Goal: Task Accomplishment & Management: Complete application form

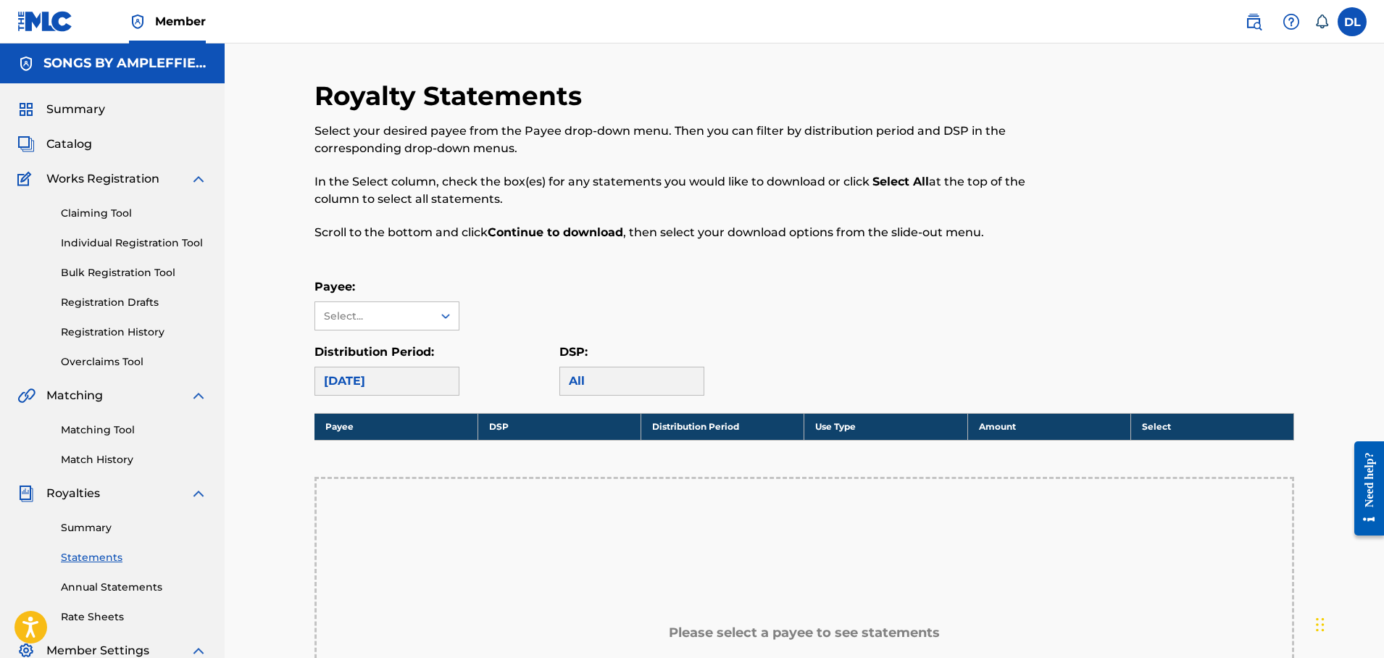
click at [125, 241] on link "Individual Registration Tool" at bounding box center [134, 243] width 146 height 15
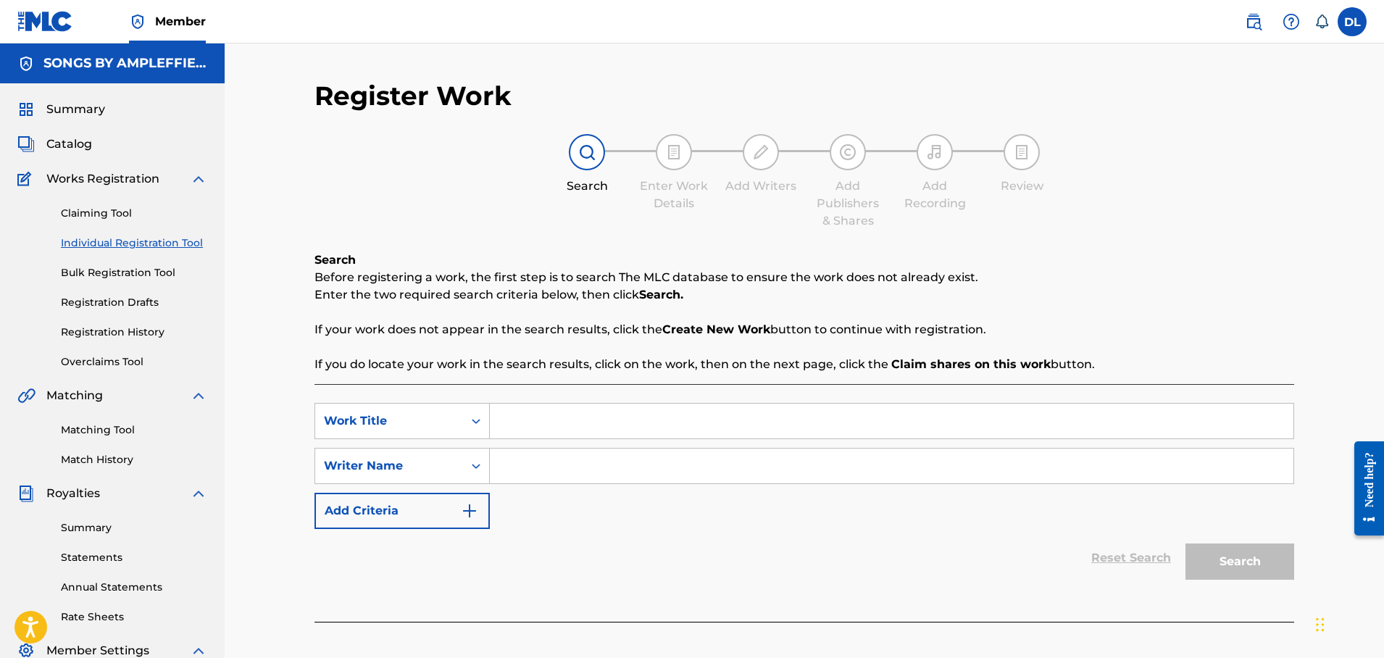
click at [513, 423] on input "Search Form" at bounding box center [892, 421] width 804 height 35
type input "She Likes To Play"
click at [537, 457] on input "Search Form" at bounding box center [892, 466] width 804 height 35
type input "Dan Leffler"
click at [471, 511] on img "Search Form" at bounding box center [469, 510] width 17 height 17
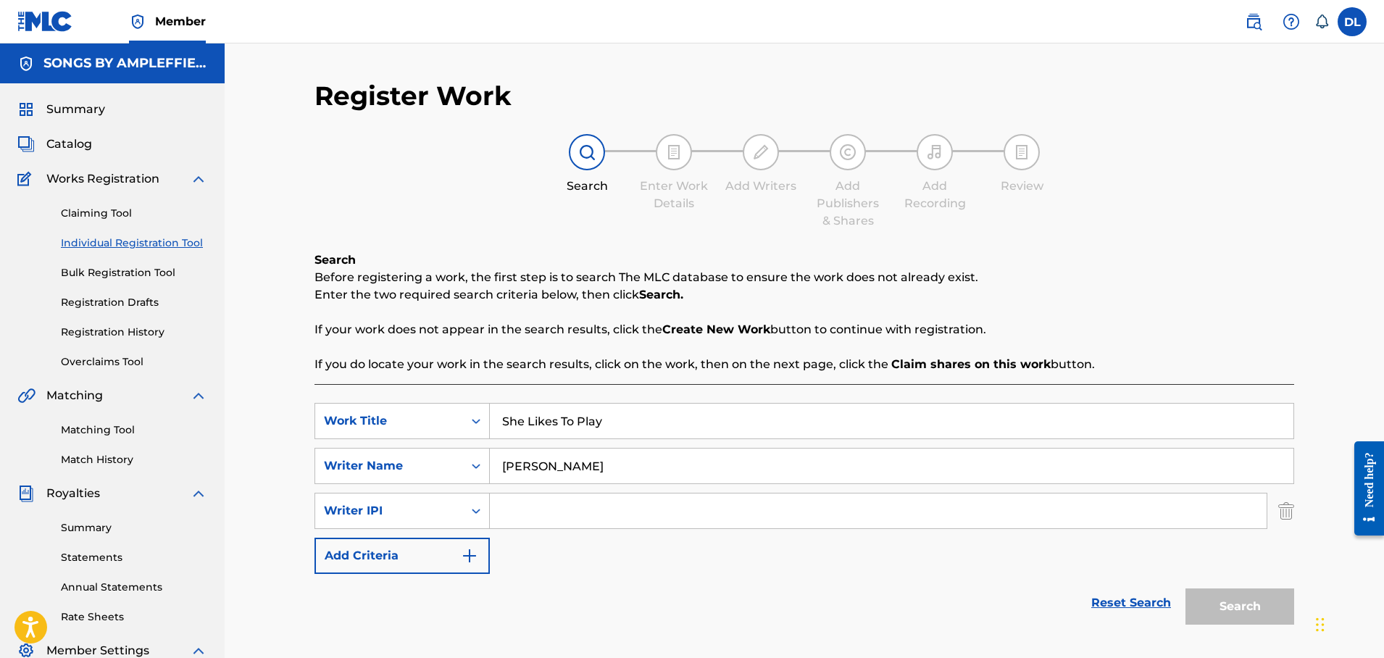
click at [507, 510] on input "Search Form" at bounding box center [878, 511] width 777 height 35
click at [134, 328] on link "Registration History" at bounding box center [134, 332] width 146 height 15
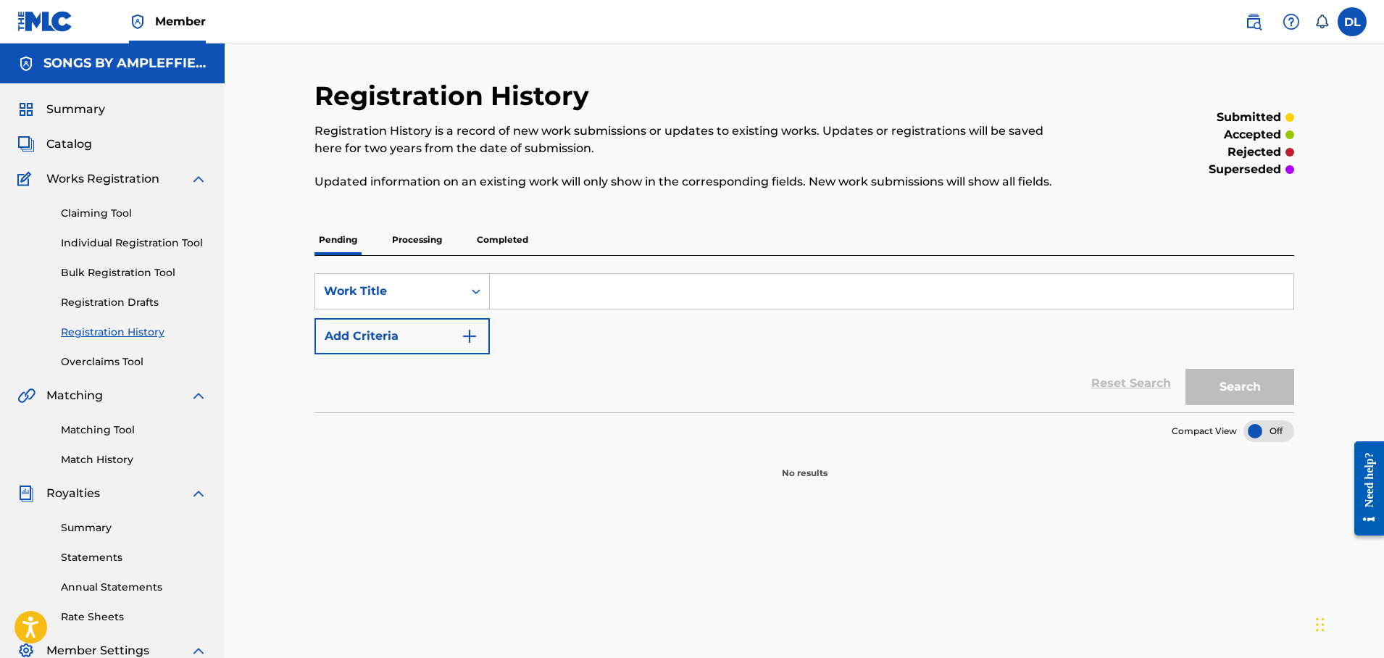
click at [498, 237] on p "Completed" at bounding box center [503, 240] width 60 height 30
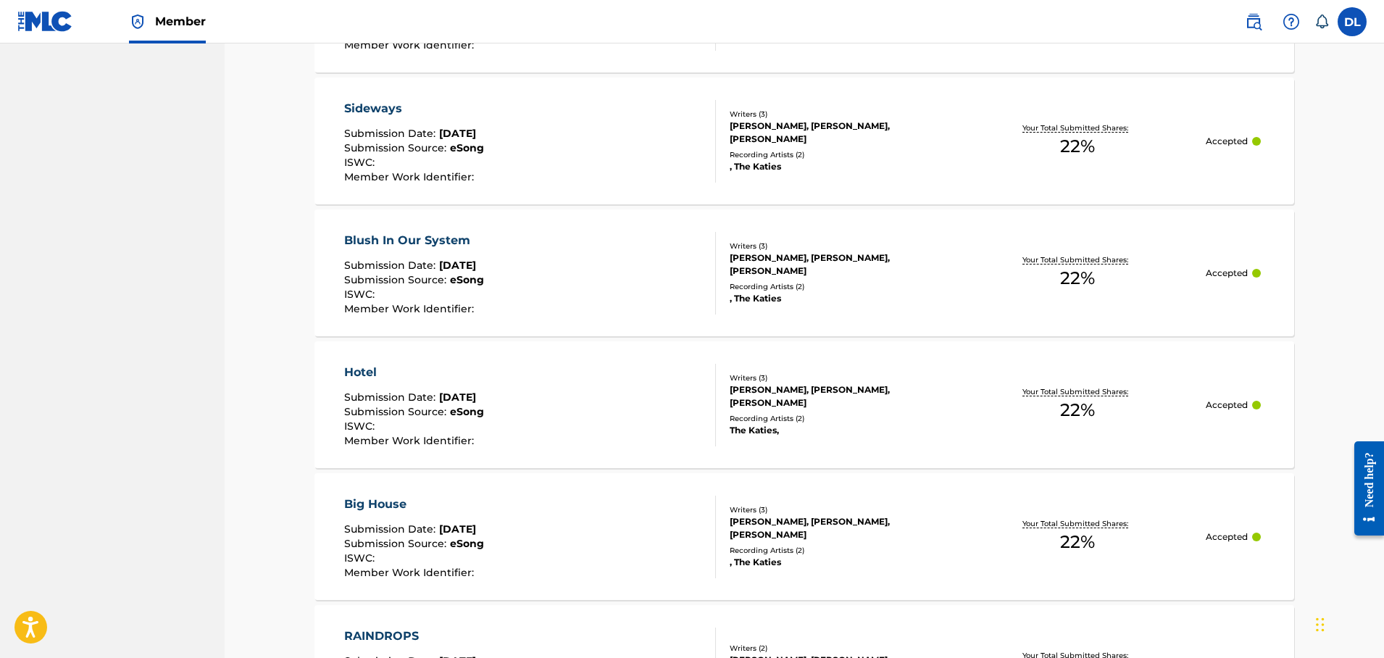
scroll to position [1332, 0]
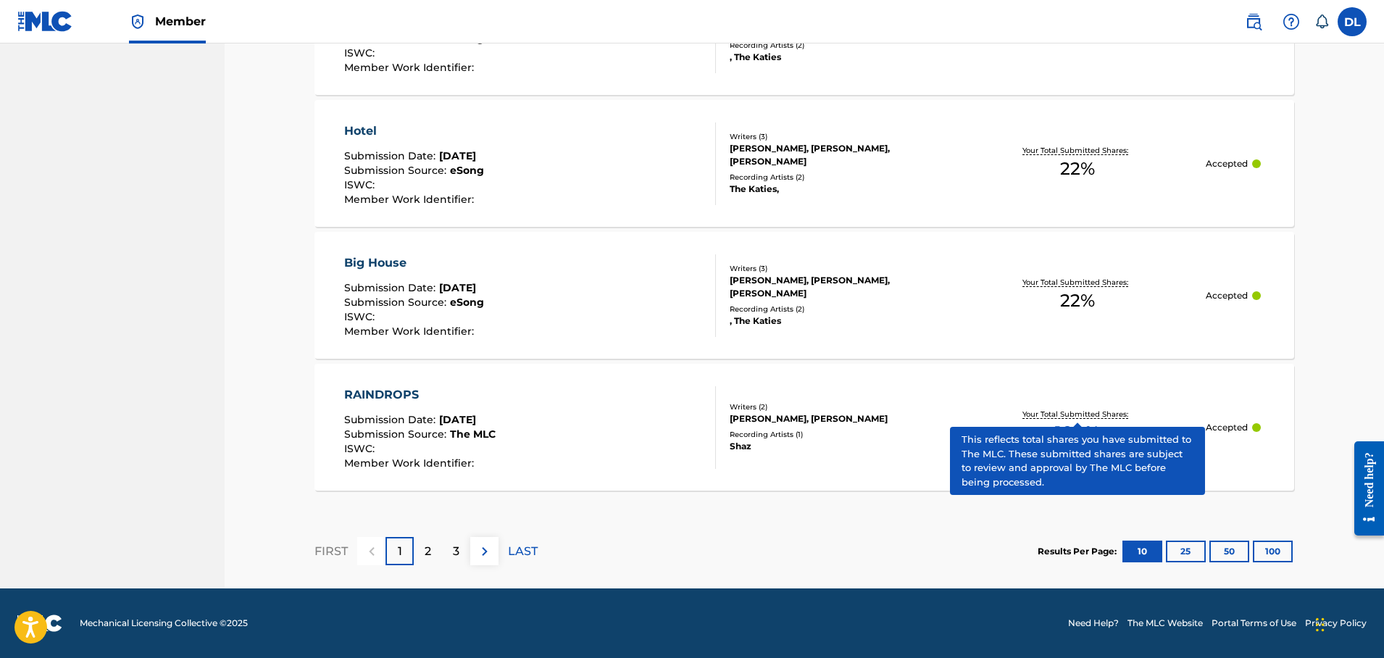
click at [786, 417] on div "[PERSON_NAME], [PERSON_NAME]" at bounding box center [839, 418] width 219 height 13
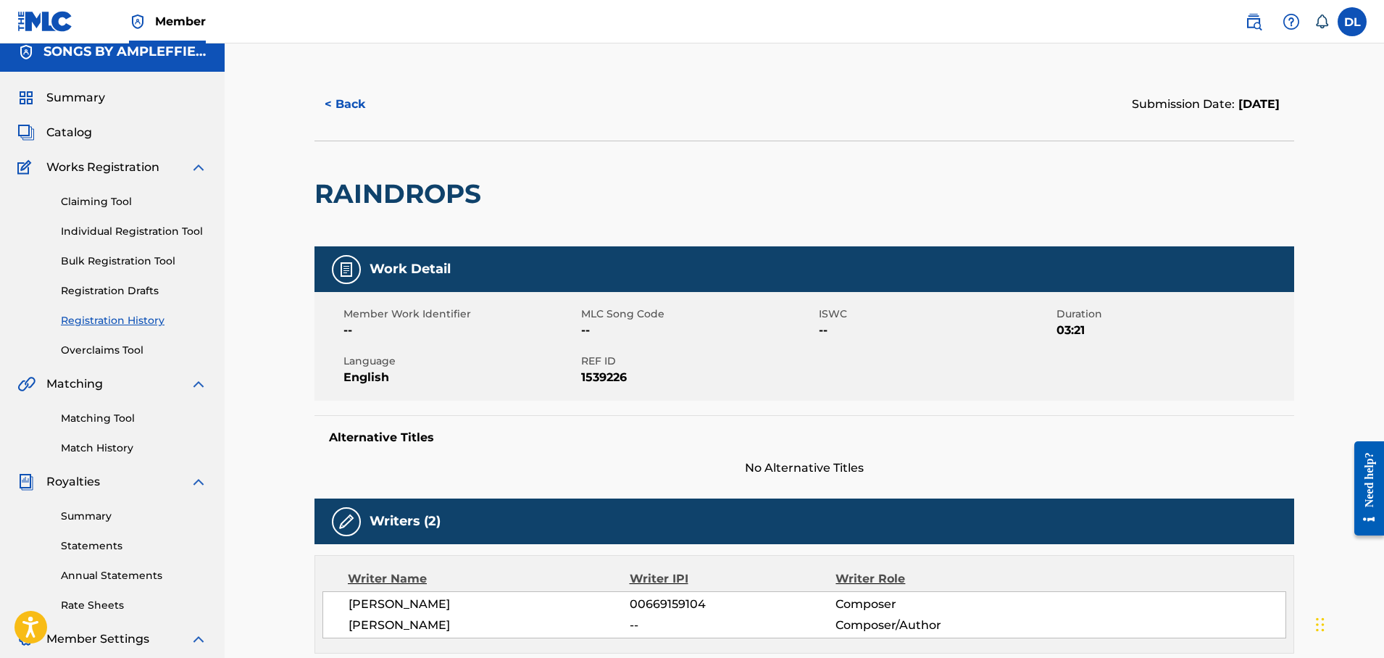
scroll to position [152, 0]
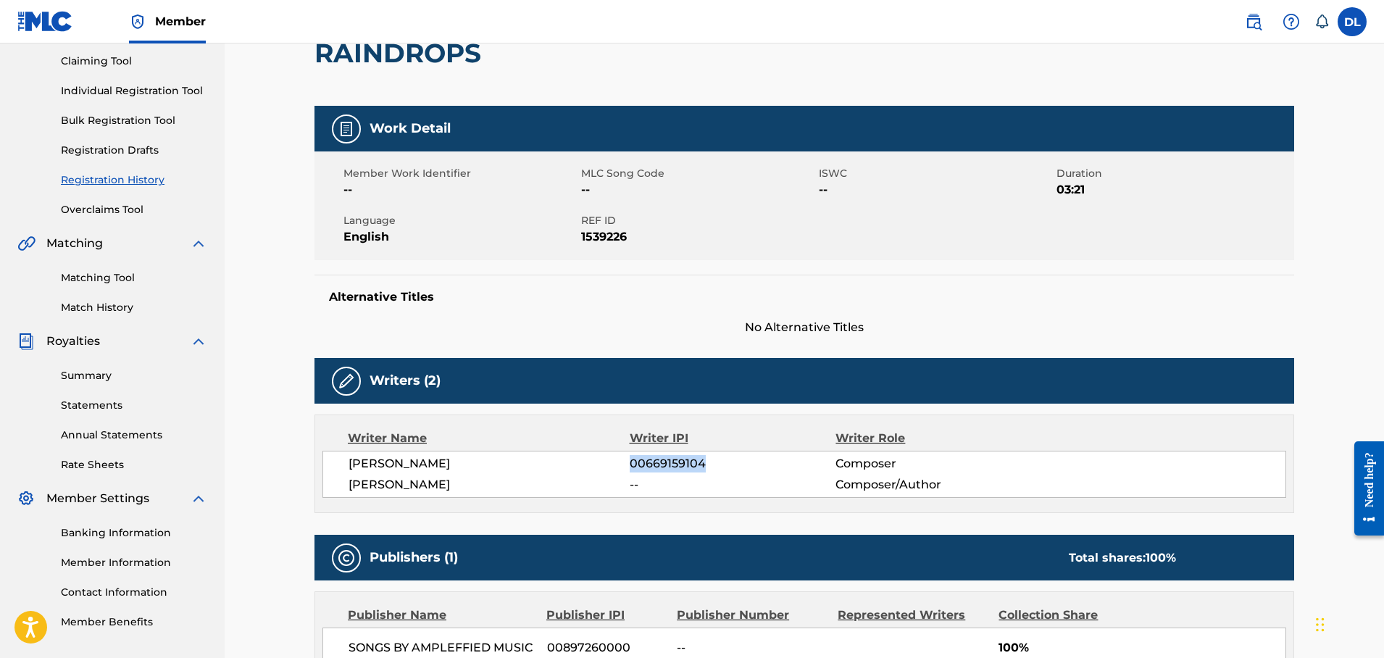
drag, startPoint x: 704, startPoint y: 462, endPoint x: 632, endPoint y: 463, distance: 72.5
click at [632, 463] on span "00669159104" at bounding box center [733, 463] width 206 height 17
copy span "00669159104"
click at [129, 86] on link "Individual Registration Tool" at bounding box center [134, 90] width 146 height 15
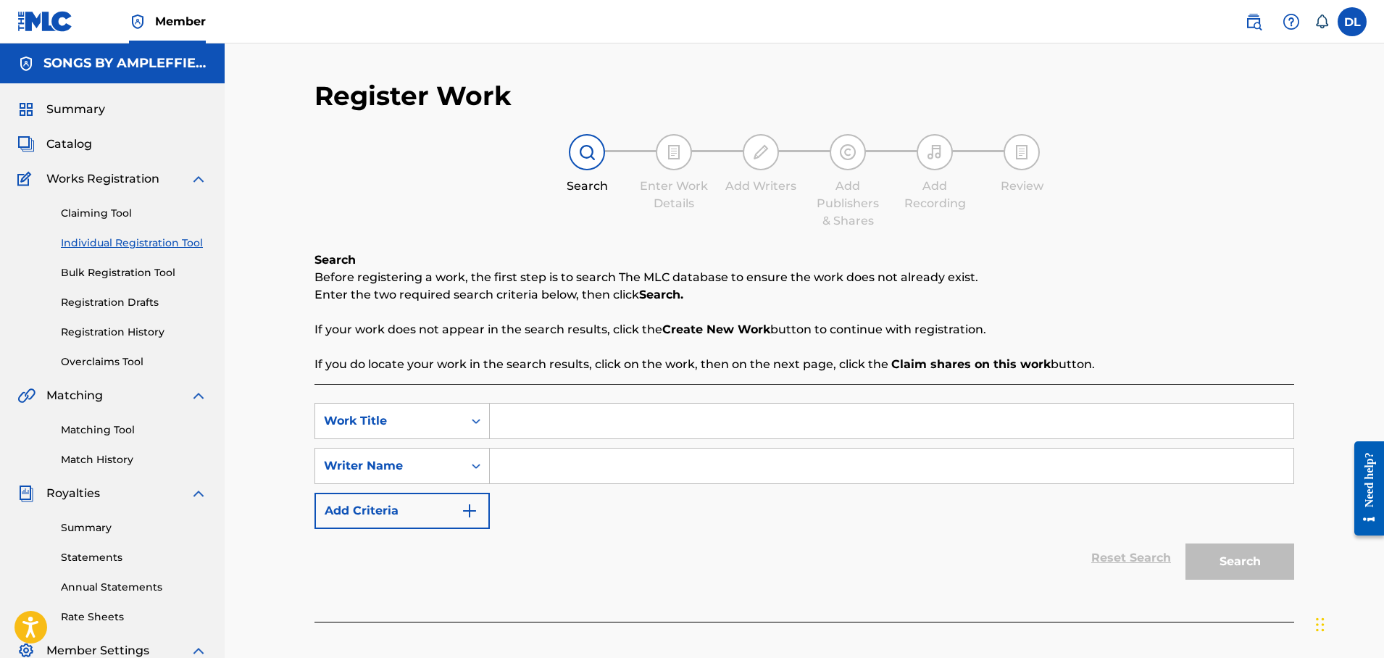
click at [151, 299] on link "Registration Drafts" at bounding box center [134, 302] width 146 height 15
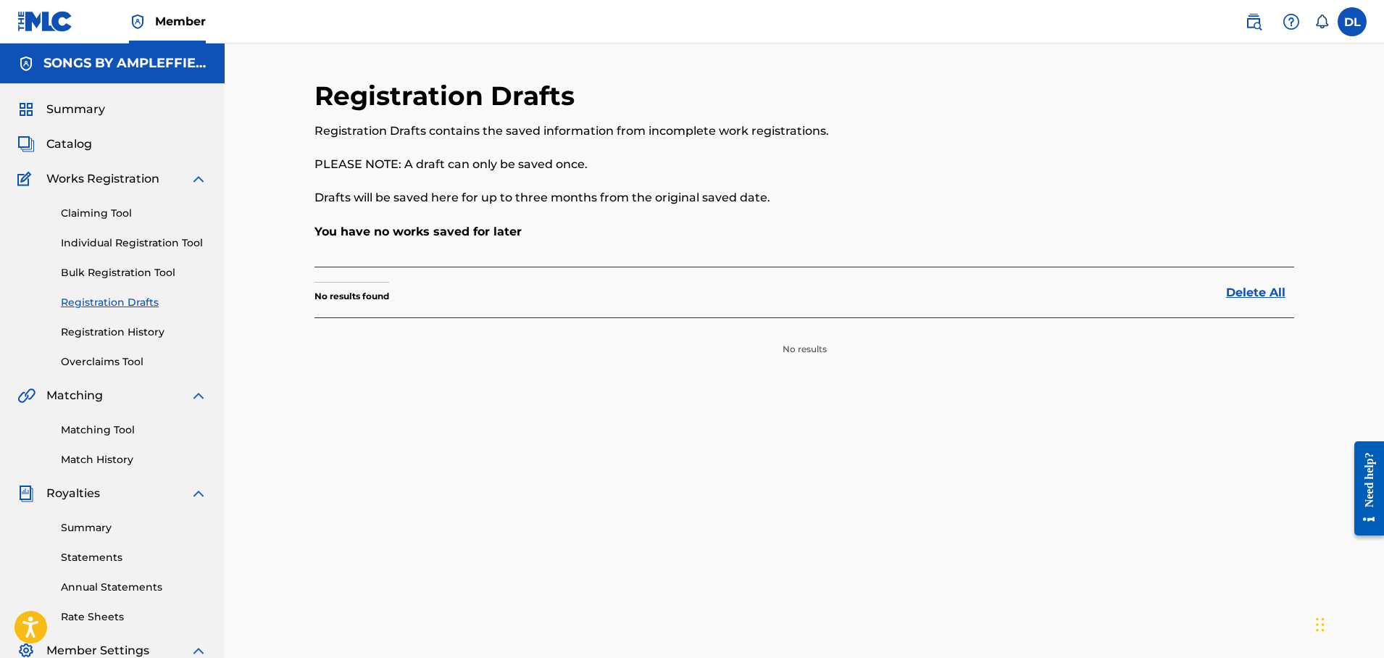
click at [138, 244] on link "Individual Registration Tool" at bounding box center [134, 243] width 146 height 15
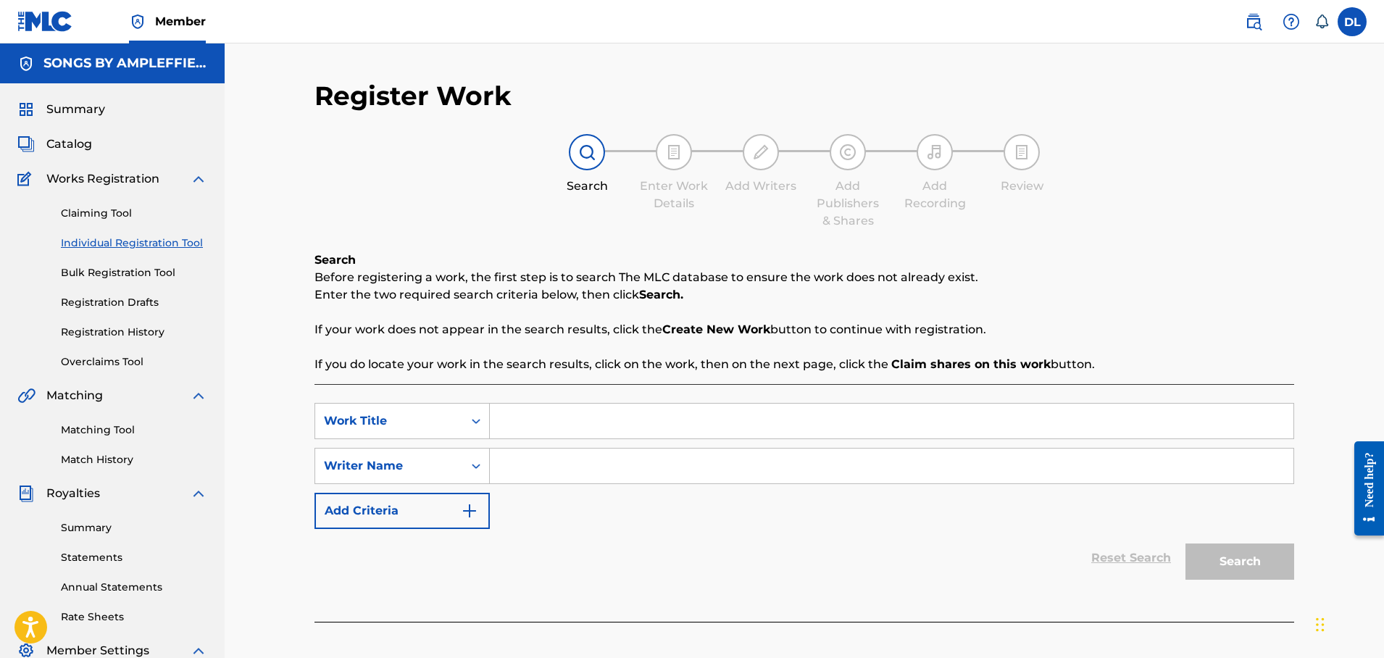
click at [468, 511] on img "Search Form" at bounding box center [469, 510] width 17 height 17
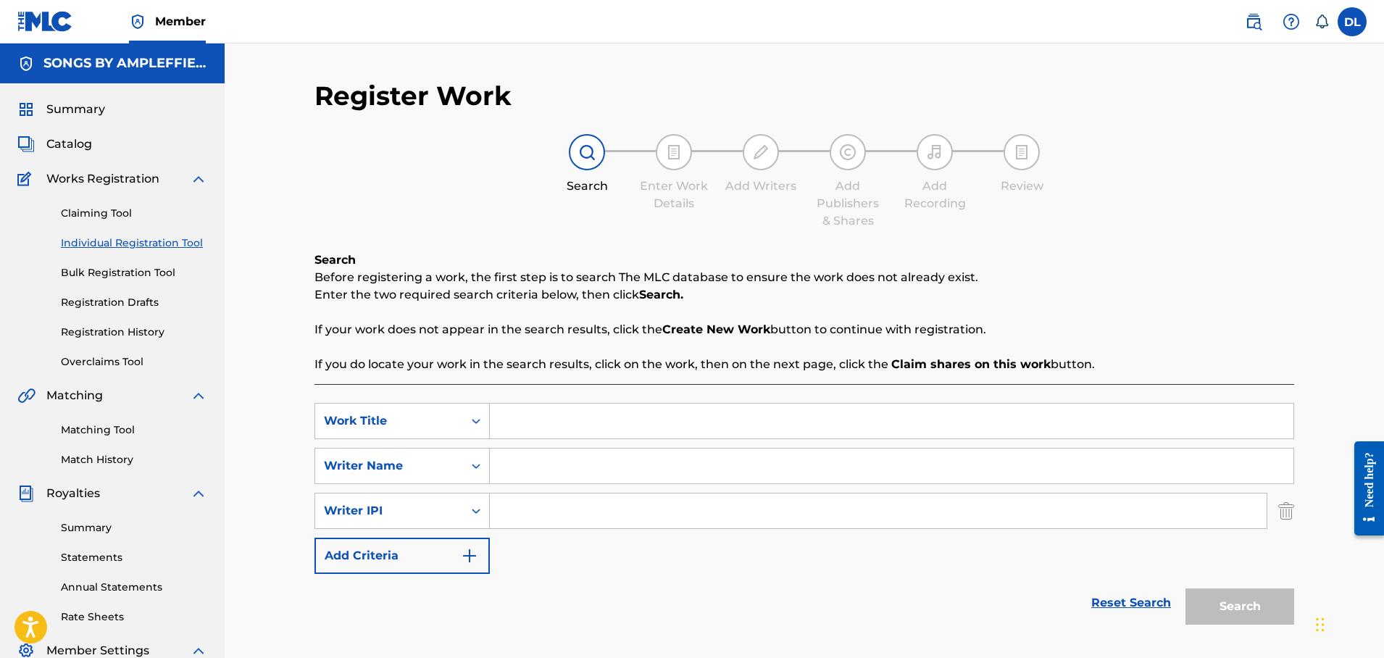
click at [523, 511] on input "Search Form" at bounding box center [878, 511] width 777 height 35
paste input "00669159104"
type input "00669159104"
click at [534, 425] on input "Search Form" at bounding box center [892, 421] width 804 height 35
type input "She Likes To Play"
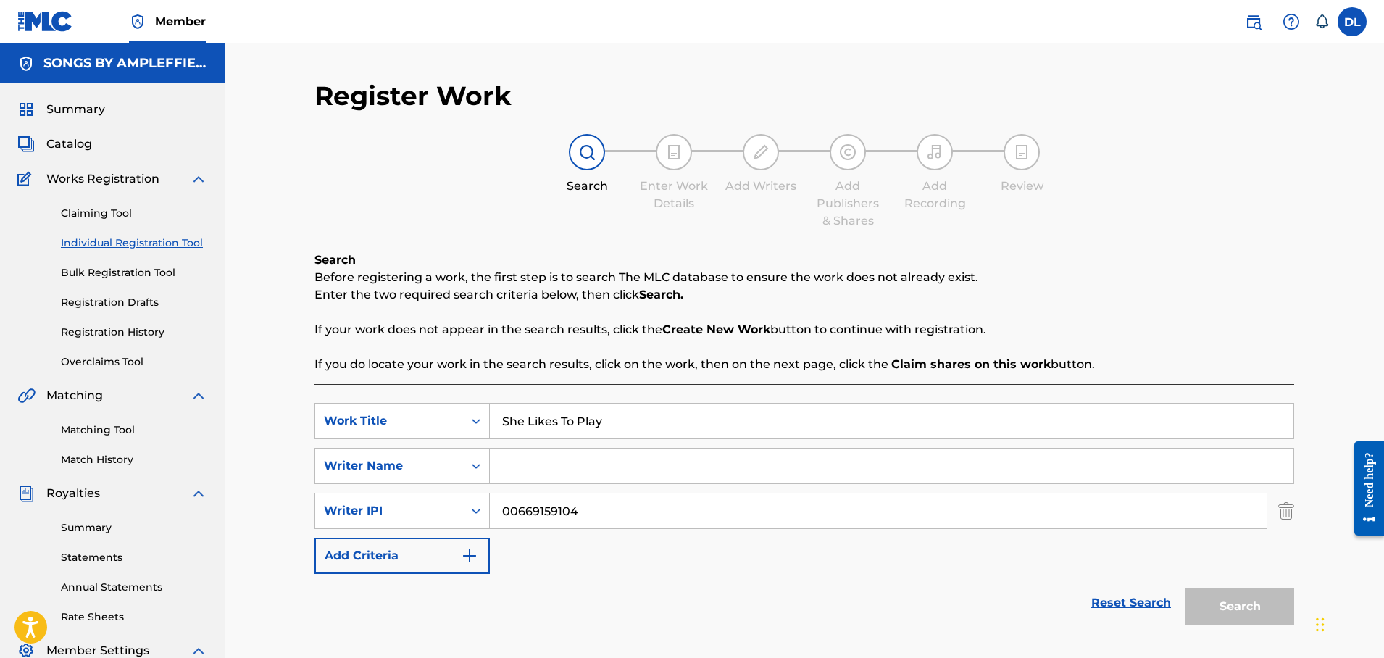
click at [547, 454] on input "Search Form" at bounding box center [892, 466] width 804 height 35
type input "Dan Leffler"
click at [473, 553] on img "Search Form" at bounding box center [469, 555] width 17 height 17
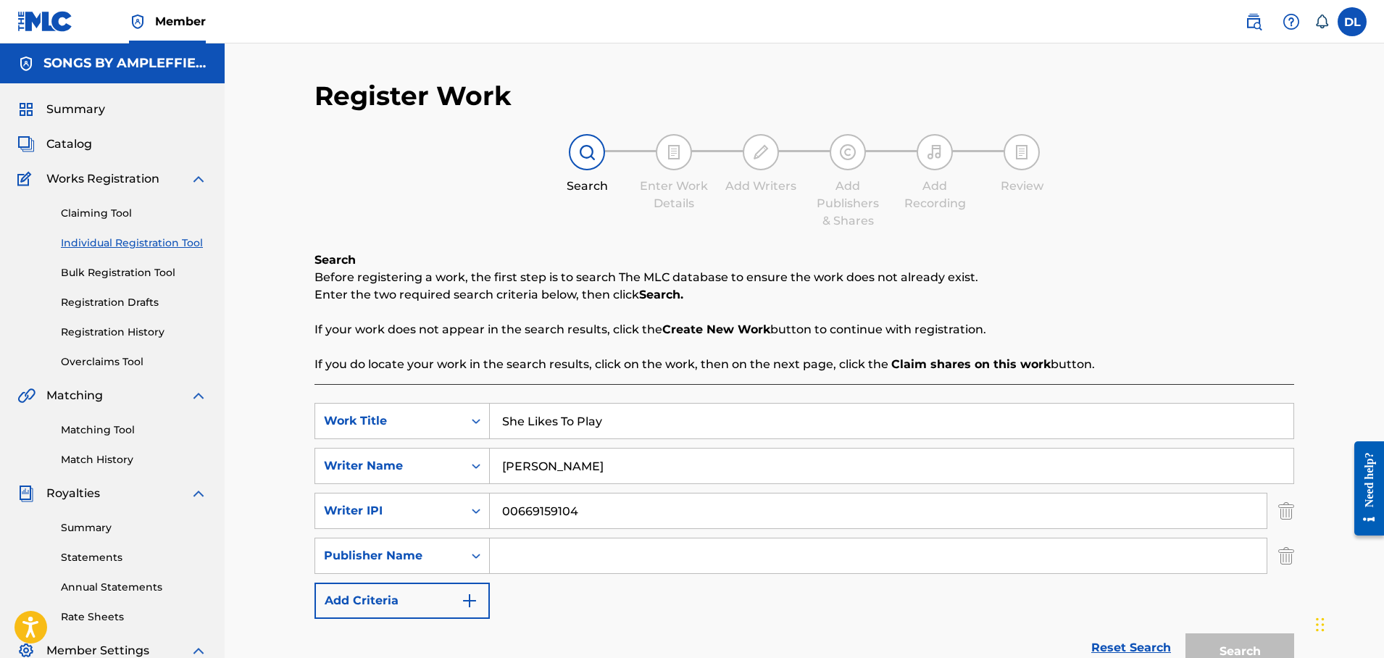
click at [502, 554] on input "Search Form" at bounding box center [878, 556] width 777 height 35
type input "Songs By Ampleffied Music"
click at [475, 603] on img "Search Form" at bounding box center [469, 600] width 17 height 17
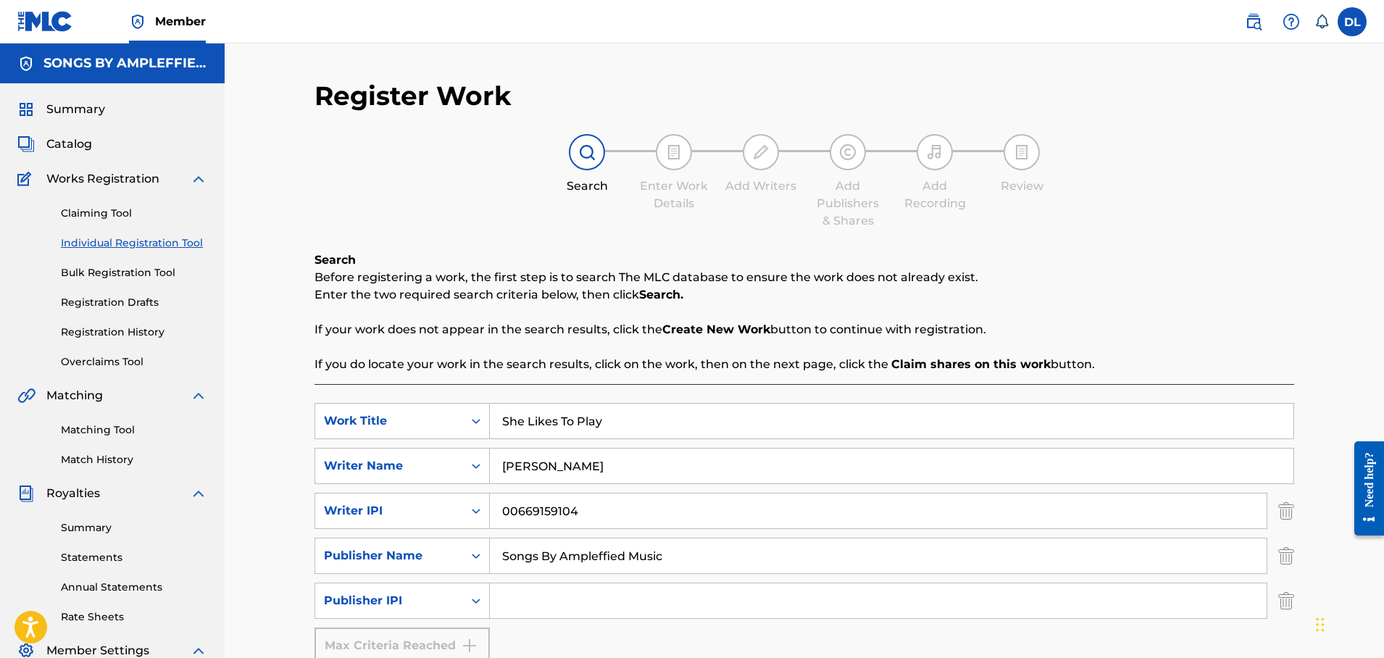
click at [128, 328] on link "Registration History" at bounding box center [134, 332] width 146 height 15
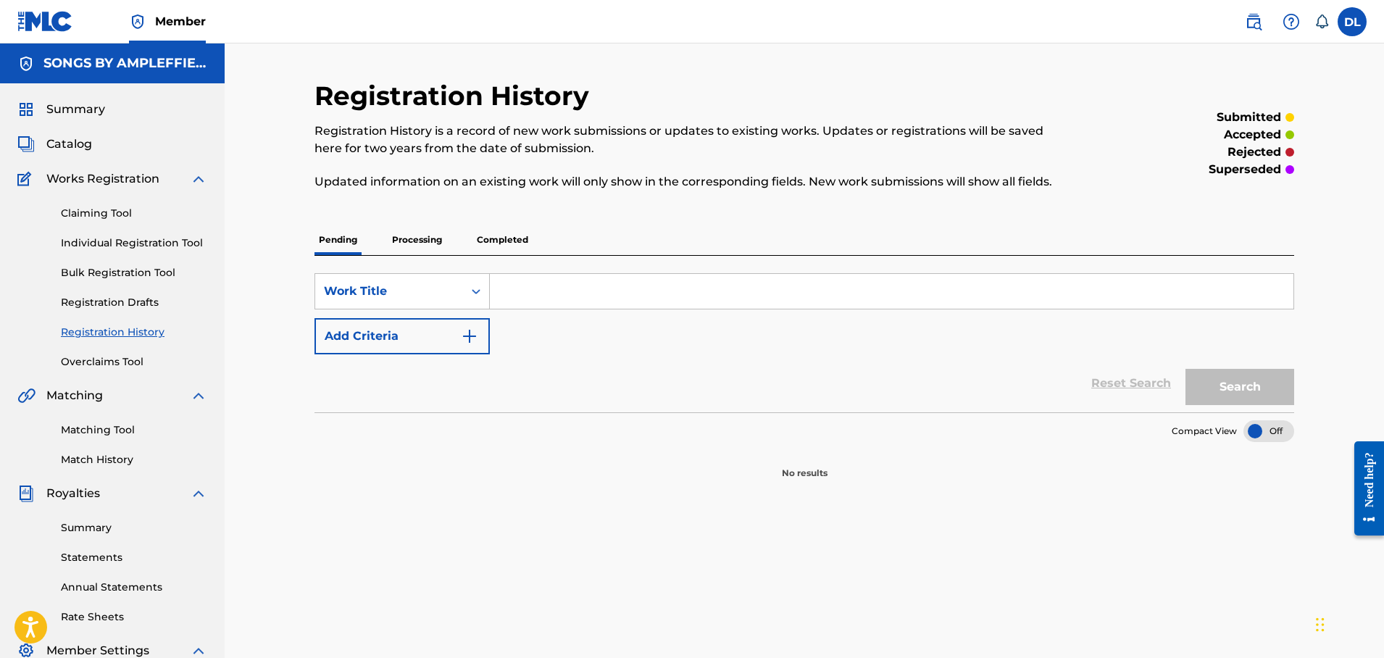
click at [507, 238] on p "Completed" at bounding box center [503, 240] width 60 height 30
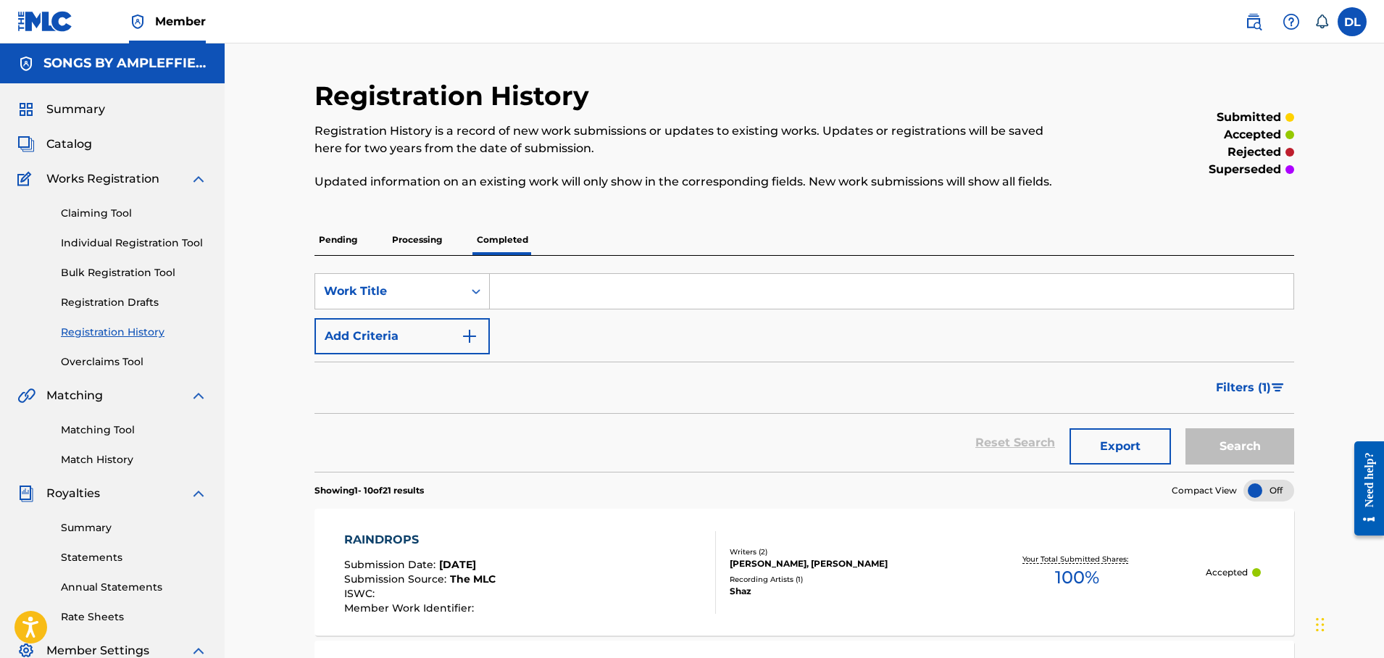
click at [761, 559] on div "[PERSON_NAME], [PERSON_NAME]" at bounding box center [839, 563] width 219 height 13
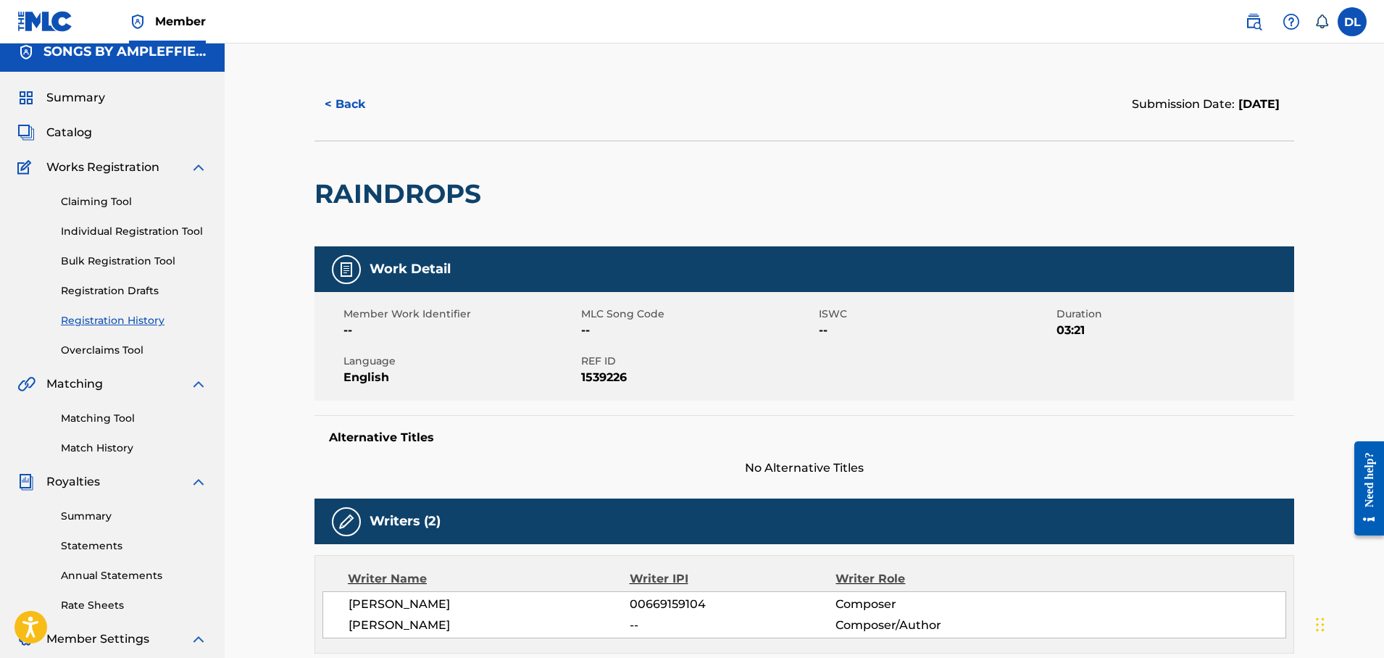
scroll to position [369, 0]
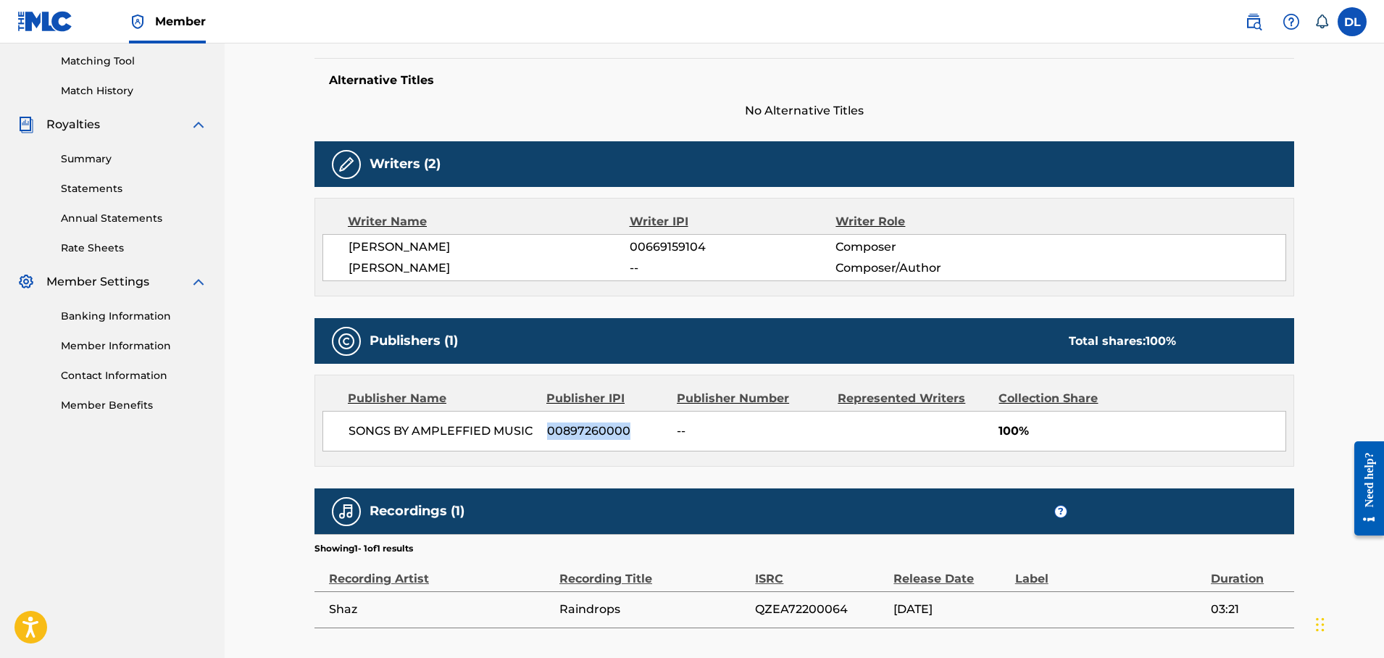
drag, startPoint x: 547, startPoint y: 431, endPoint x: 627, endPoint y: 433, distance: 79.8
click at [627, 433] on span "00897260000" at bounding box center [607, 431] width 120 height 17
copy span "00897260000"
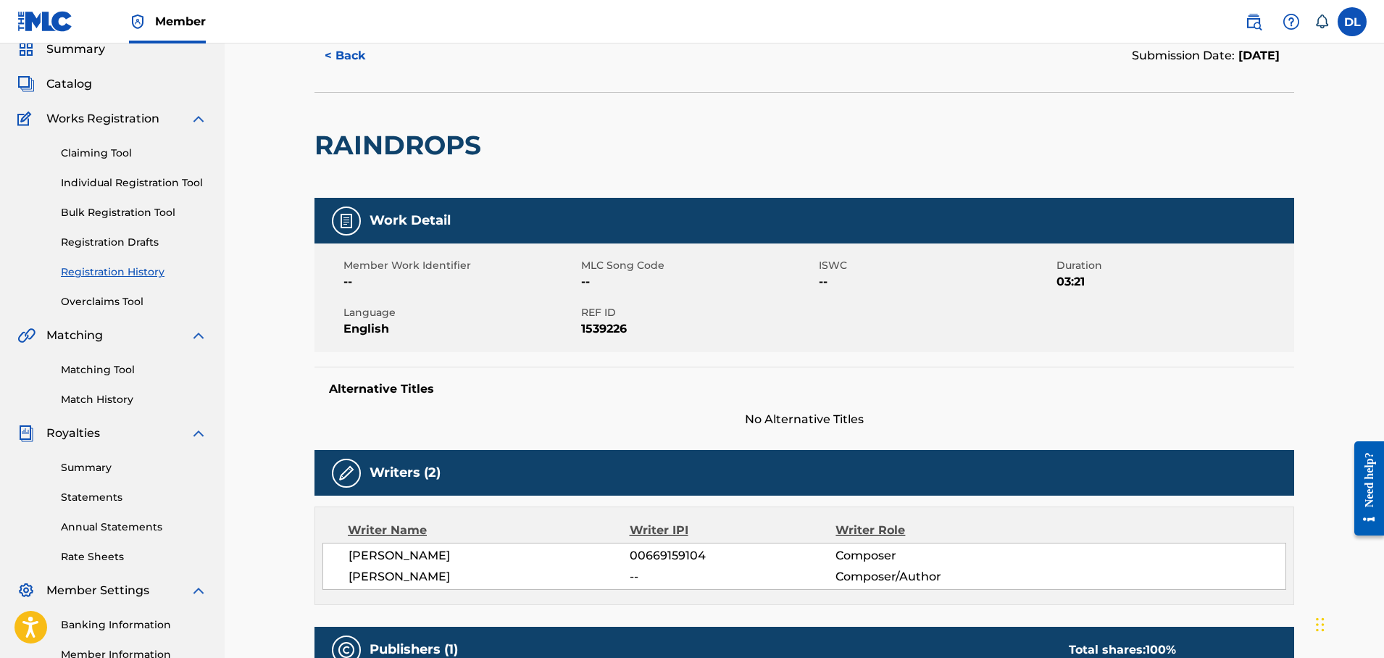
click at [127, 181] on link "Individual Registration Tool" at bounding box center [134, 182] width 146 height 15
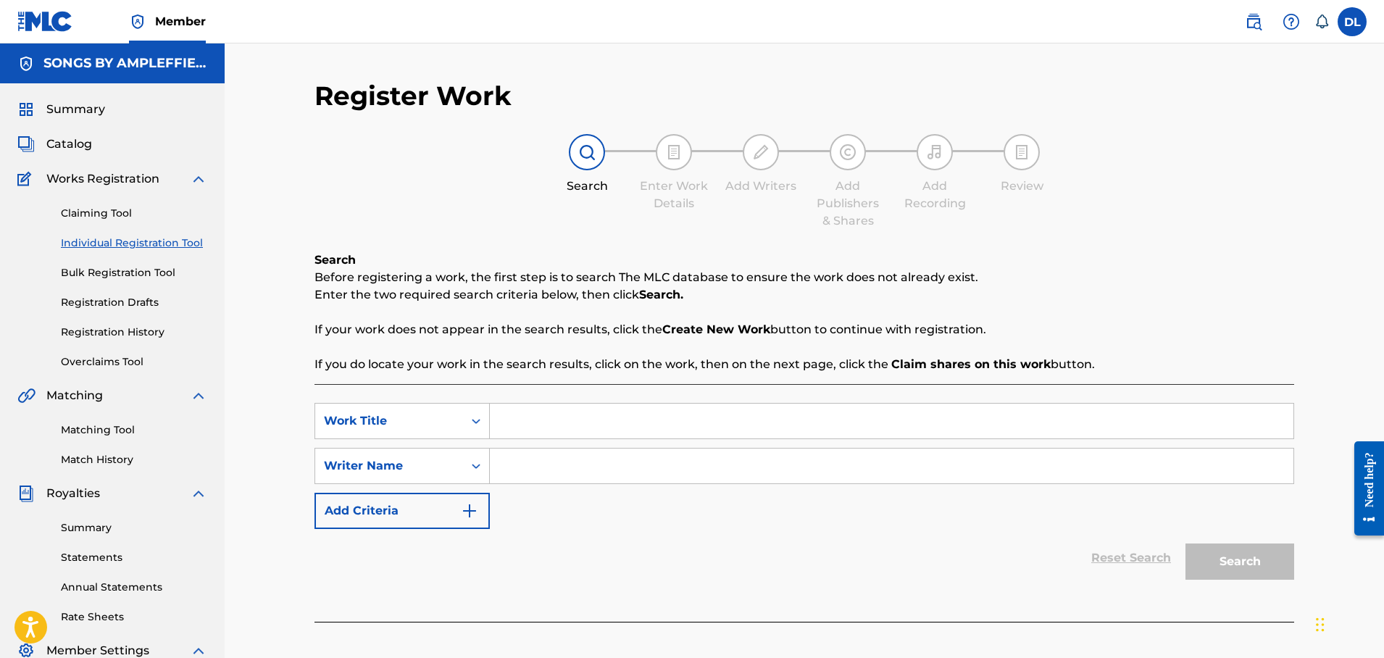
click at [469, 507] on img "Search Form" at bounding box center [469, 510] width 17 height 17
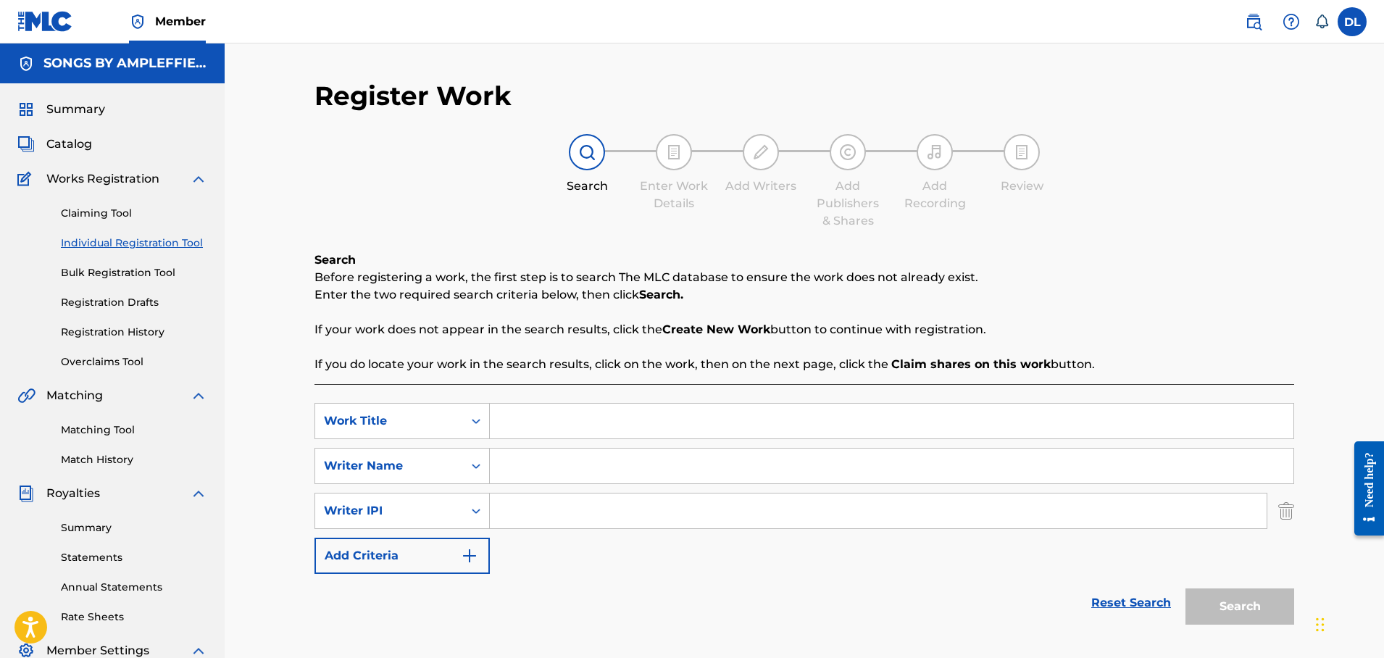
click at [472, 554] on img "Search Form" at bounding box center [469, 555] width 17 height 17
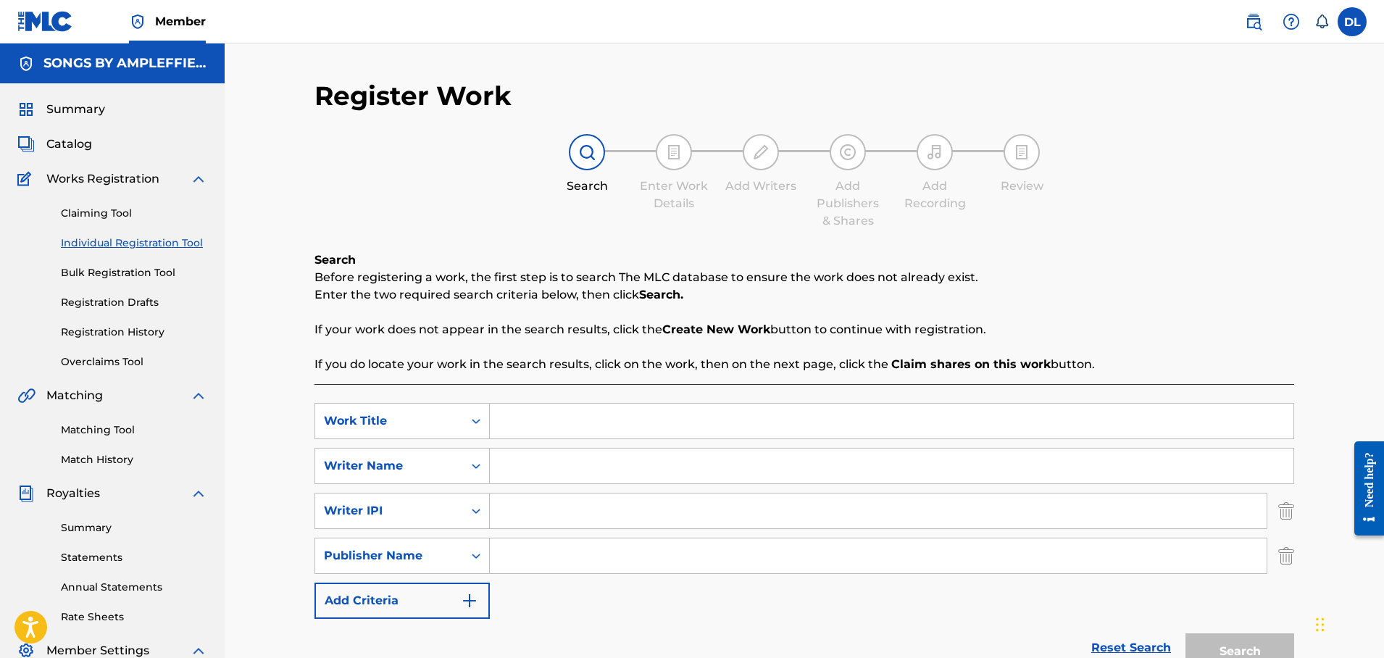
click at [465, 599] on img "Search Form" at bounding box center [469, 600] width 17 height 17
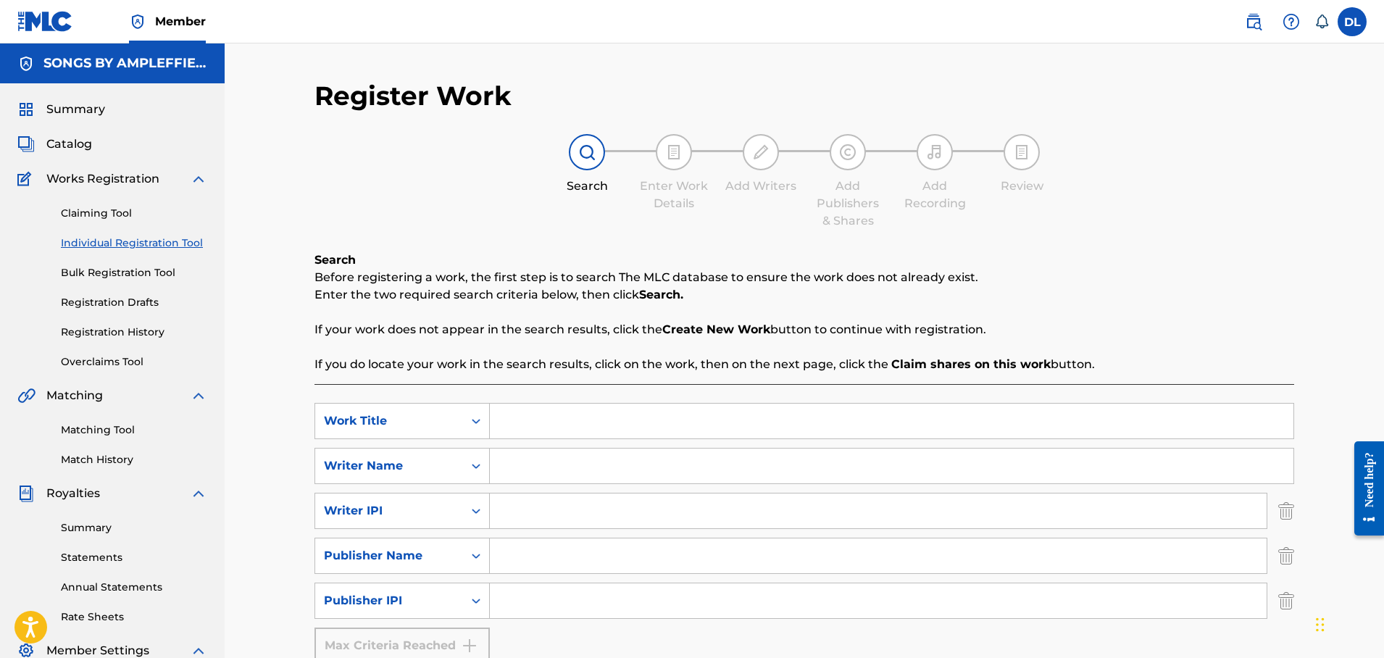
click at [536, 599] on input "Search Form" at bounding box center [878, 600] width 777 height 35
paste input "00897260000"
type input "00897260000"
click at [478, 510] on icon "Search Form" at bounding box center [476, 511] width 9 height 5
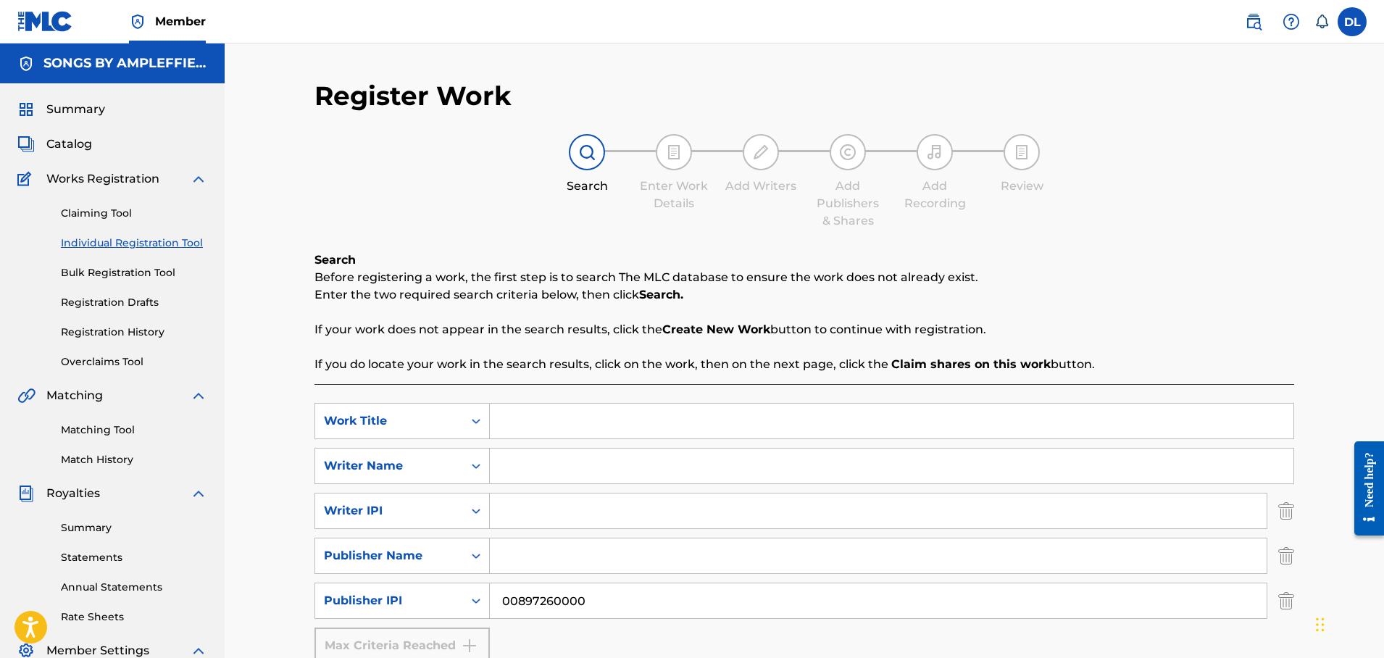
click at [478, 510] on icon "Search Form" at bounding box center [476, 511] width 9 height 5
click at [478, 510] on icon "Search Form" at bounding box center [476, 510] width 9 height 5
click at [138, 329] on link "Registration History" at bounding box center [134, 332] width 146 height 15
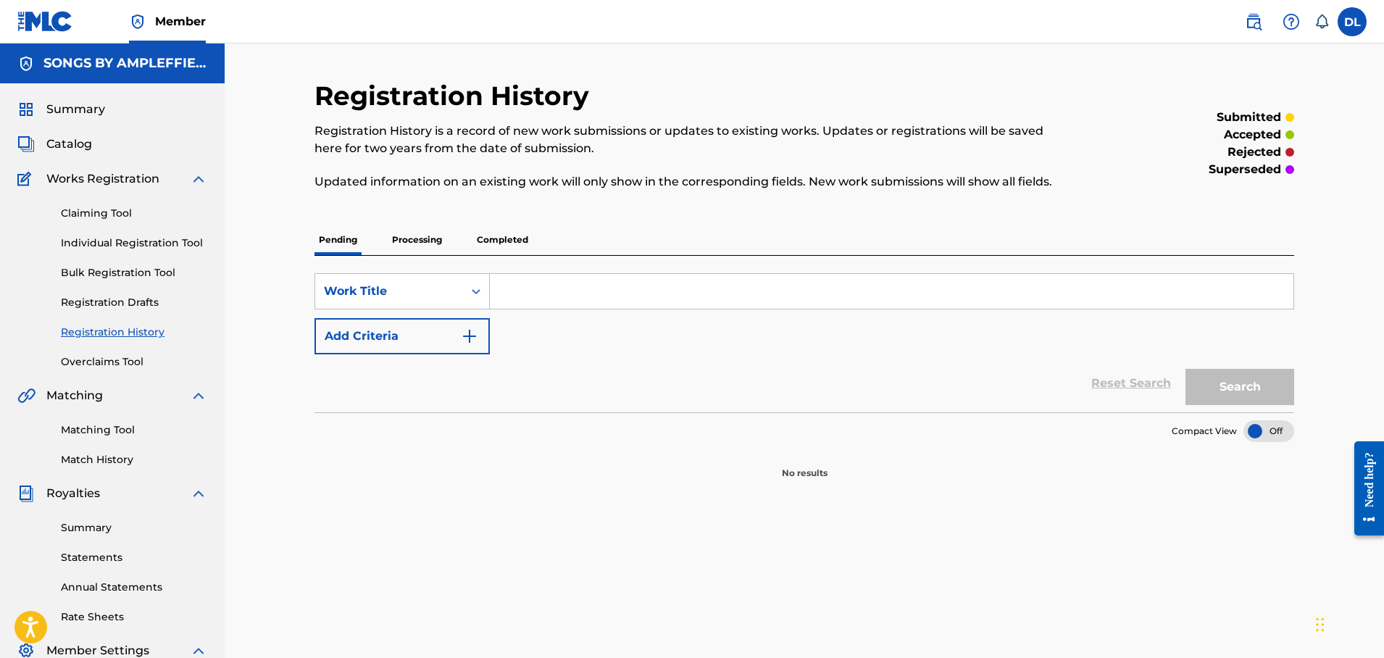
click at [499, 238] on p "Completed" at bounding box center [503, 240] width 60 height 30
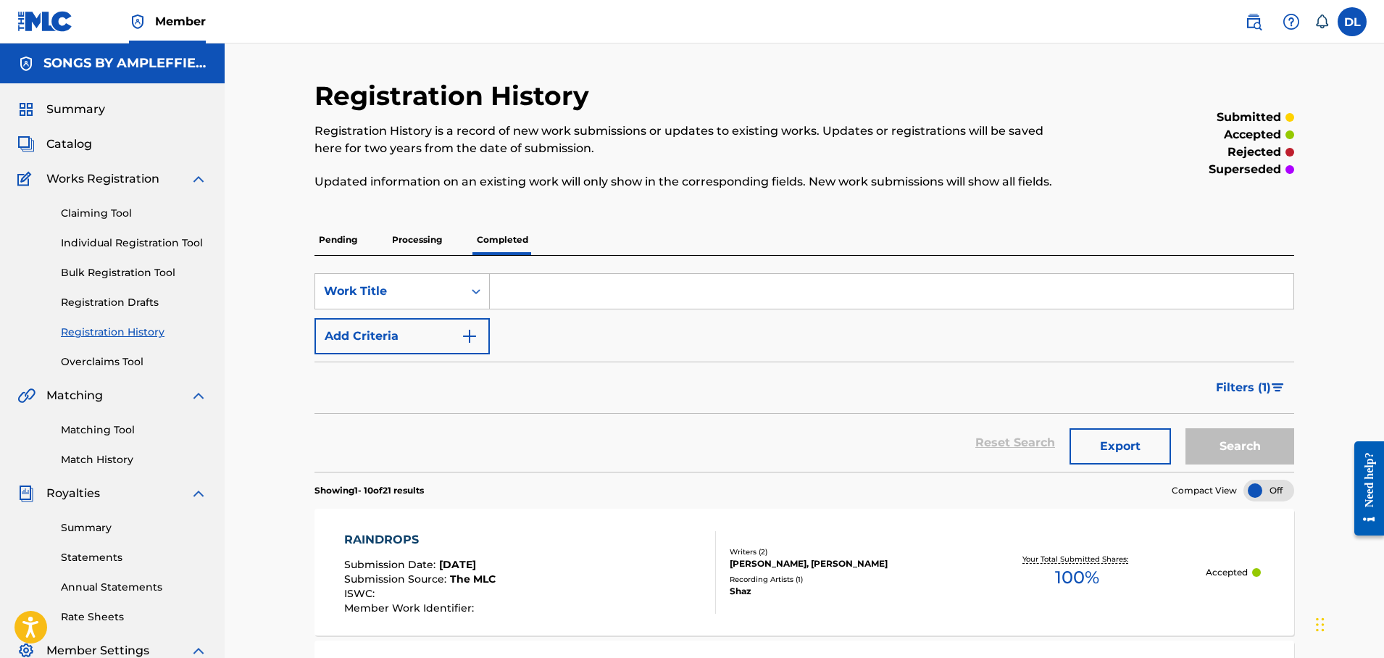
click at [765, 559] on div "[PERSON_NAME], [PERSON_NAME]" at bounding box center [839, 563] width 219 height 13
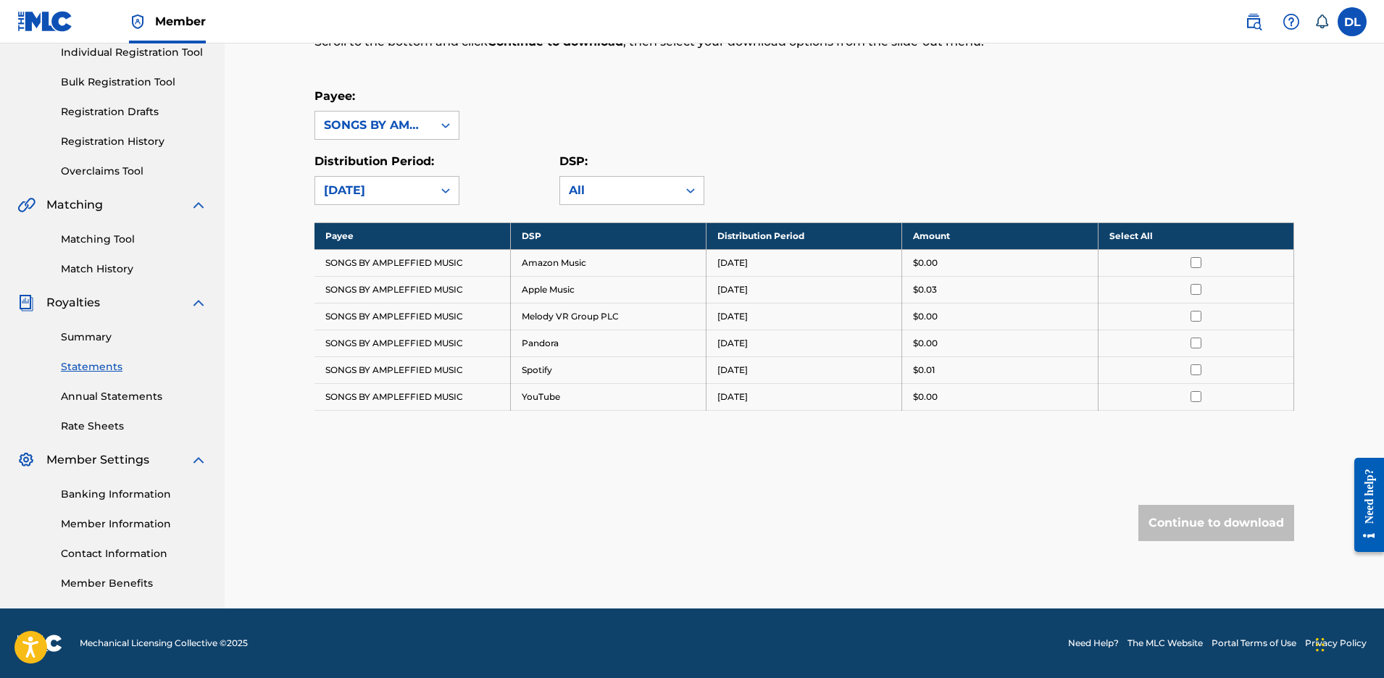
click at [130, 139] on link "Registration History" at bounding box center [134, 141] width 146 height 15
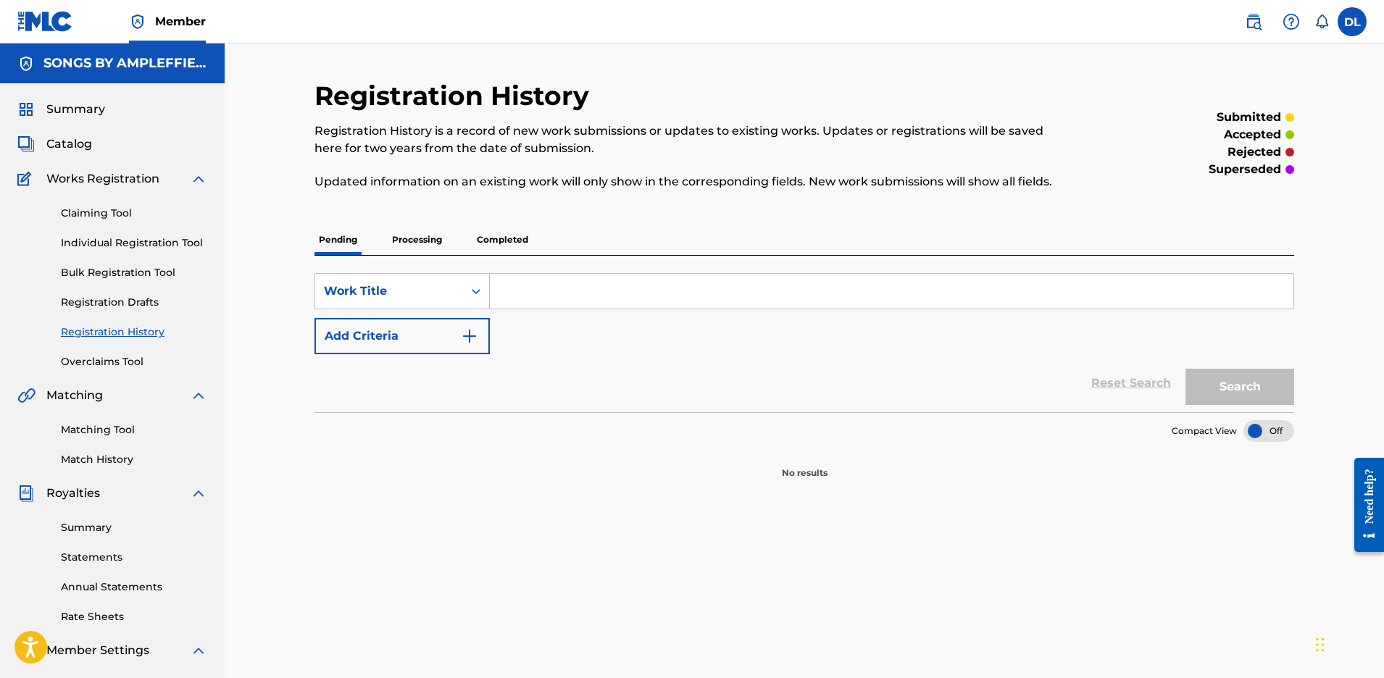
click at [509, 238] on p "Completed" at bounding box center [503, 240] width 60 height 30
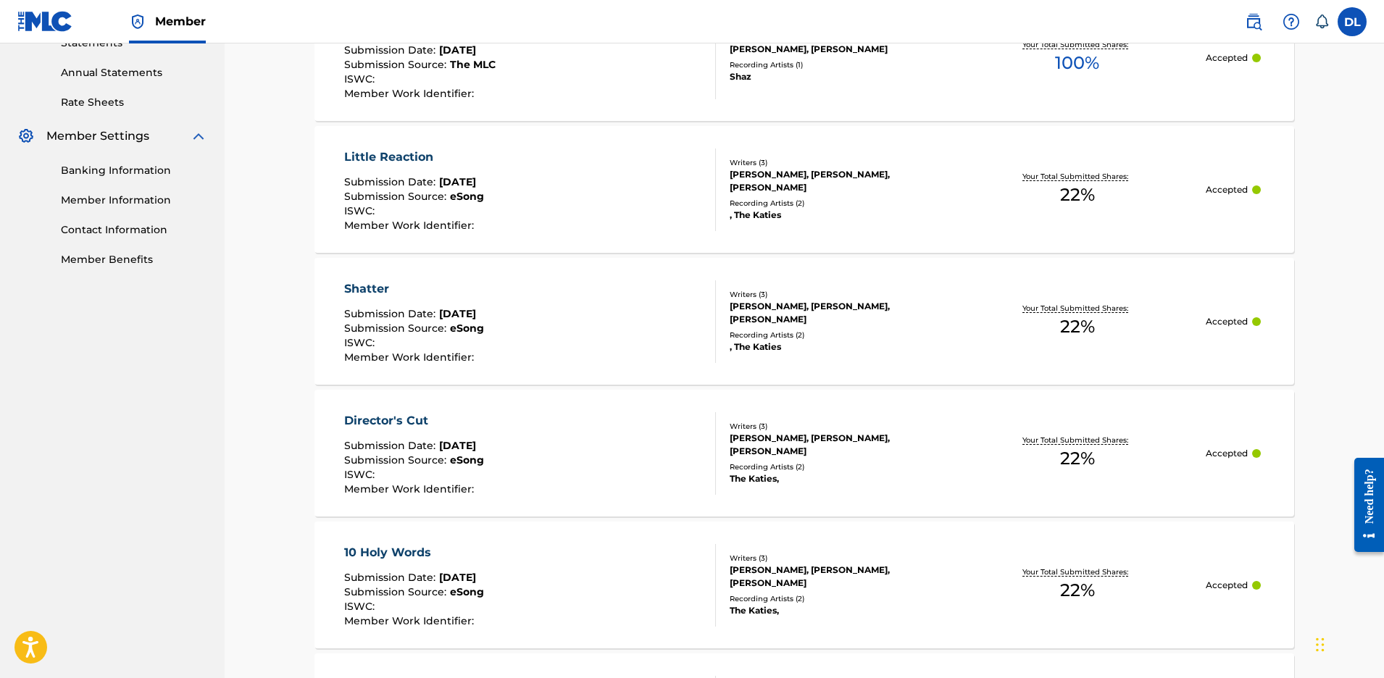
scroll to position [373, 0]
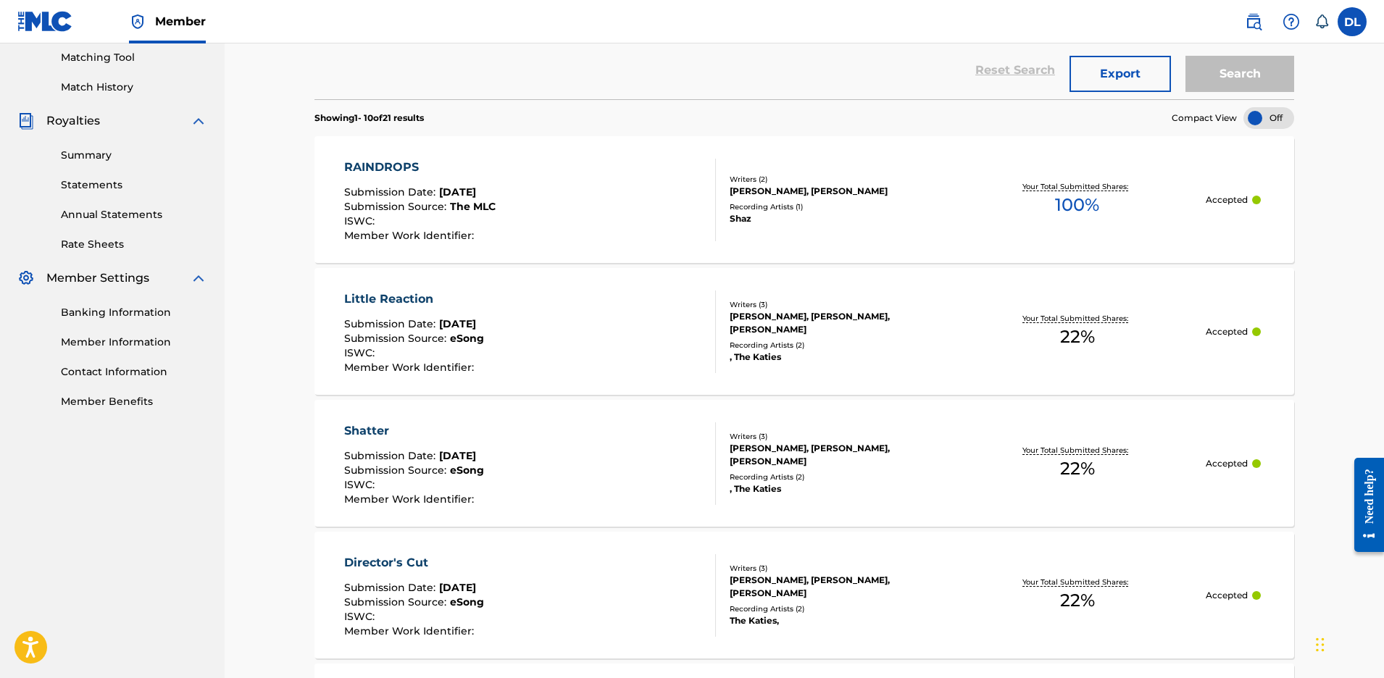
click at [776, 188] on div "[PERSON_NAME], [PERSON_NAME]" at bounding box center [839, 191] width 219 height 13
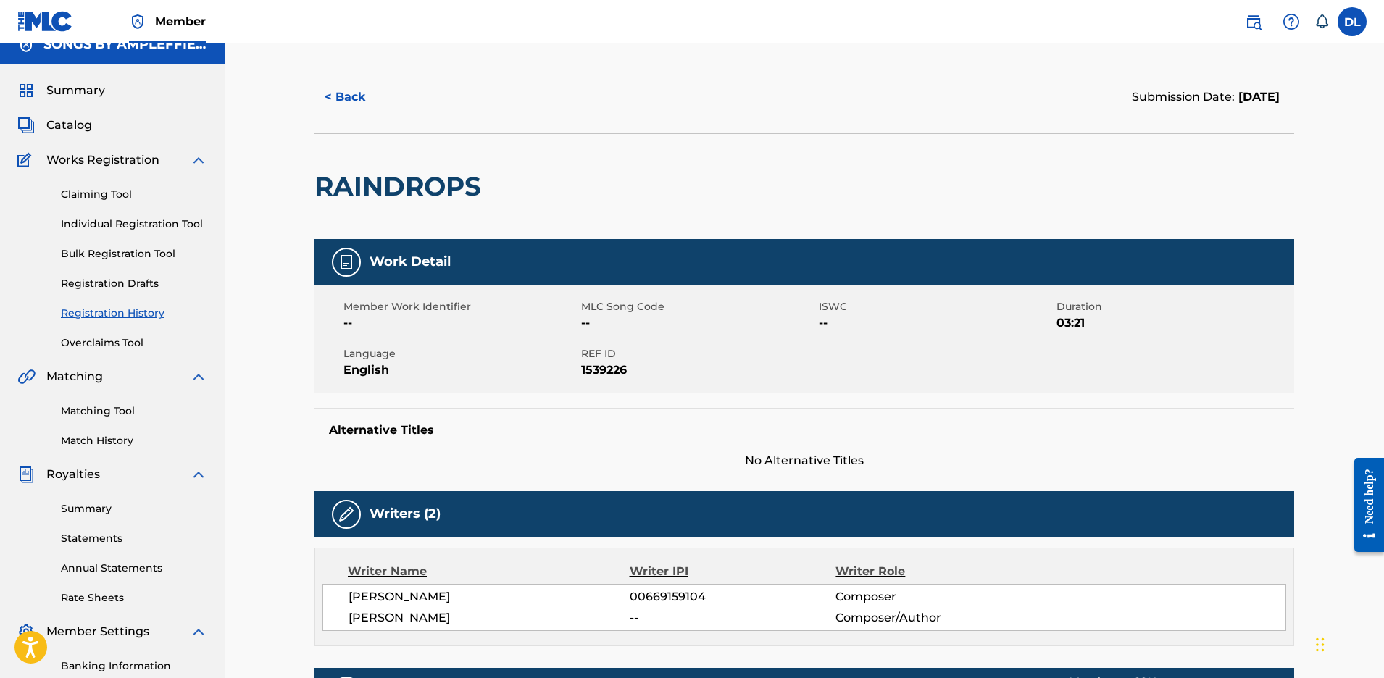
scroll to position [69, 0]
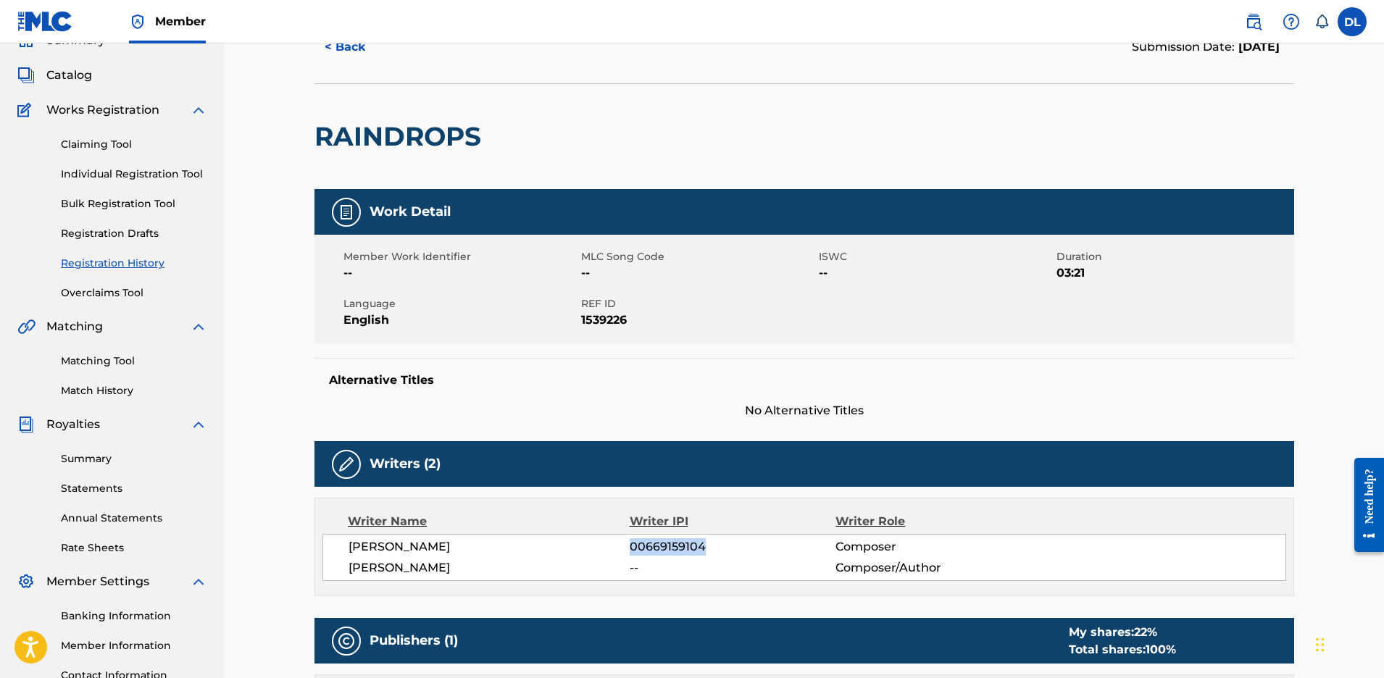
drag, startPoint x: 704, startPoint y: 545, endPoint x: 633, endPoint y: 544, distance: 71.0
click at [633, 544] on span "00669159104" at bounding box center [733, 547] width 206 height 17
copy span "00669159104"
click at [162, 173] on link "Individual Registration Tool" at bounding box center [134, 174] width 146 height 15
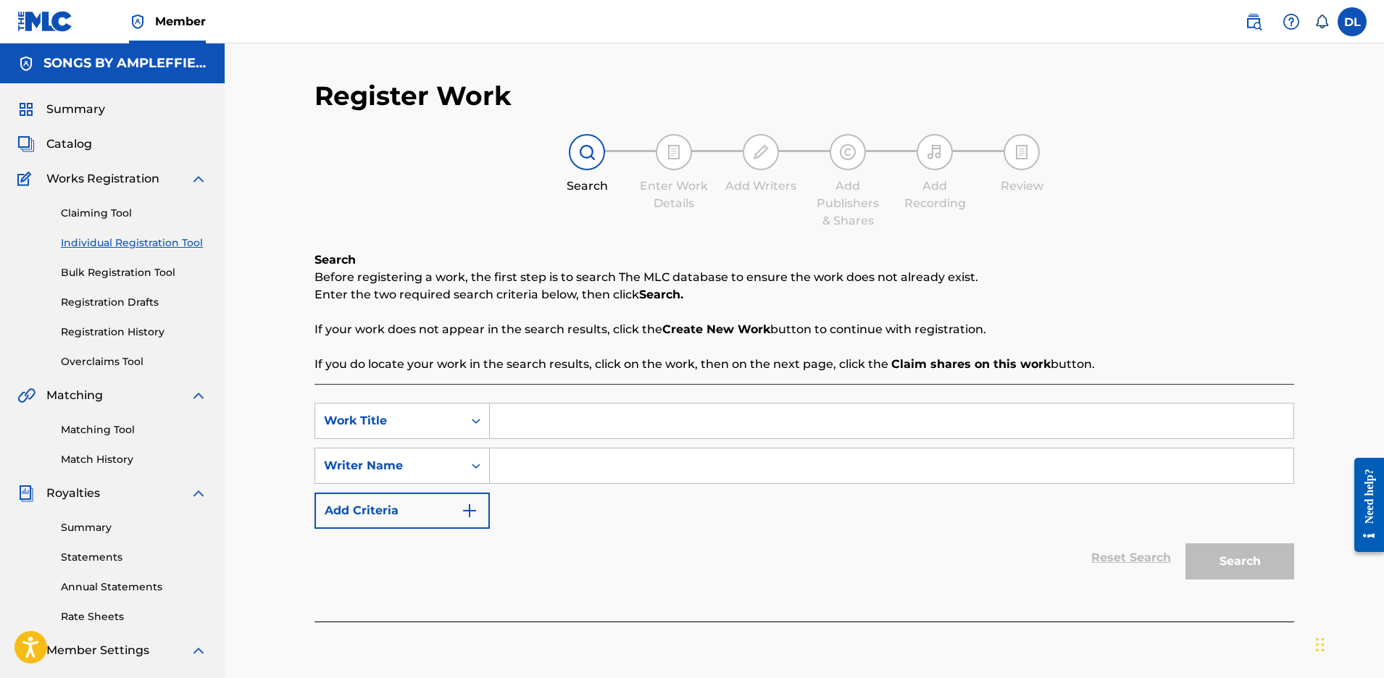
click at [512, 427] on input "Search Form" at bounding box center [892, 421] width 804 height 35
type input "She Likes To Play"
click at [531, 466] on input "Search Form" at bounding box center [892, 466] width 804 height 35
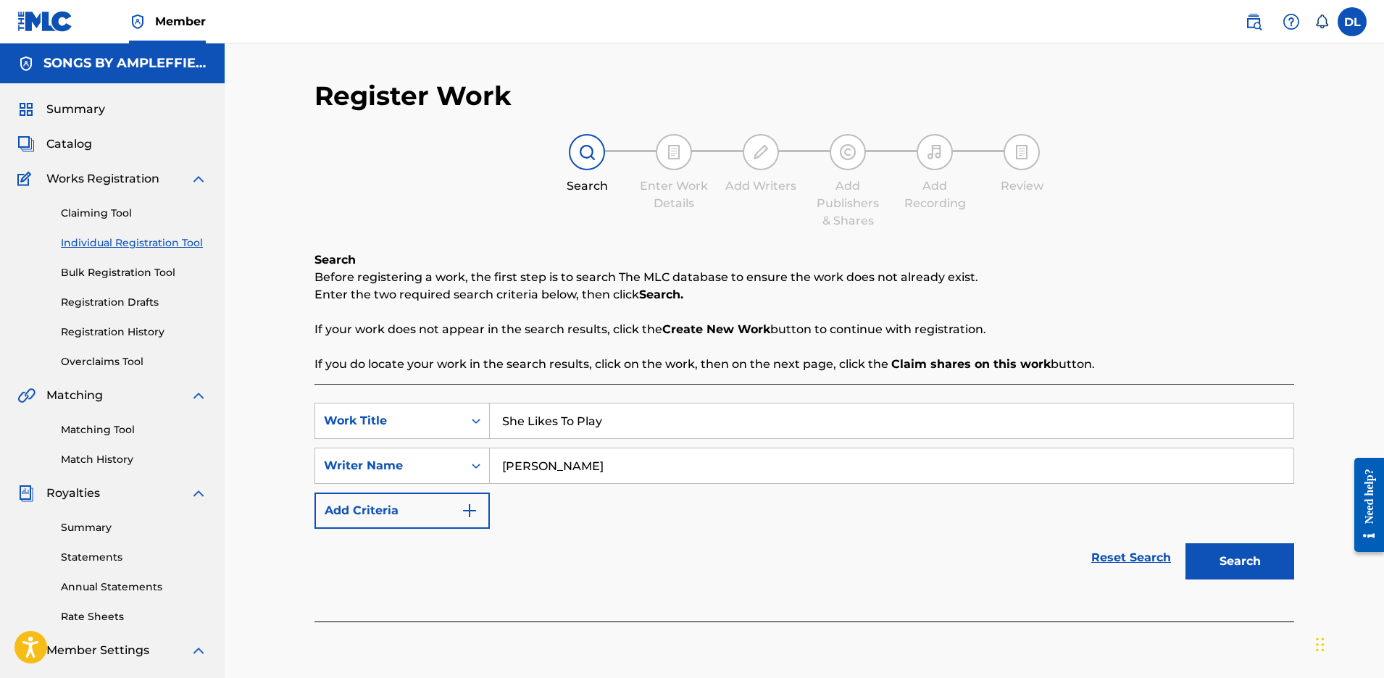
type input "[PERSON_NAME]"
click at [475, 508] on img "Search Form" at bounding box center [469, 510] width 17 height 17
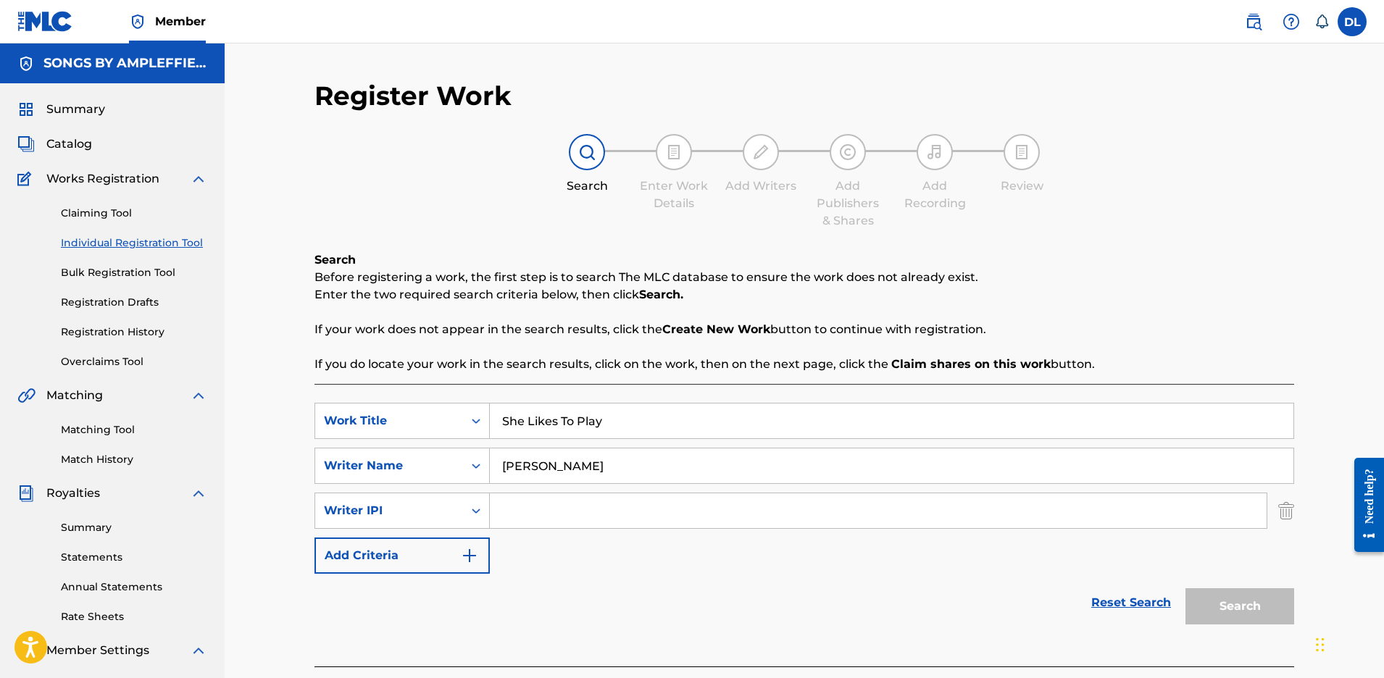
click at [538, 507] on input "Search Form" at bounding box center [878, 511] width 777 height 35
paste input "00669159104"
type input "00669159104"
click at [469, 551] on img "Search Form" at bounding box center [469, 555] width 17 height 17
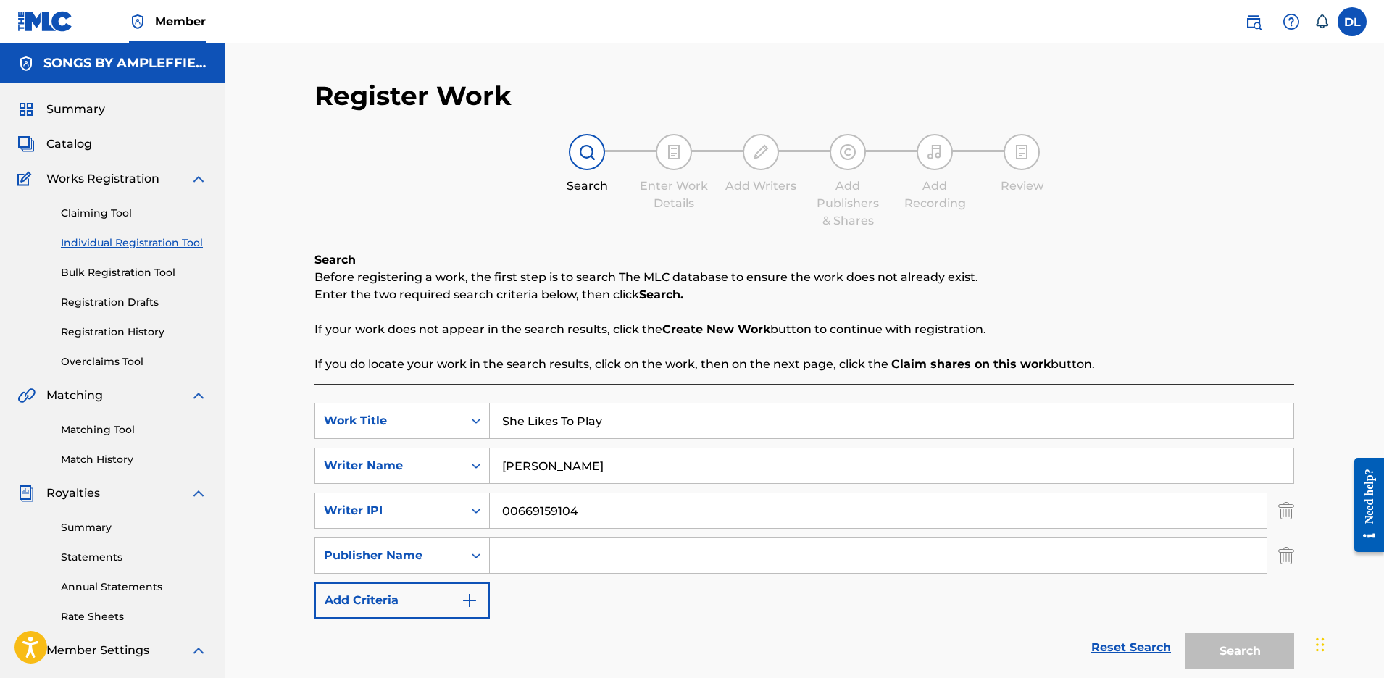
click at [515, 550] on input "Search Form" at bounding box center [878, 556] width 777 height 35
type input "Songs By Ampleffied Music"
click at [468, 601] on img "Search Form" at bounding box center [469, 600] width 17 height 17
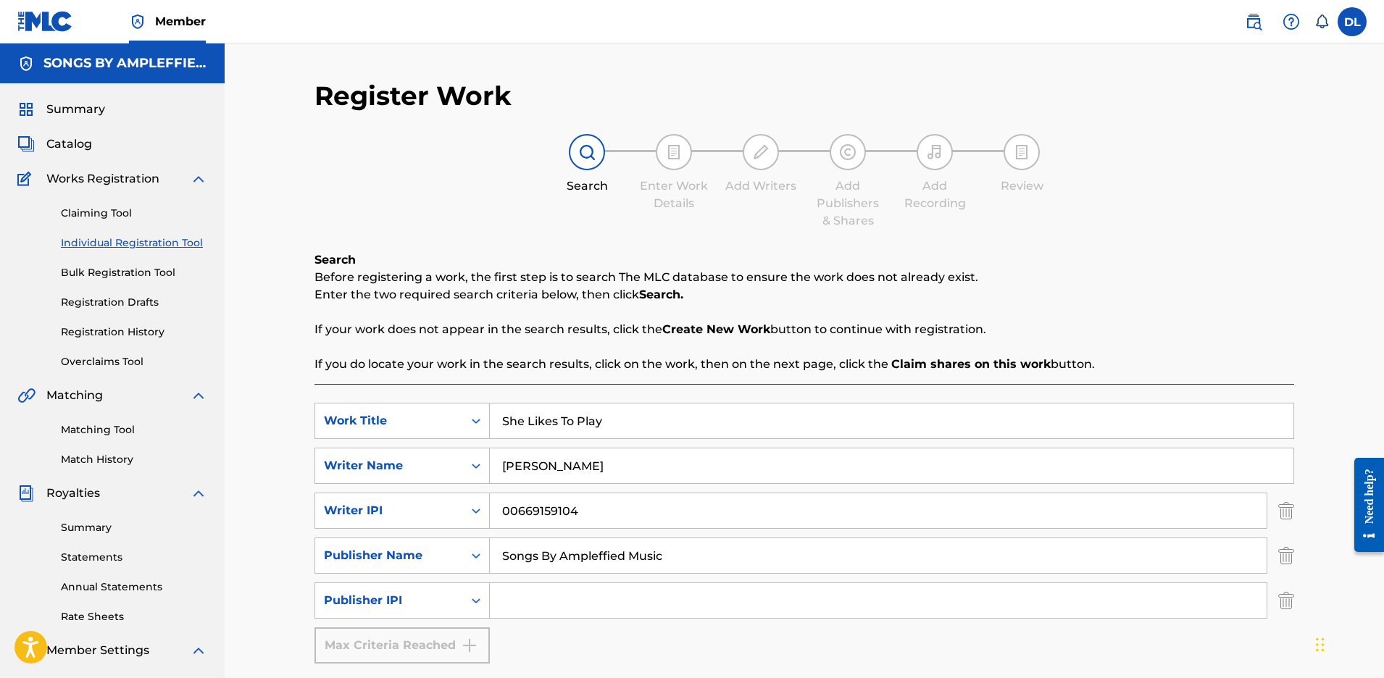
click at [506, 598] on input "Search Form" at bounding box center [878, 600] width 777 height 35
paste input "00897260000"
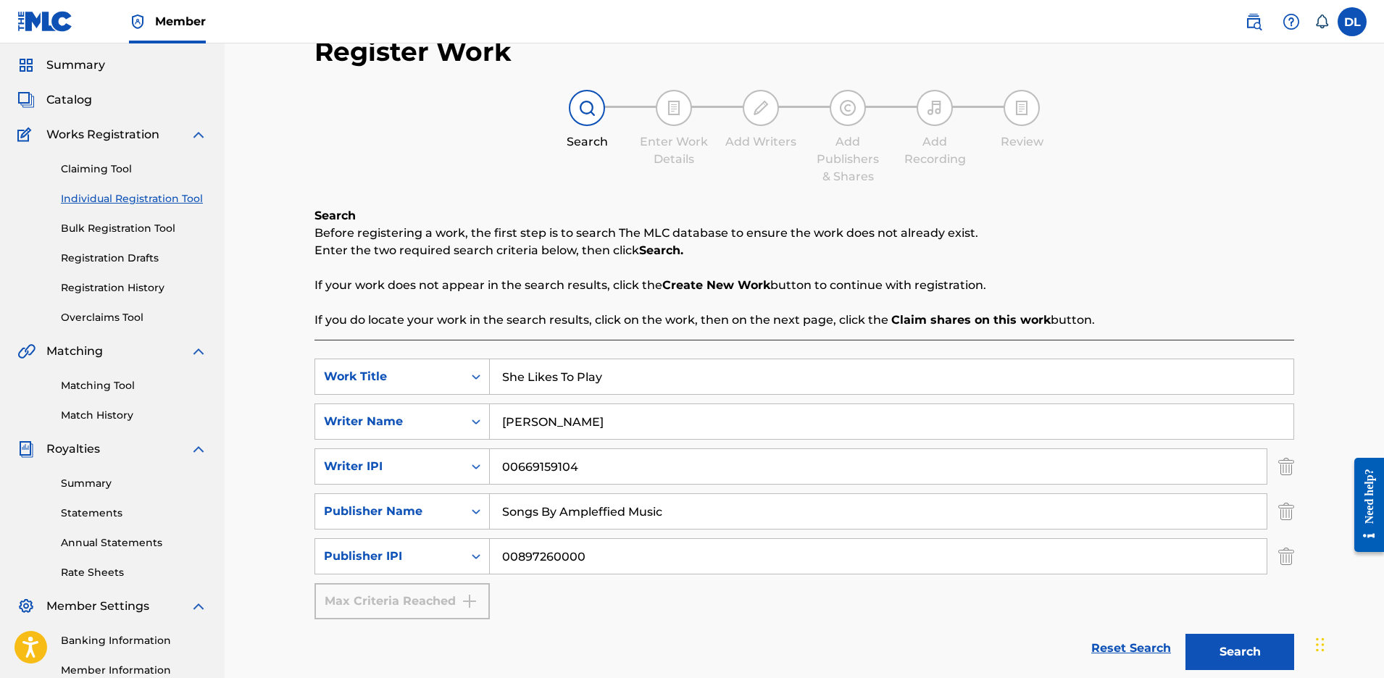
scroll to position [144, 0]
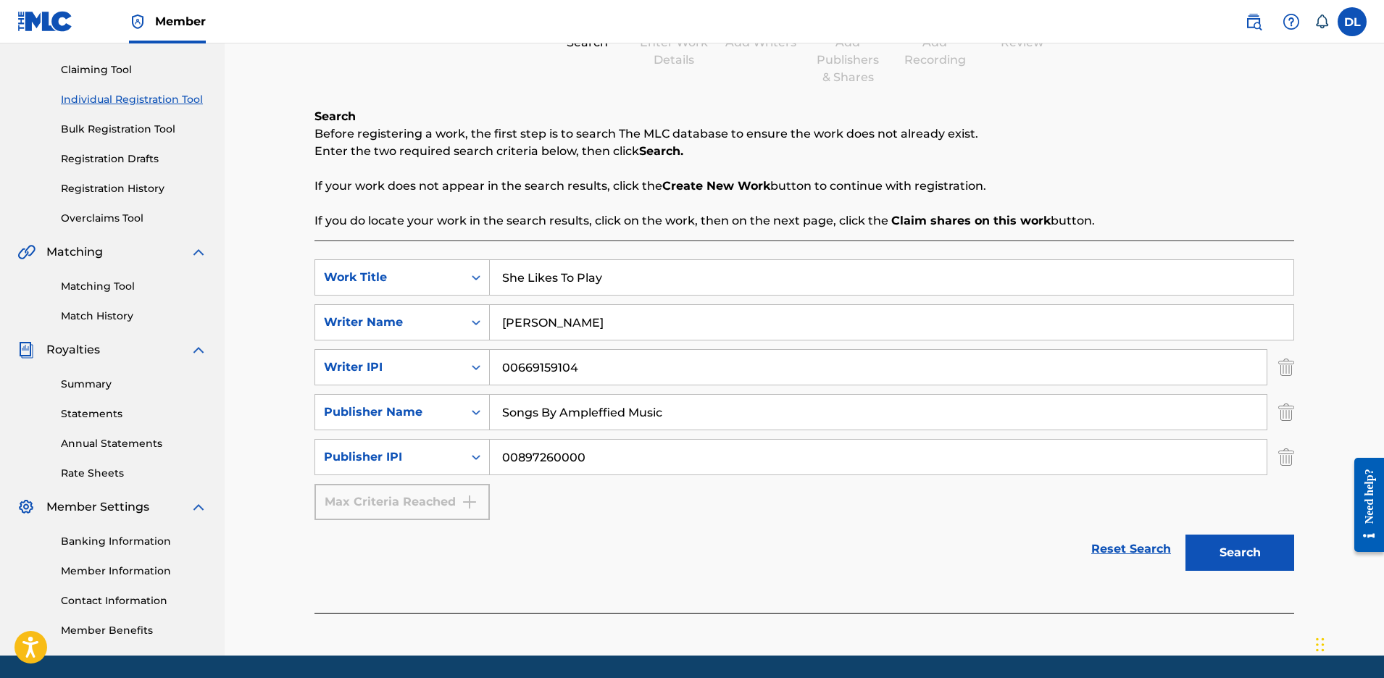
type input "00897260000"
click at [1223, 552] on button "Search" at bounding box center [1240, 553] width 109 height 36
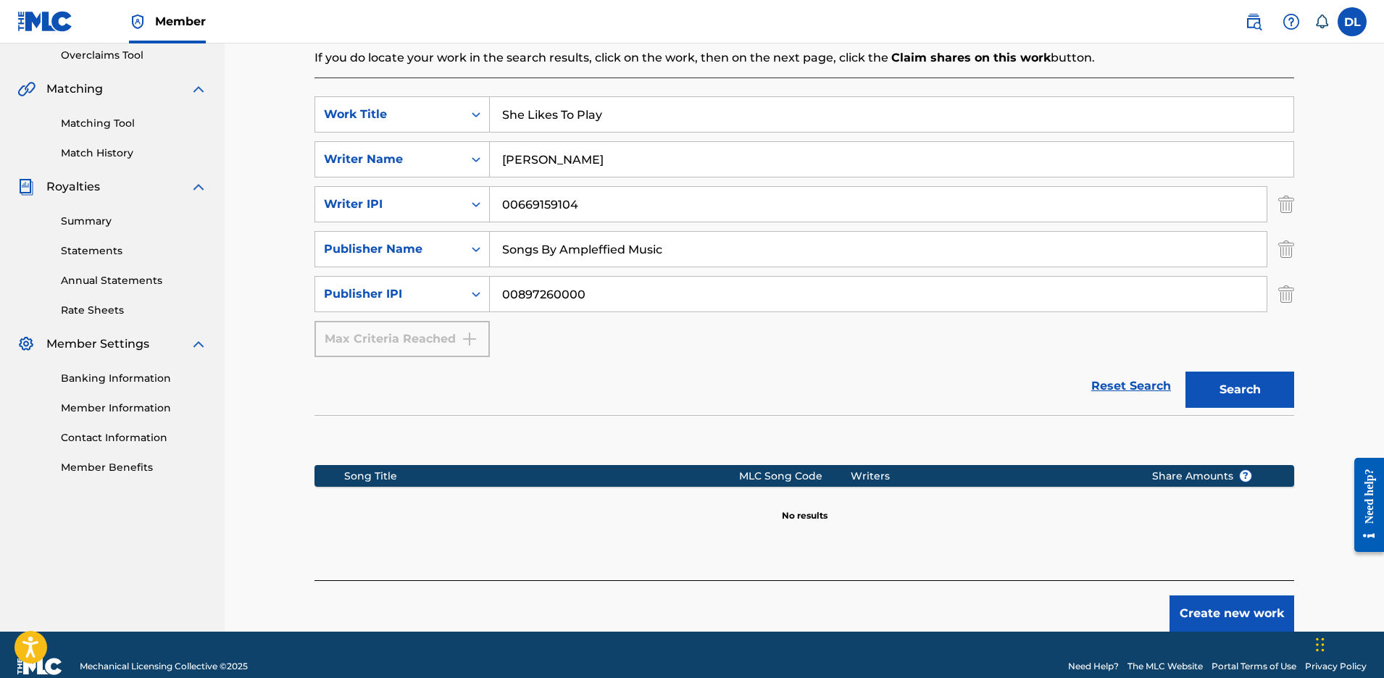
scroll to position [330, 0]
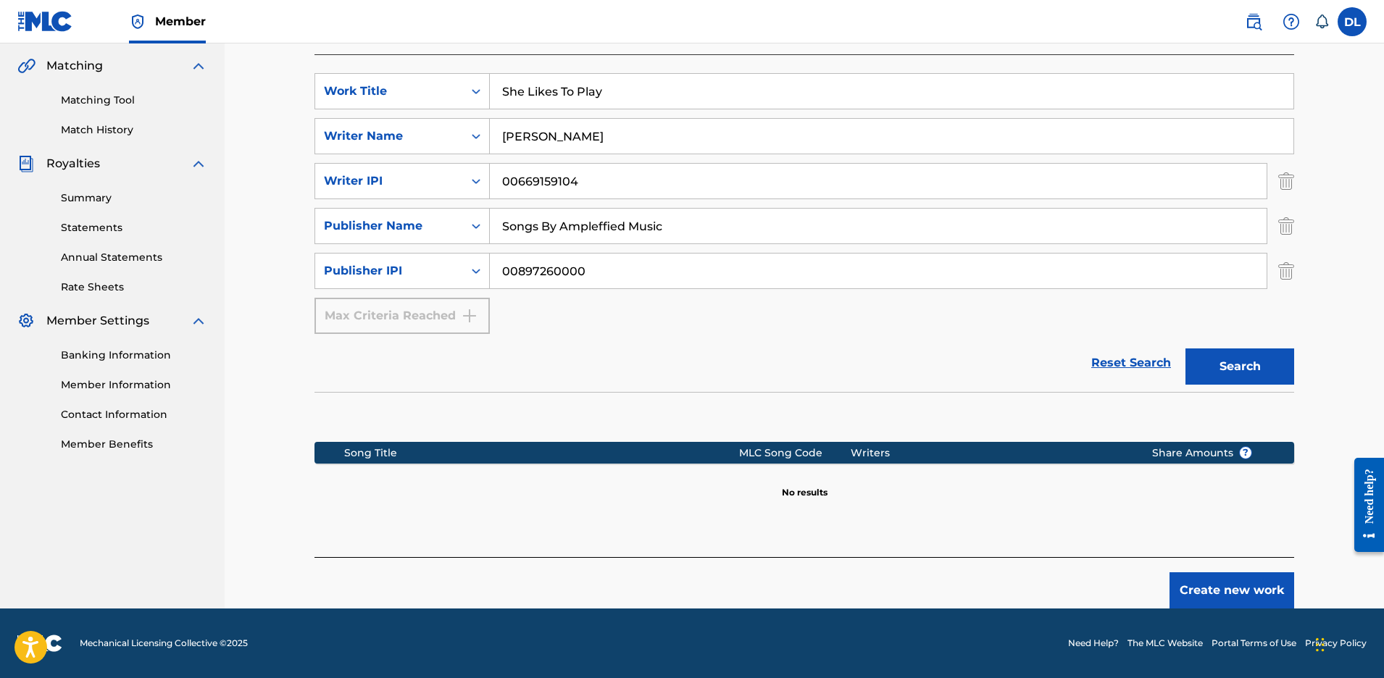
click at [1221, 592] on button "Create new work" at bounding box center [1232, 591] width 125 height 36
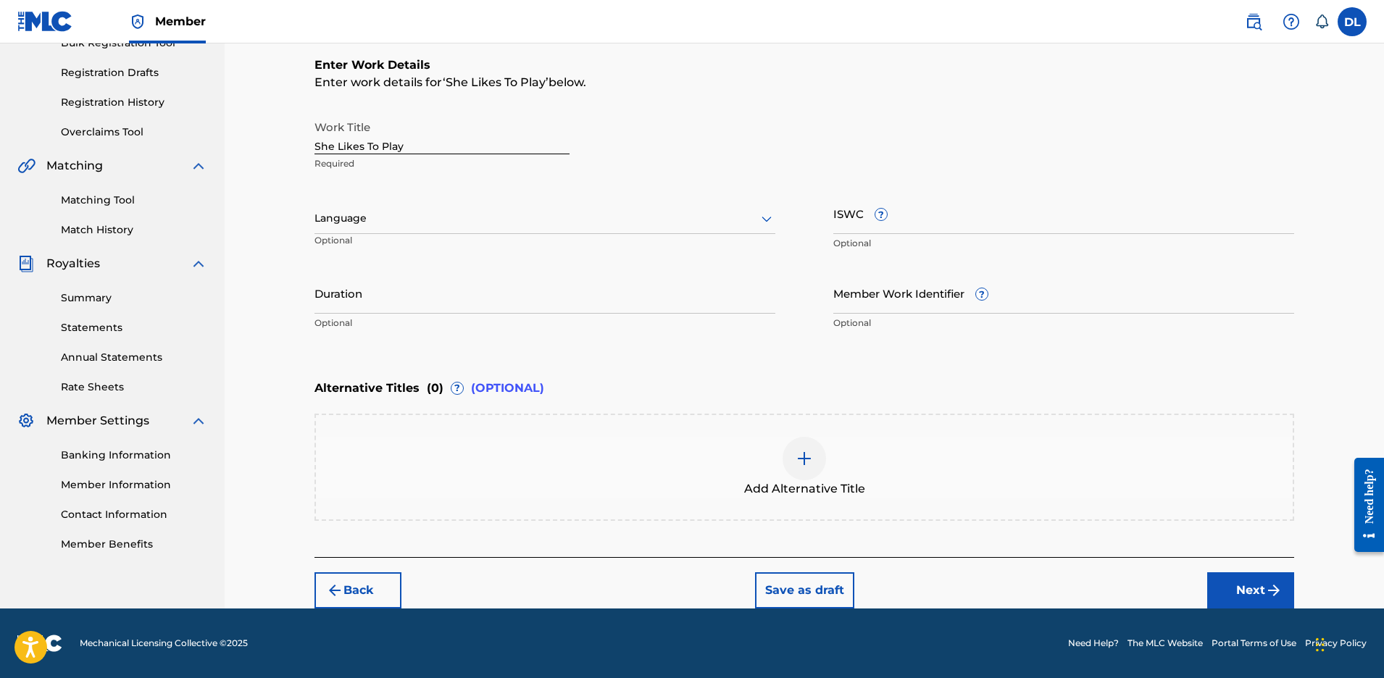
scroll to position [230, 0]
click at [770, 217] on icon at bounding box center [767, 220] width 10 height 6
click at [544, 245] on div "English" at bounding box center [545, 250] width 460 height 33
click at [387, 303] on input "Duration" at bounding box center [545, 293] width 461 height 41
type input "02:37"
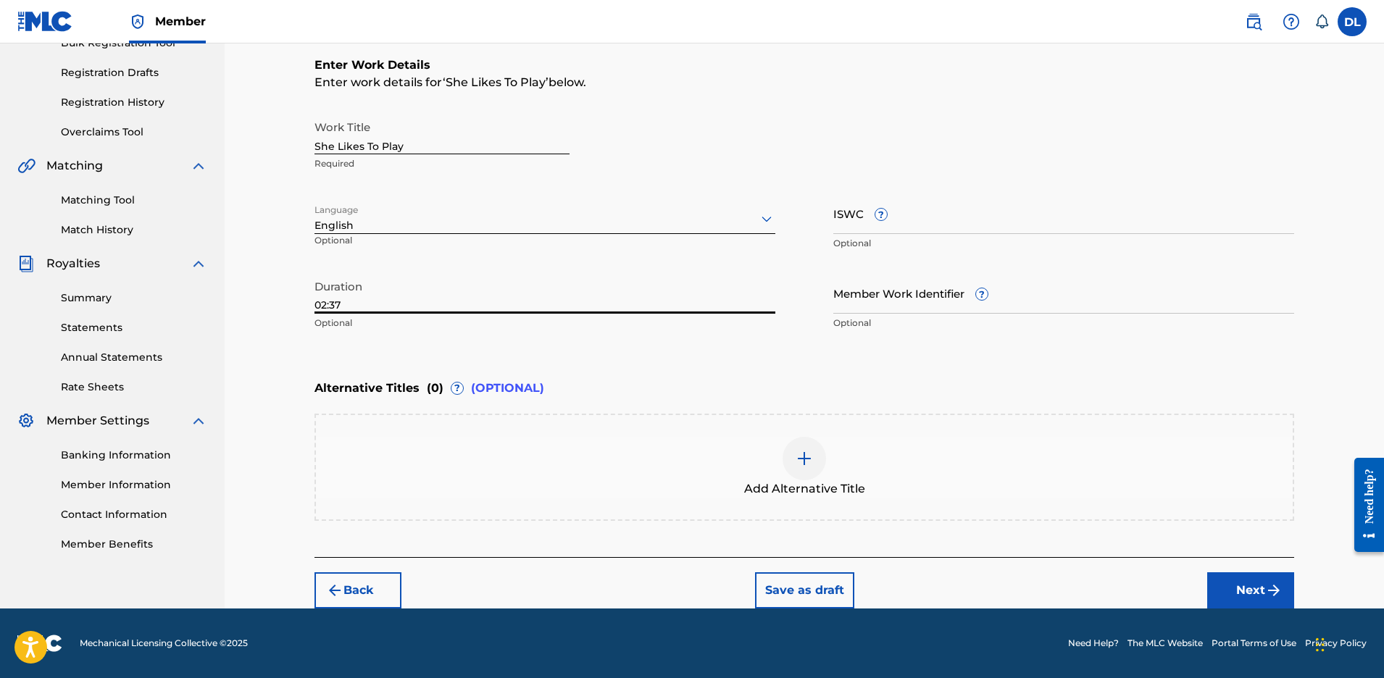
click at [1268, 594] on img "submit" at bounding box center [1273, 590] width 17 height 17
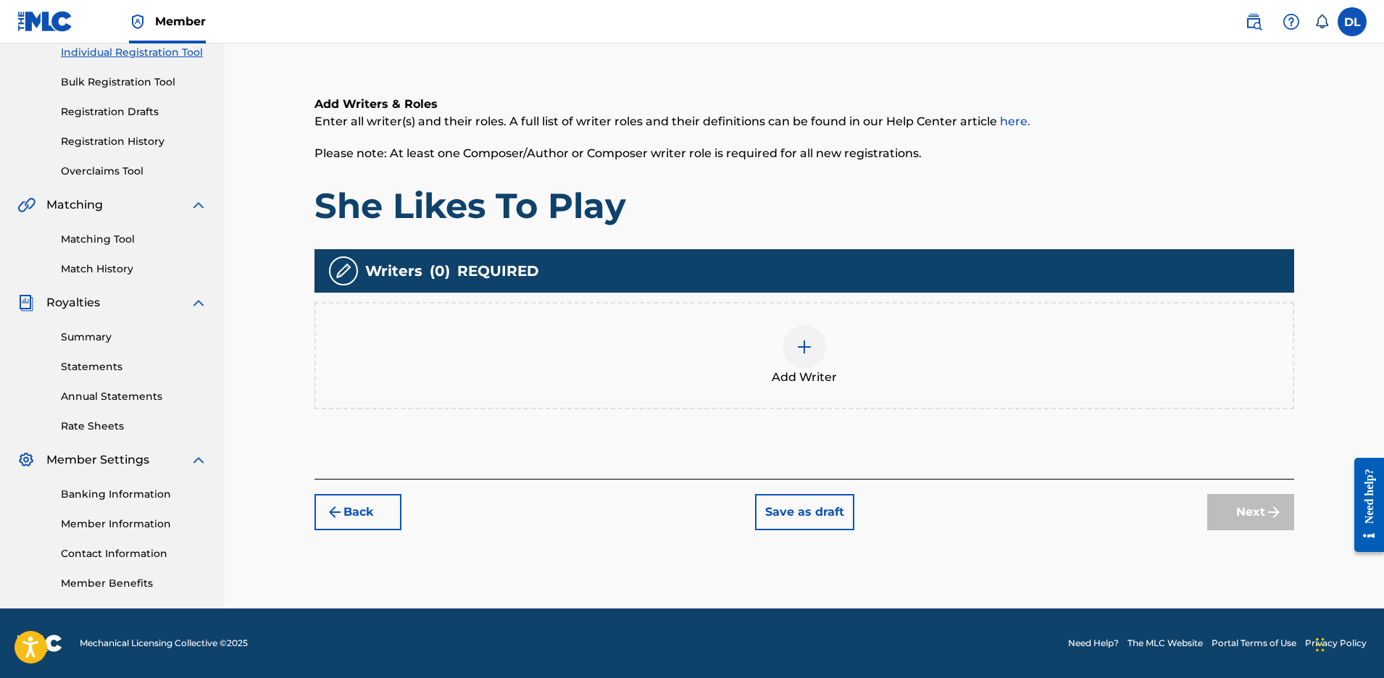
click at [808, 346] on img at bounding box center [804, 346] width 17 height 17
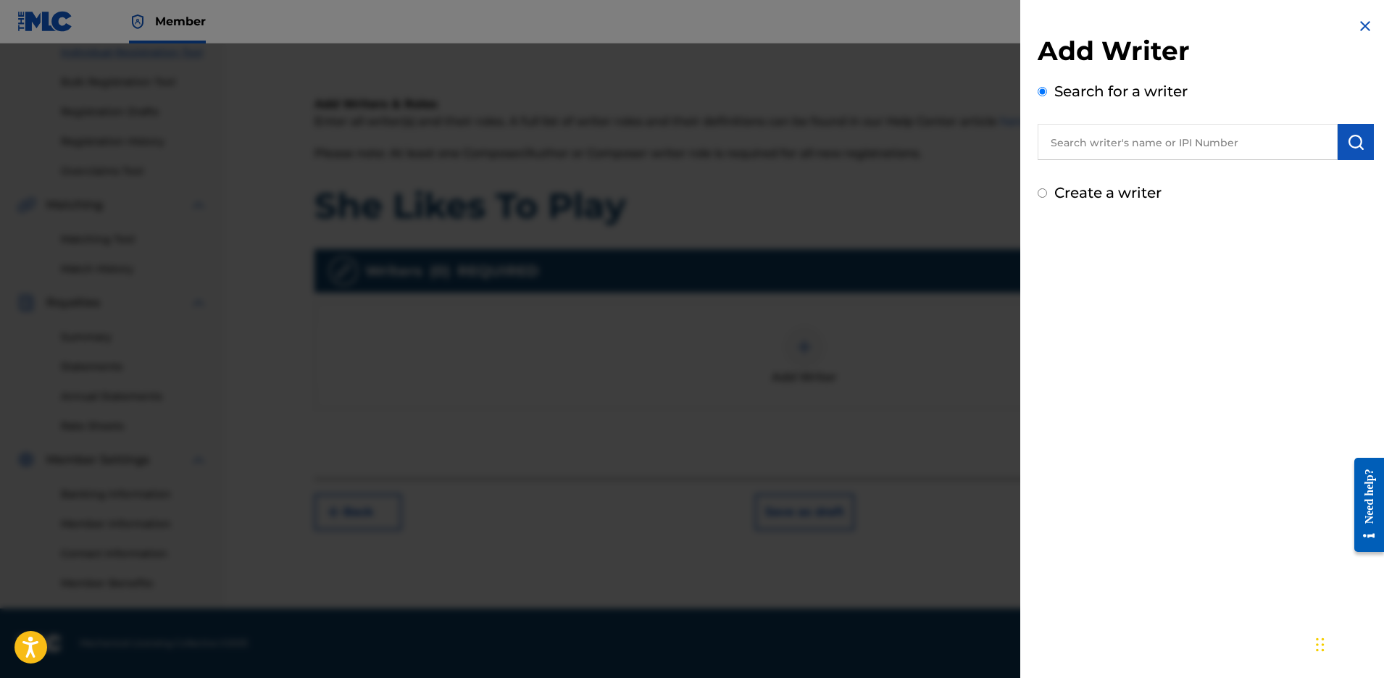
click at [1071, 141] on input "text" at bounding box center [1188, 142] width 300 height 36
paste input "00669159104"
type input "00669159104"
click at [1347, 140] on img "submit" at bounding box center [1355, 141] width 17 height 17
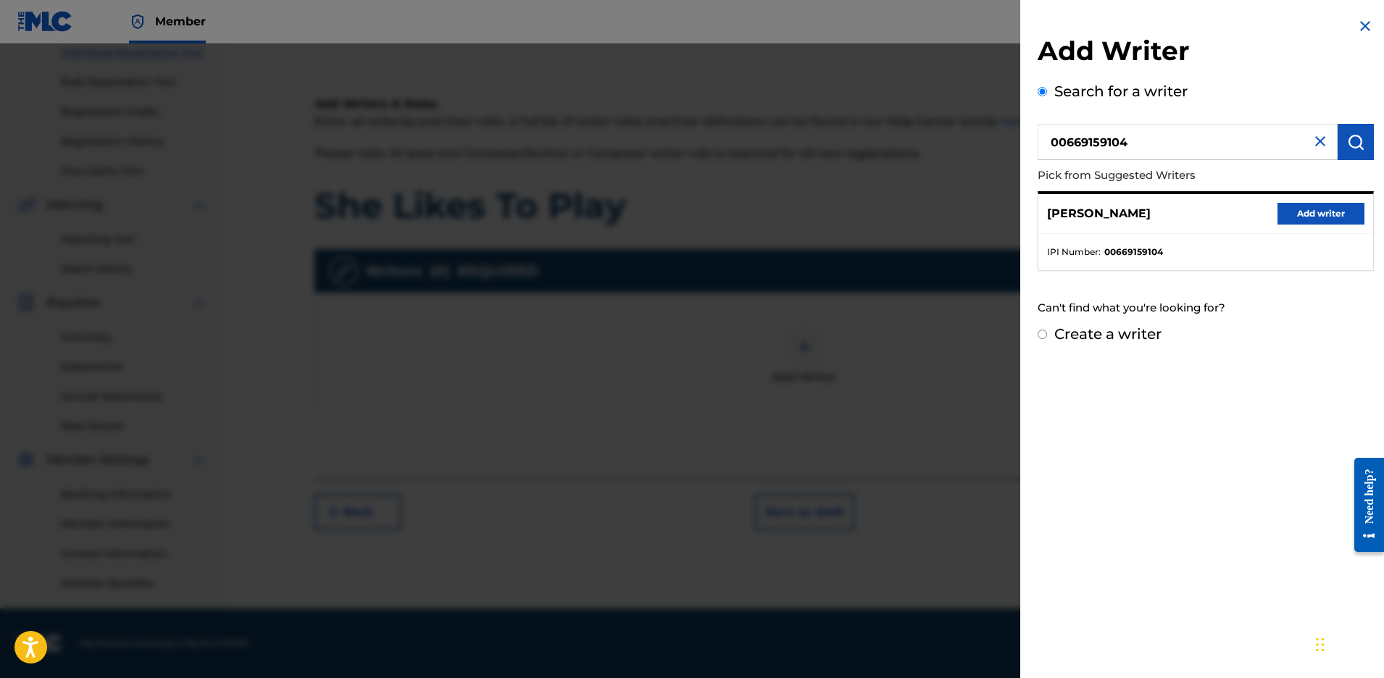
click at [1312, 210] on button "Add writer" at bounding box center [1321, 214] width 87 height 22
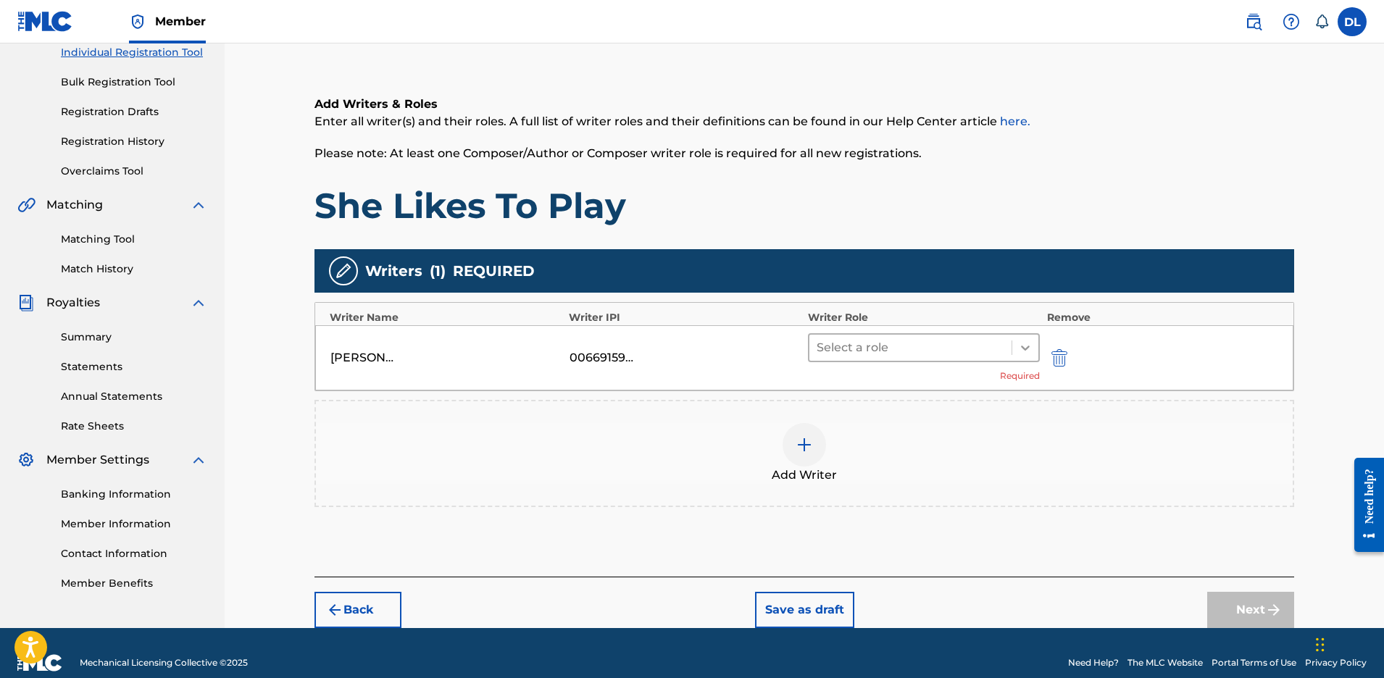
click at [1027, 345] on icon at bounding box center [1025, 348] width 14 height 14
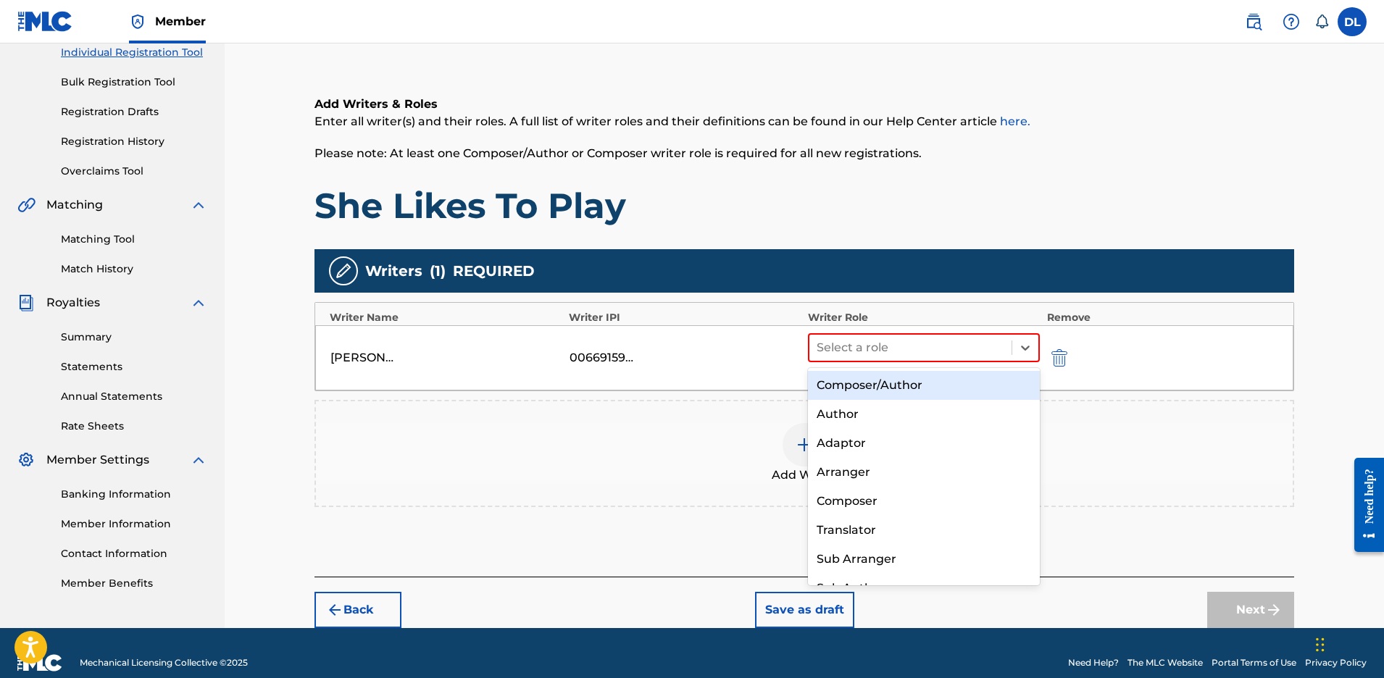
click at [908, 383] on div "Composer/Author" at bounding box center [924, 385] width 232 height 29
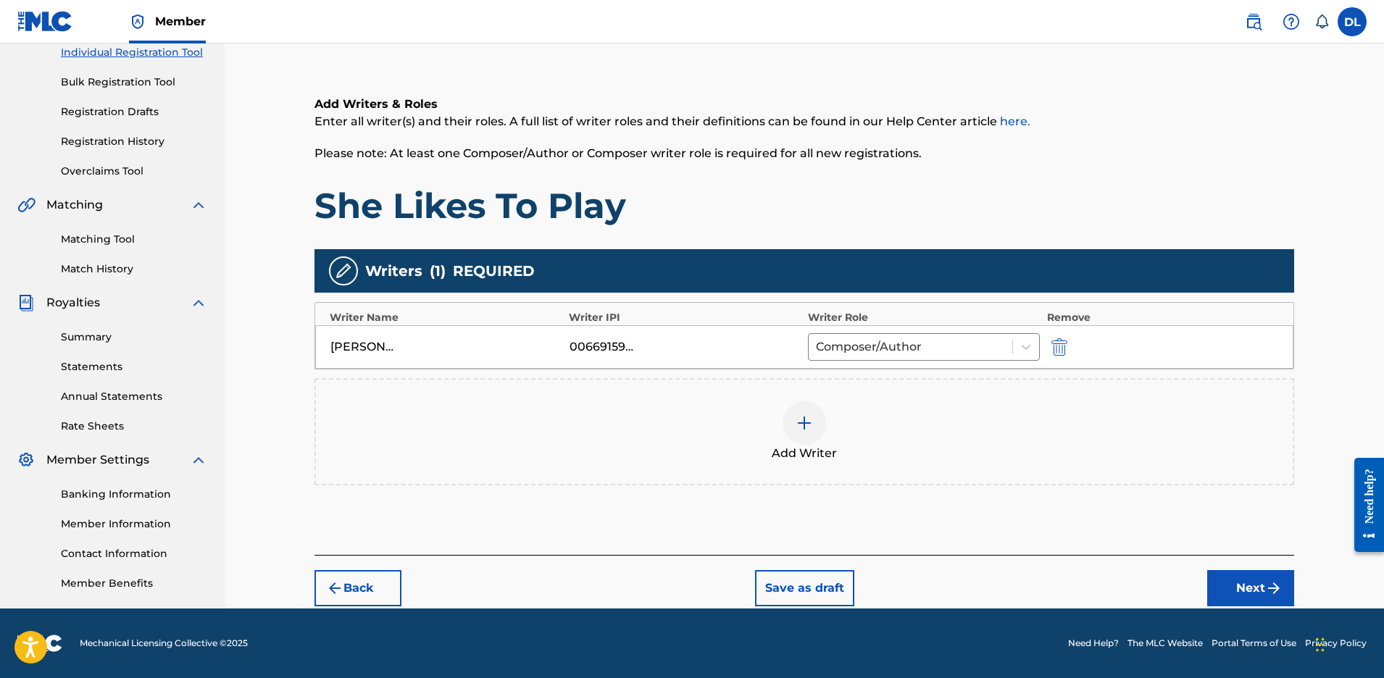
click at [1260, 594] on button "Next" at bounding box center [1251, 588] width 87 height 36
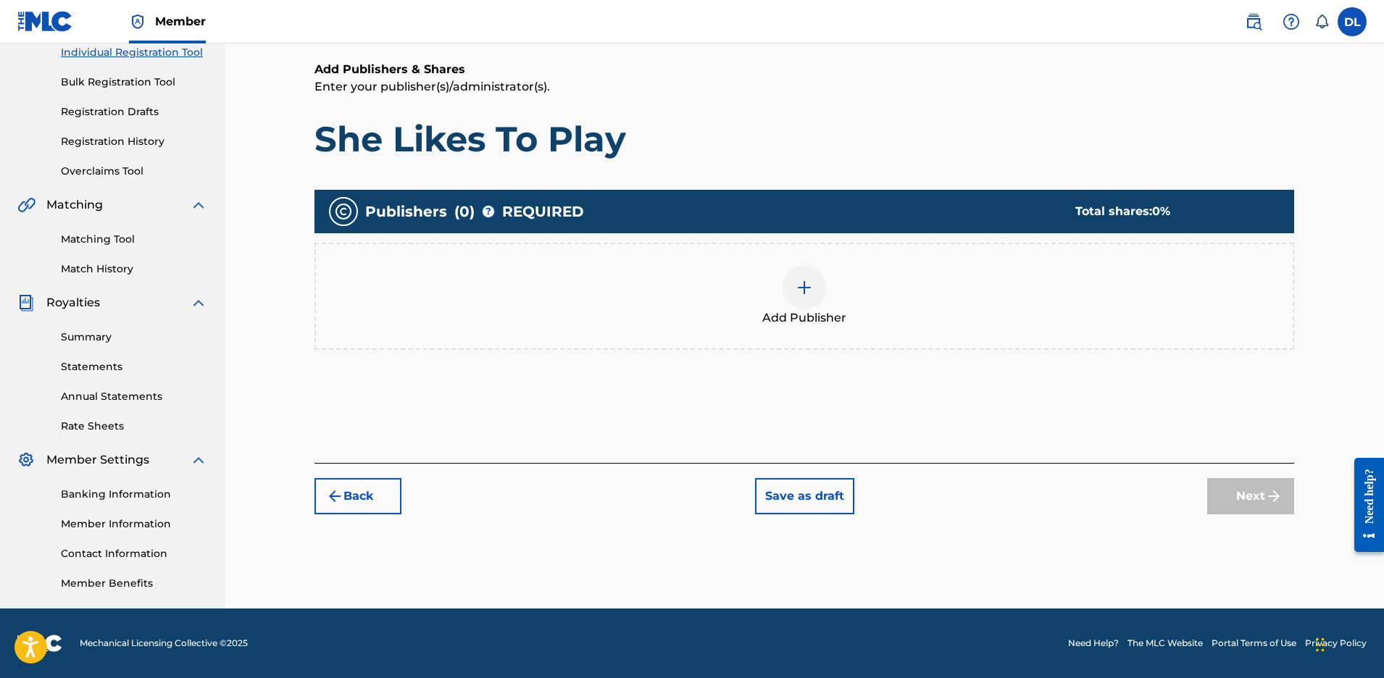
scroll to position [65, 0]
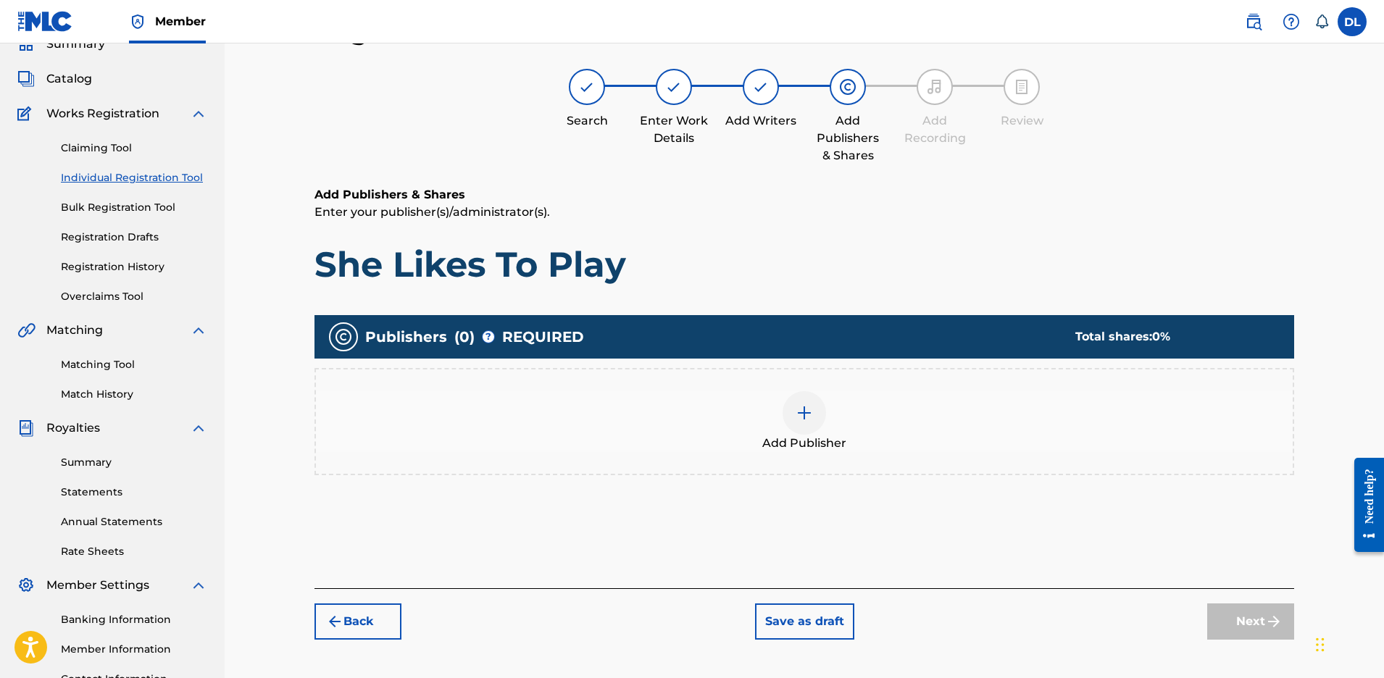
click at [809, 416] on img at bounding box center [804, 412] width 17 height 17
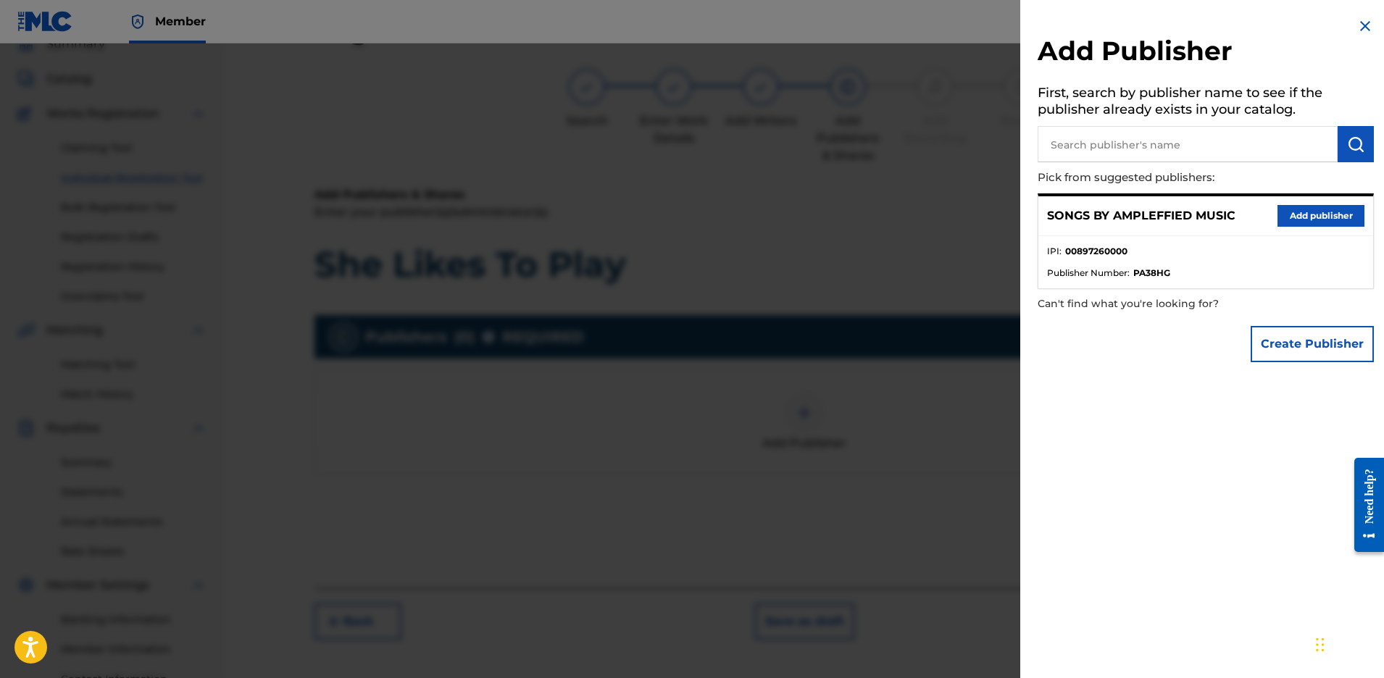
click at [1305, 210] on button "Add publisher" at bounding box center [1321, 216] width 87 height 22
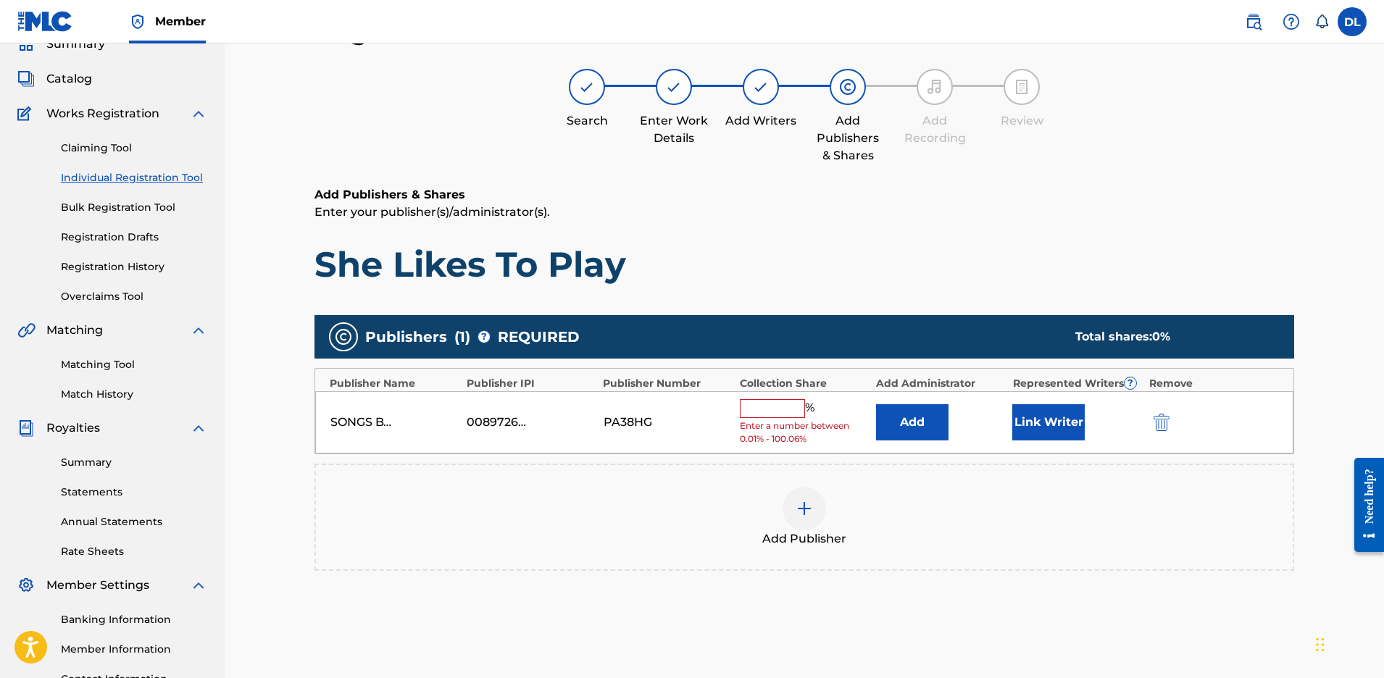
click at [771, 407] on input "text" at bounding box center [772, 408] width 65 height 19
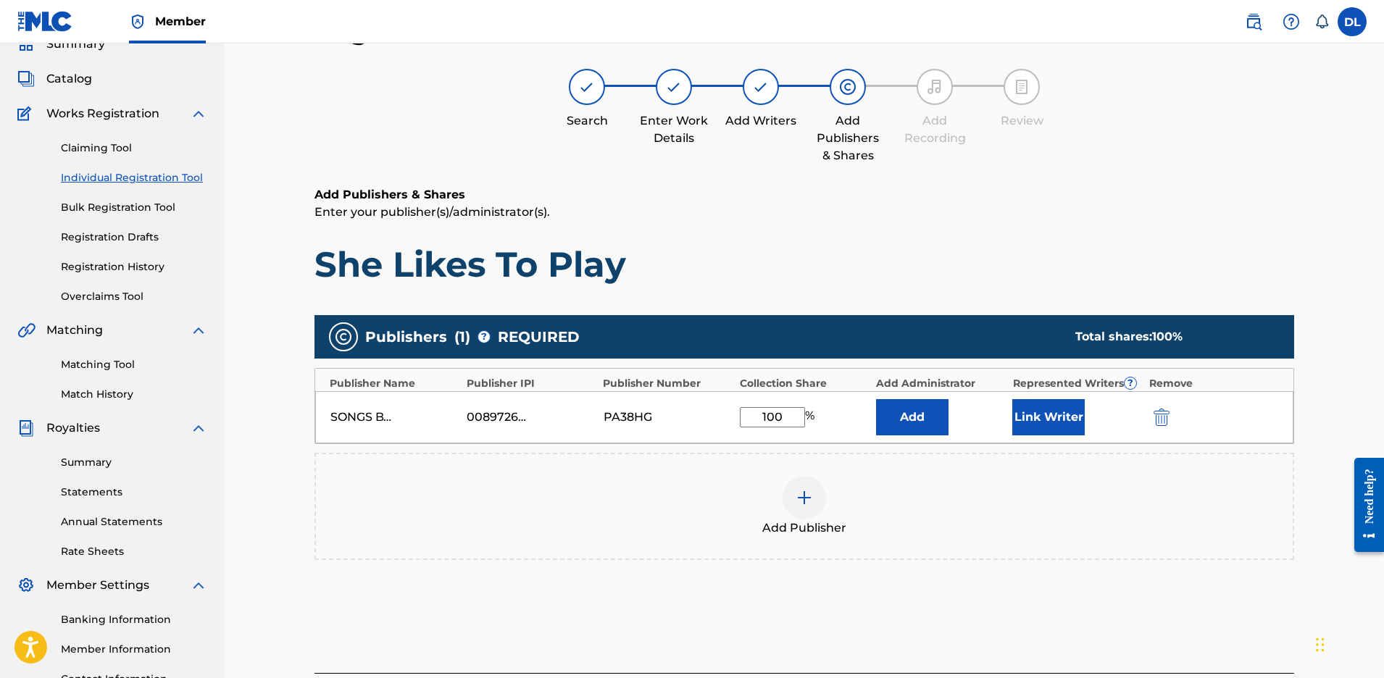
type input "100"
click at [852, 417] on div "100 %" at bounding box center [804, 417] width 129 height 20
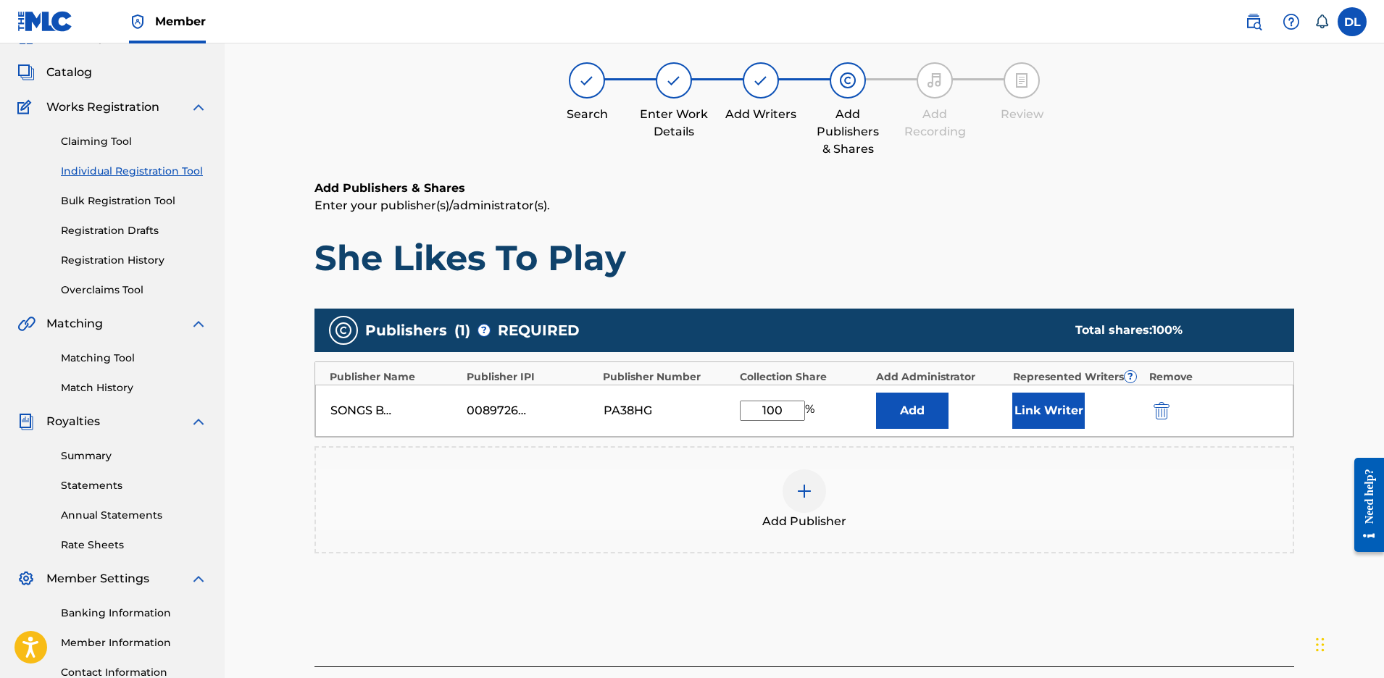
scroll to position [174, 0]
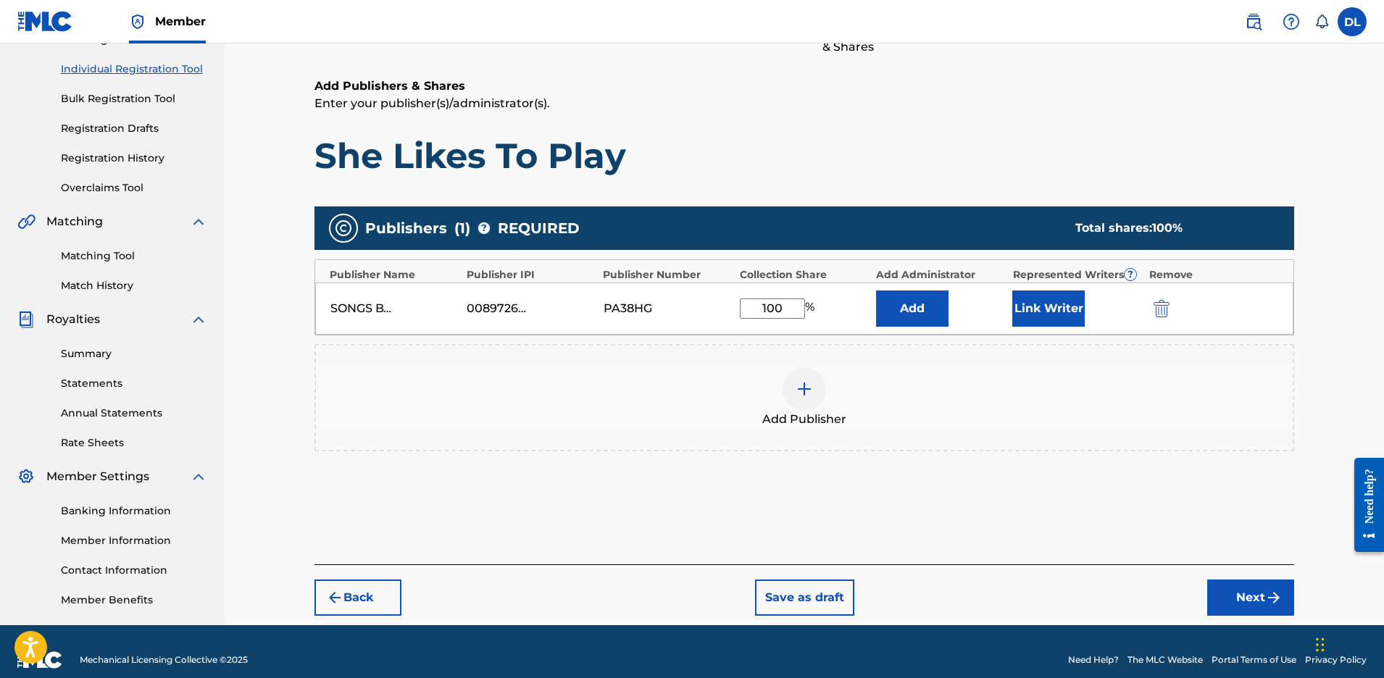
click at [1250, 599] on button "Next" at bounding box center [1251, 598] width 87 height 36
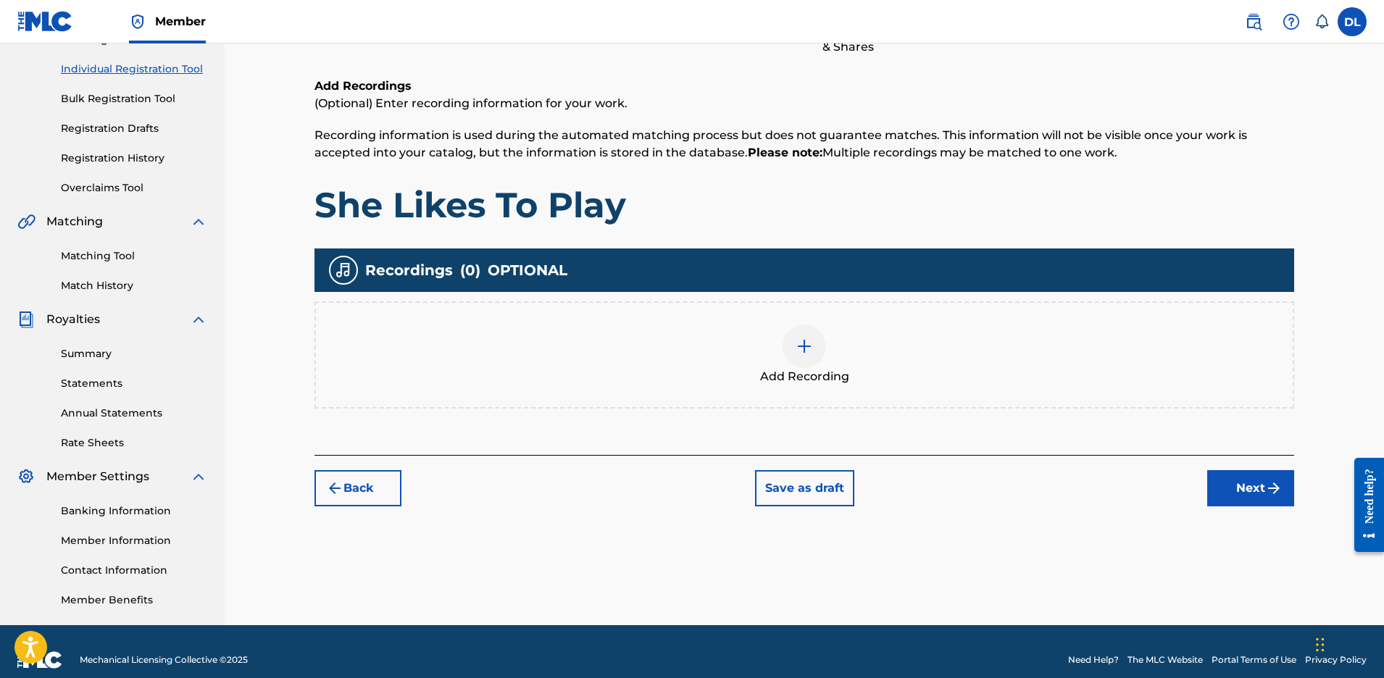
scroll to position [65, 0]
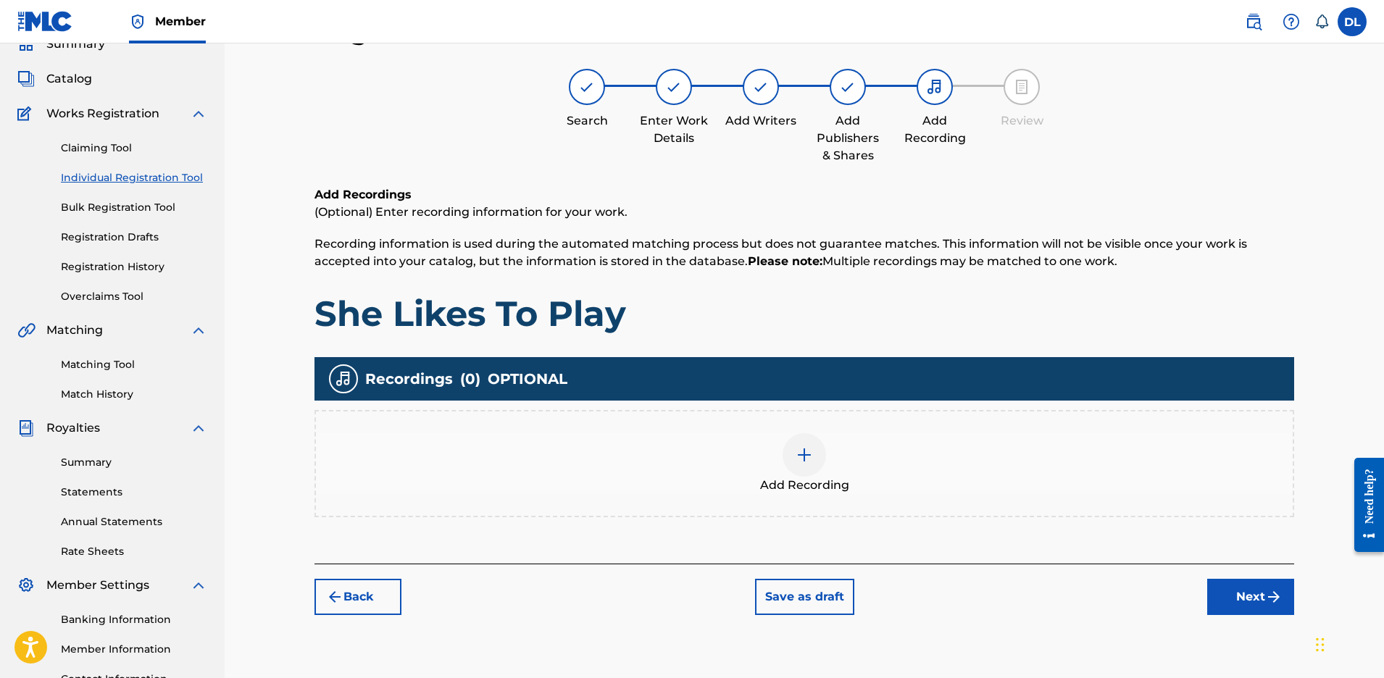
click at [802, 455] on img at bounding box center [804, 454] width 17 height 17
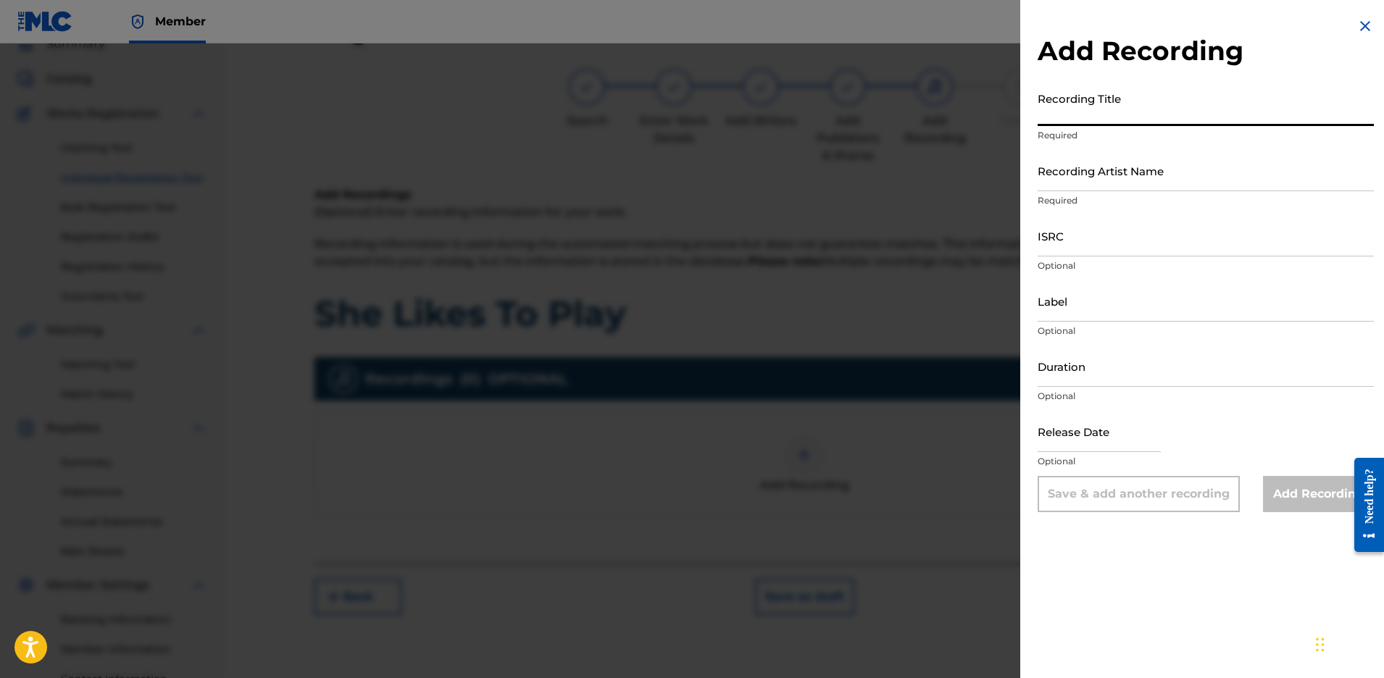
click at [1143, 117] on input "Recording Title" at bounding box center [1206, 105] width 336 height 41
type input "She Likes To Play"
click at [1154, 186] on input "Recording Artist Name" at bounding box center [1206, 170] width 336 height 41
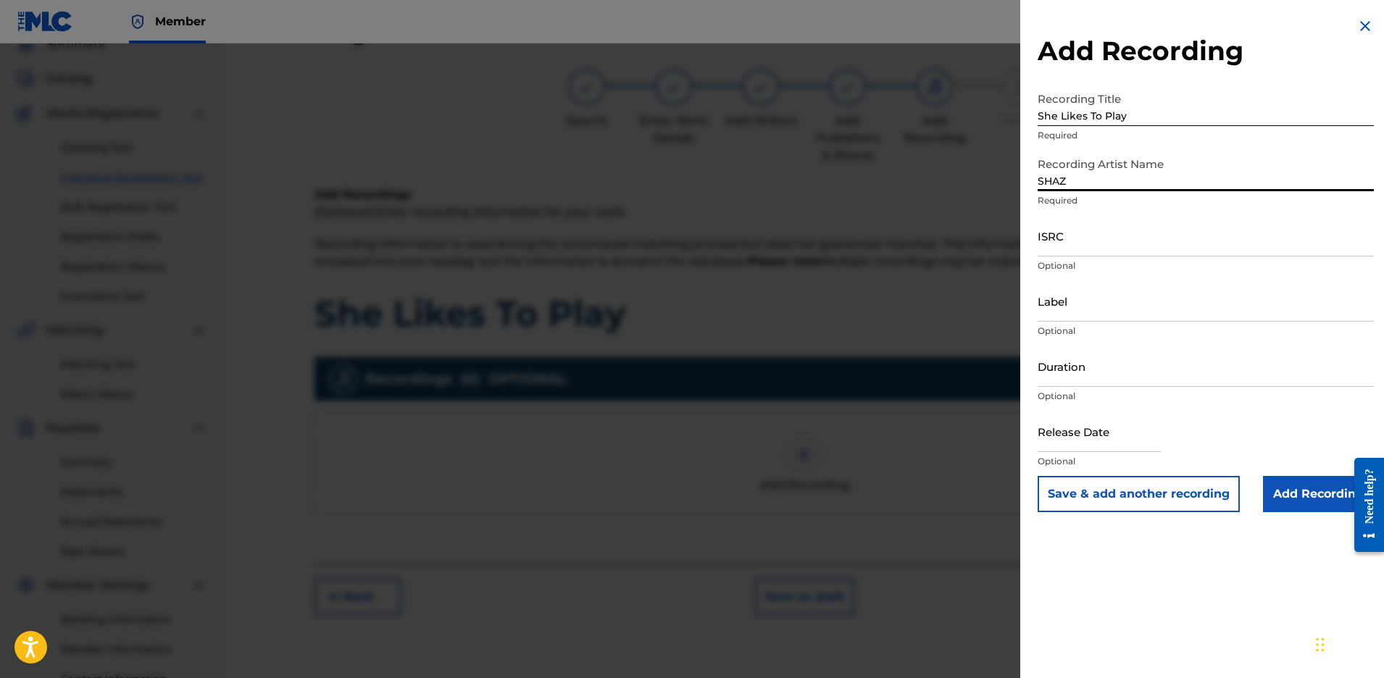
type input "SHAZ"
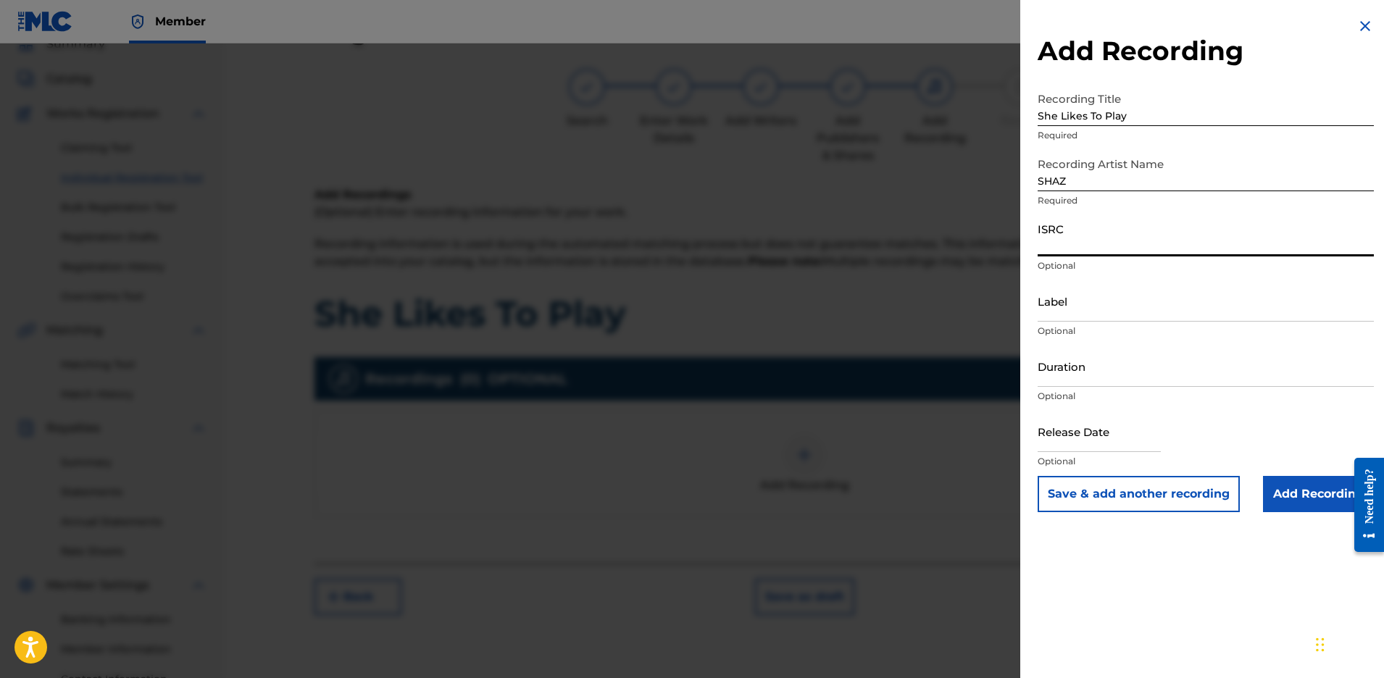
click at [1093, 241] on input "ISRC" at bounding box center [1206, 235] width 336 height 41
paste input "QZEA72400075"
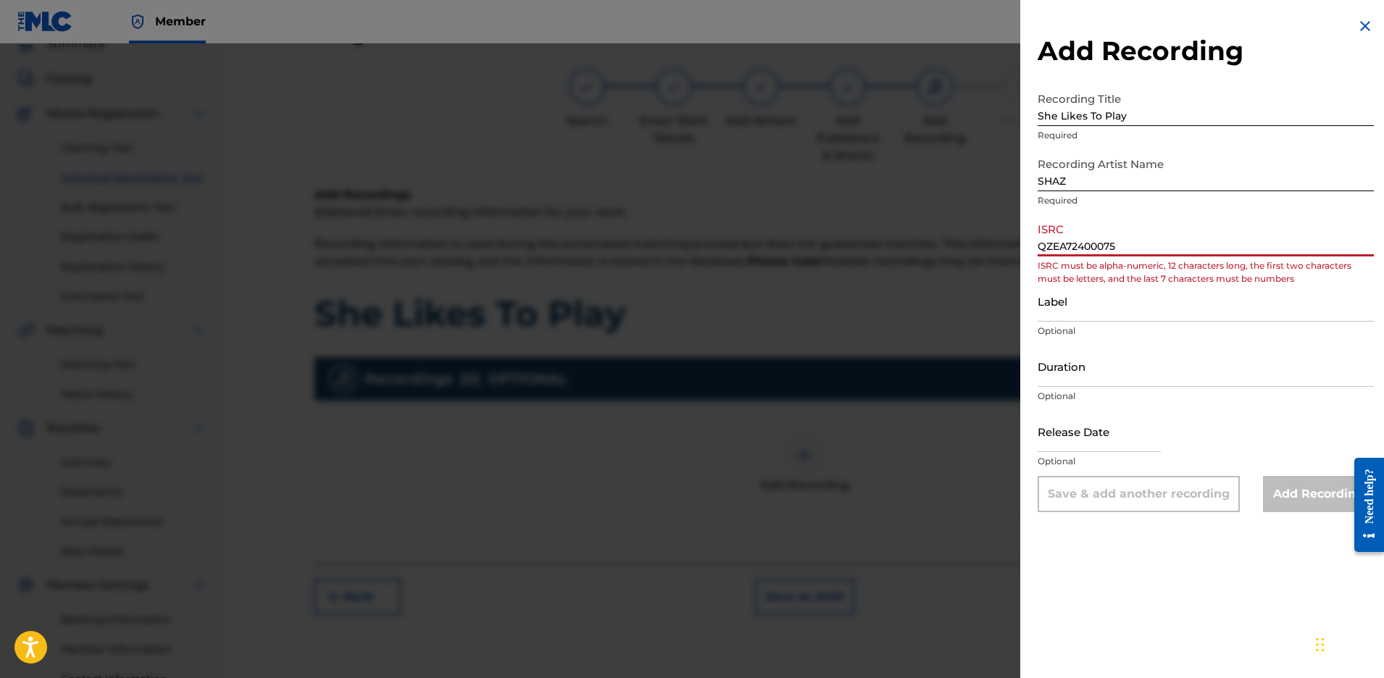
click at [1052, 246] on input "QZEA72400075" at bounding box center [1206, 235] width 336 height 41
click at [1076, 248] on input "QZ-EA72400075" at bounding box center [1206, 235] width 336 height 41
click at [1091, 248] on input "QZ-EA7-2400075" at bounding box center [1206, 235] width 336 height 41
click at [1121, 306] on input "Label" at bounding box center [1206, 300] width 336 height 41
click at [1096, 249] on input "QZ-EA7-24-00075" at bounding box center [1206, 235] width 336 height 41
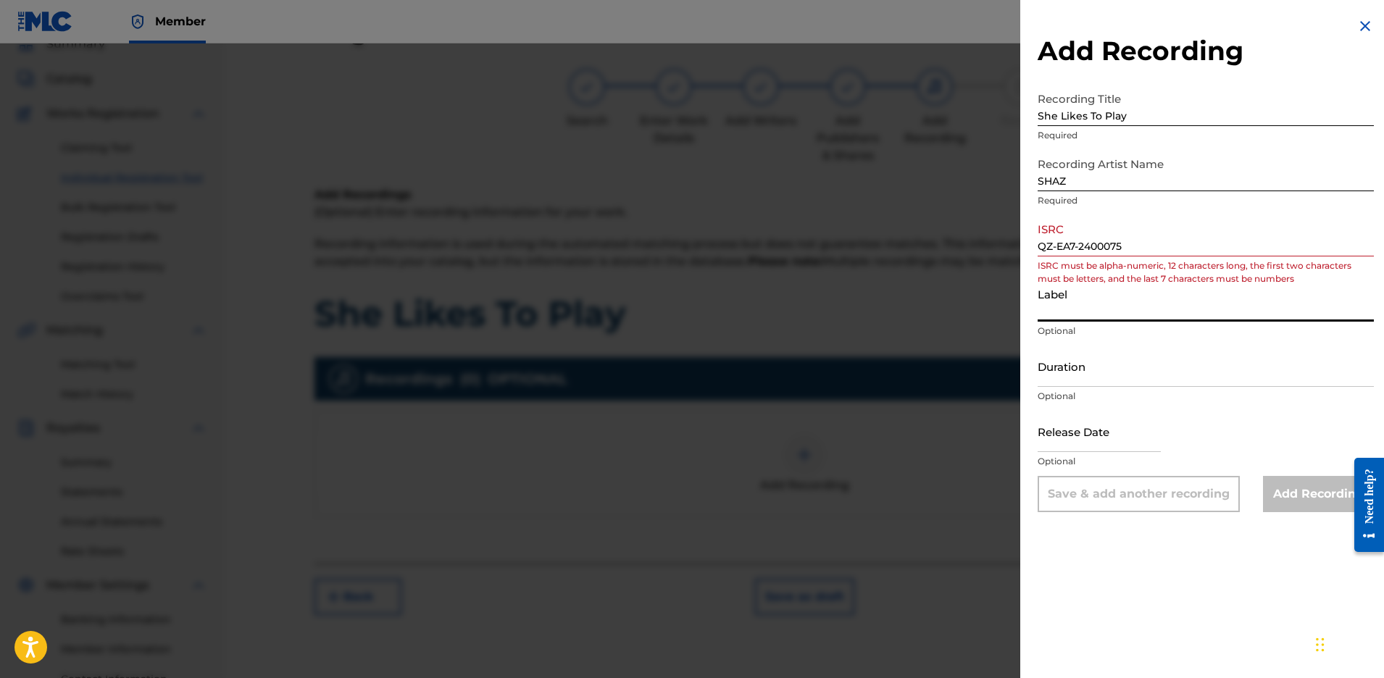
click at [1128, 297] on input "Label" at bounding box center [1206, 300] width 336 height 41
click at [1081, 249] on input "QZ-EA7-2400075" at bounding box center [1206, 235] width 336 height 41
click at [1057, 248] on input "QZ-EA72400075" at bounding box center [1206, 235] width 336 height 41
type input "QZEA72400075"
click at [1129, 243] on input "QZEA72400075" at bounding box center [1206, 235] width 336 height 41
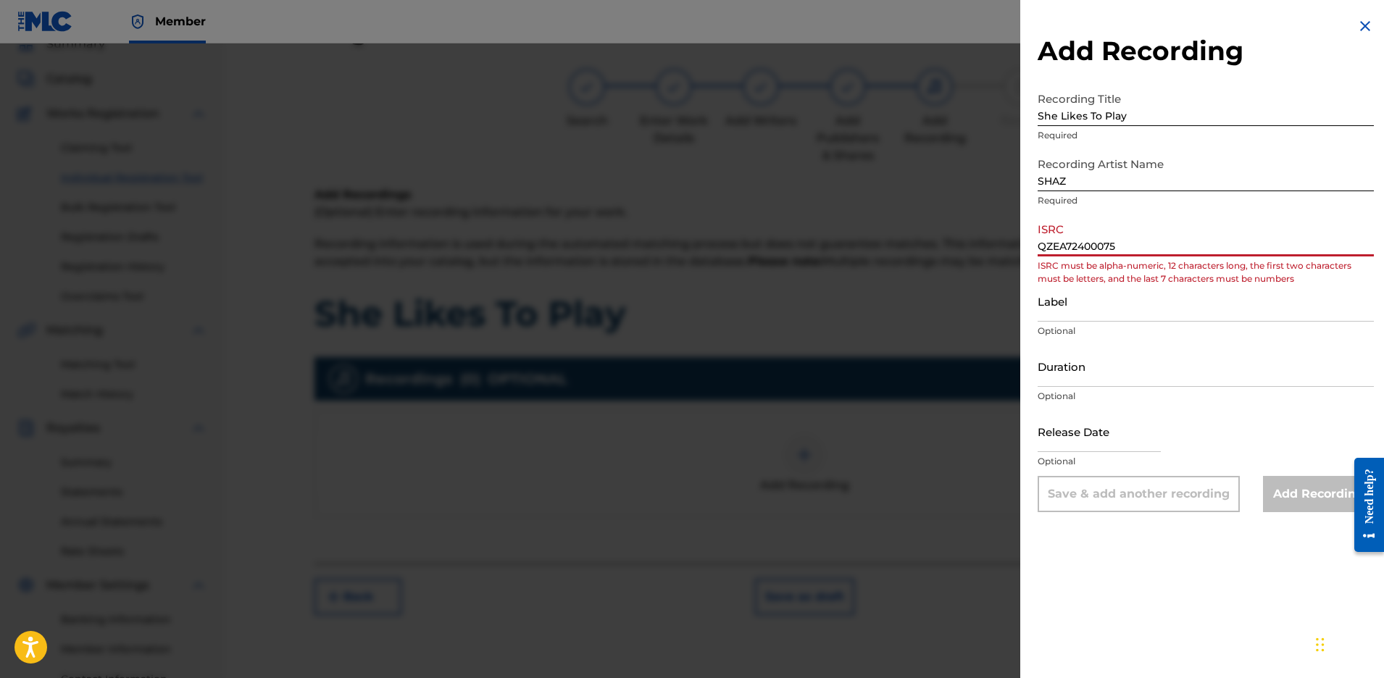
drag, startPoint x: 1124, startPoint y: 245, endPoint x: 1009, endPoint y: 247, distance: 115.3
click at [1009, 247] on div "Add Recording Recording Title She Likes To Play Required Recording Artist Name …" at bounding box center [692, 360] width 1384 height 635
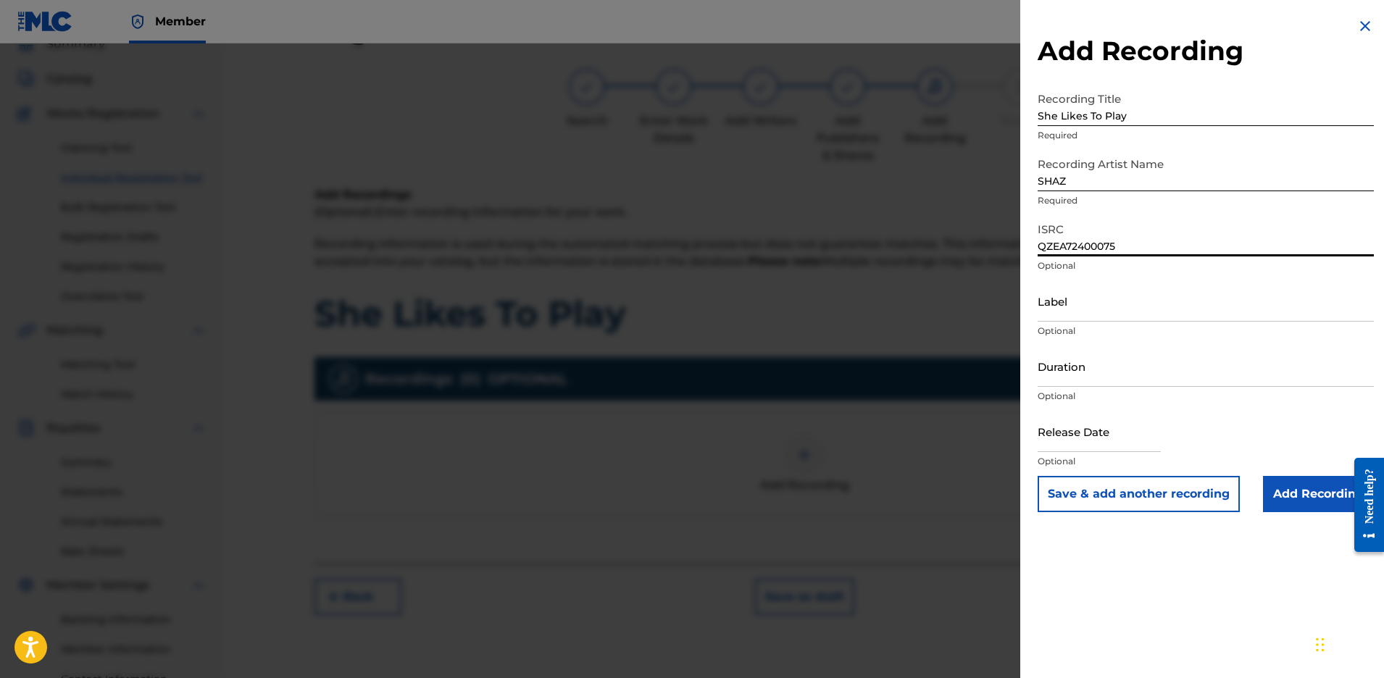
type input "QZEA72400075"
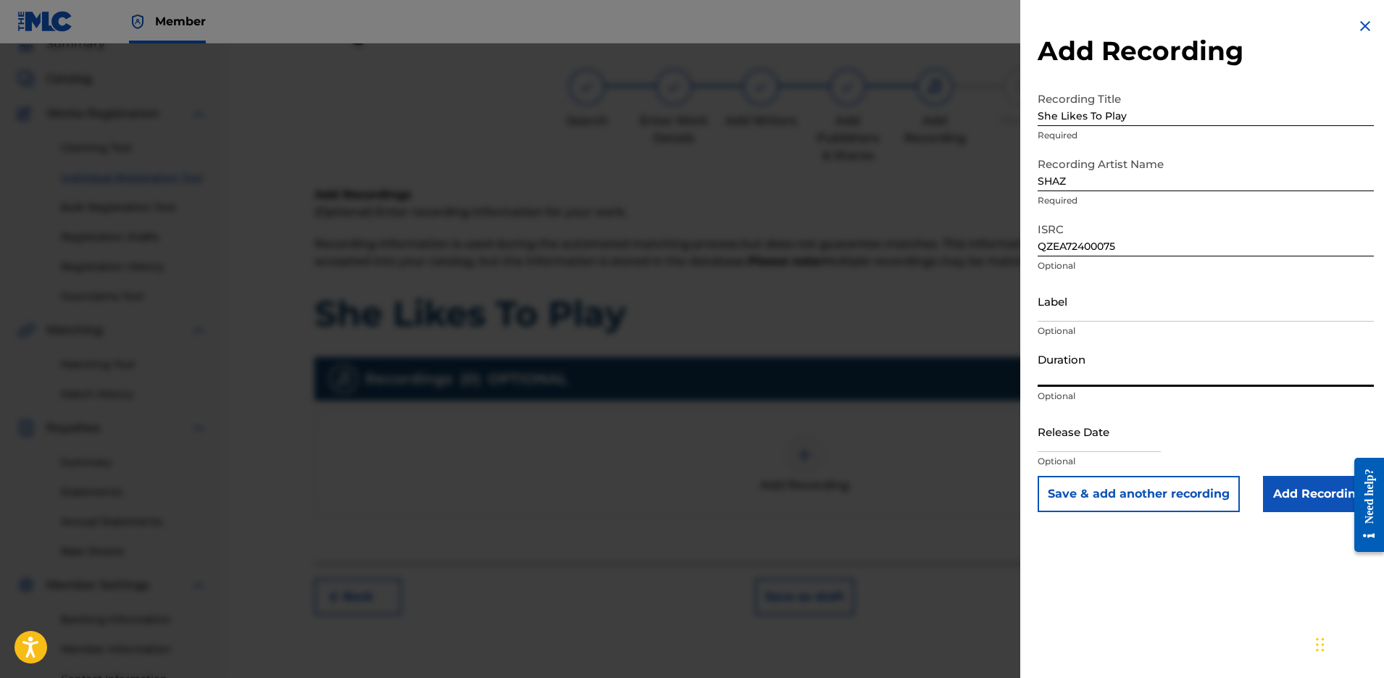
click at [1078, 377] on input "Duration" at bounding box center [1206, 366] width 336 height 41
type input "02:37"
click at [1289, 497] on input "Add Recording" at bounding box center [1318, 494] width 111 height 36
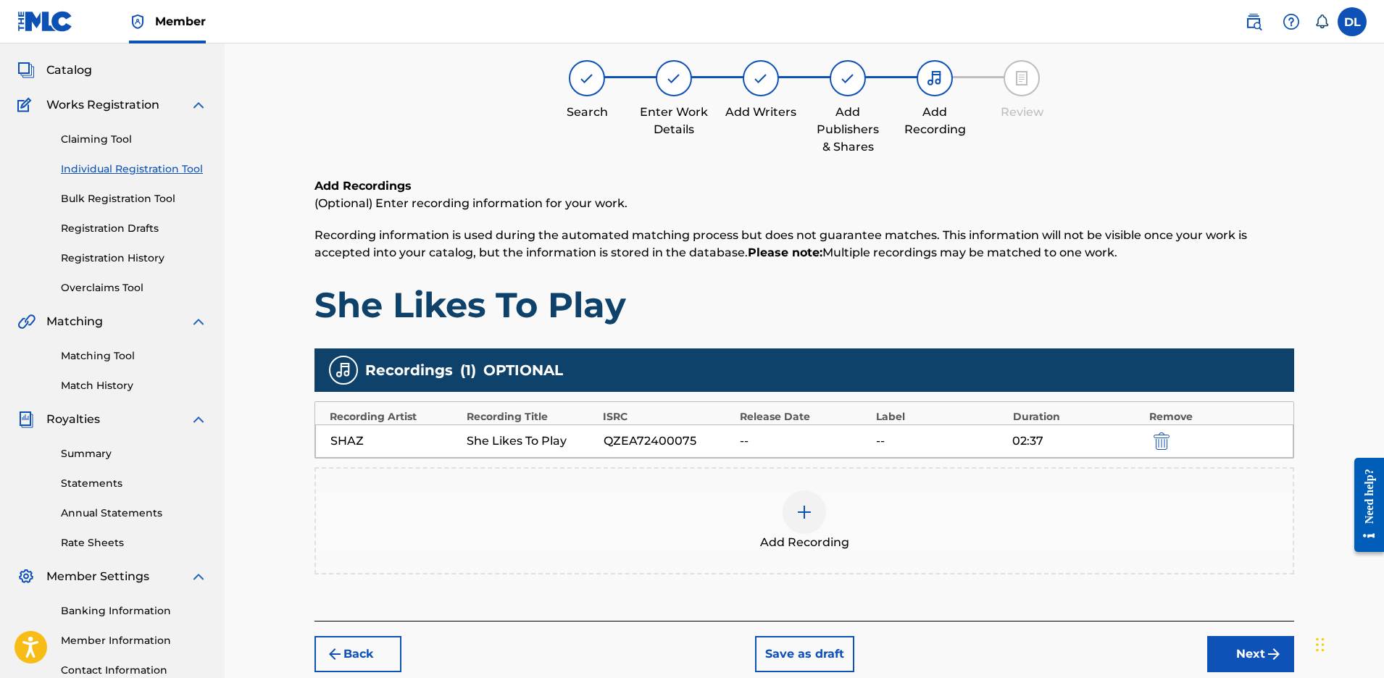
scroll to position [77, 0]
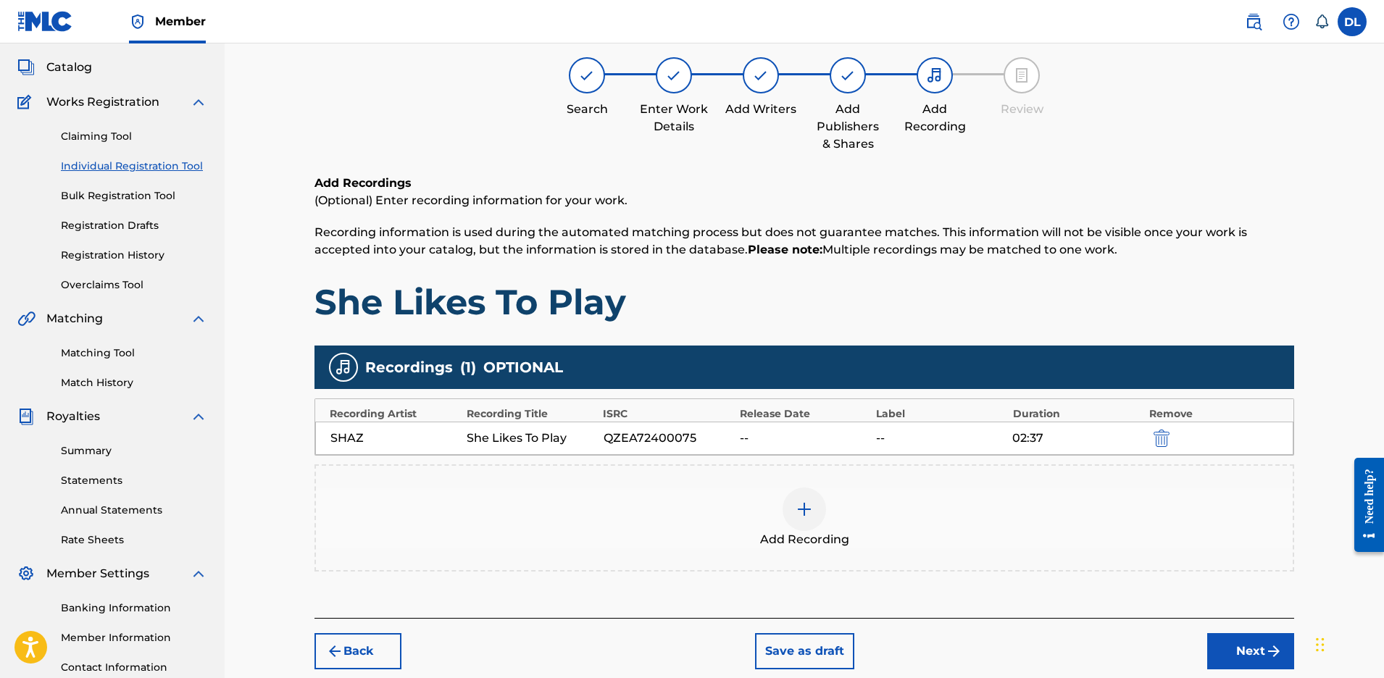
click at [1259, 656] on button "Next" at bounding box center [1251, 651] width 87 height 36
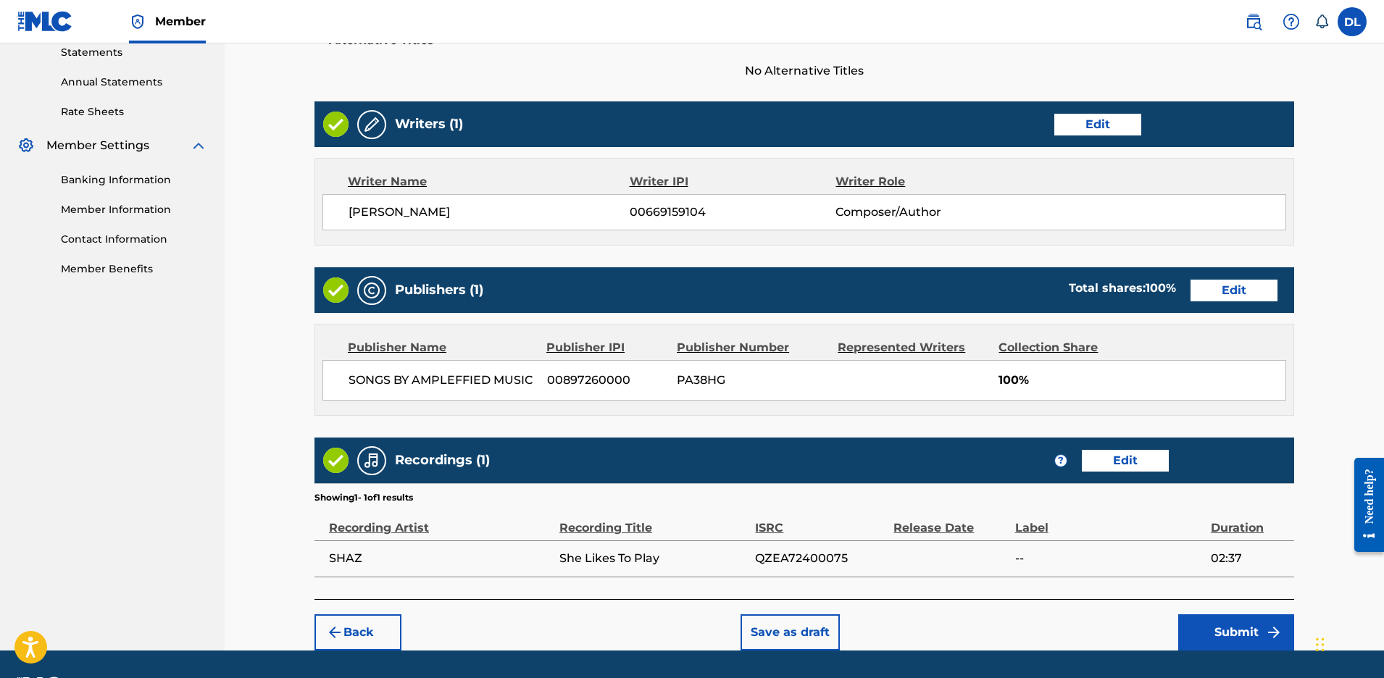
scroll to position [547, 0]
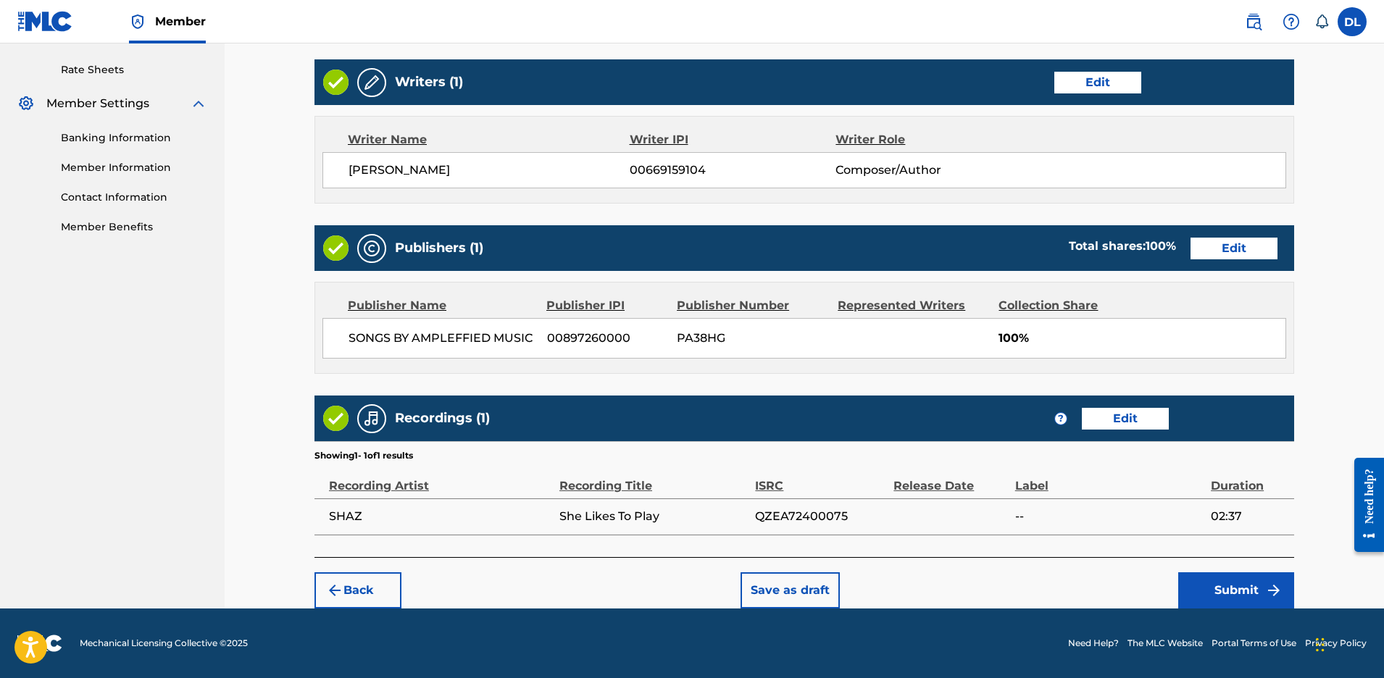
click at [1240, 587] on button "Submit" at bounding box center [1237, 591] width 116 height 36
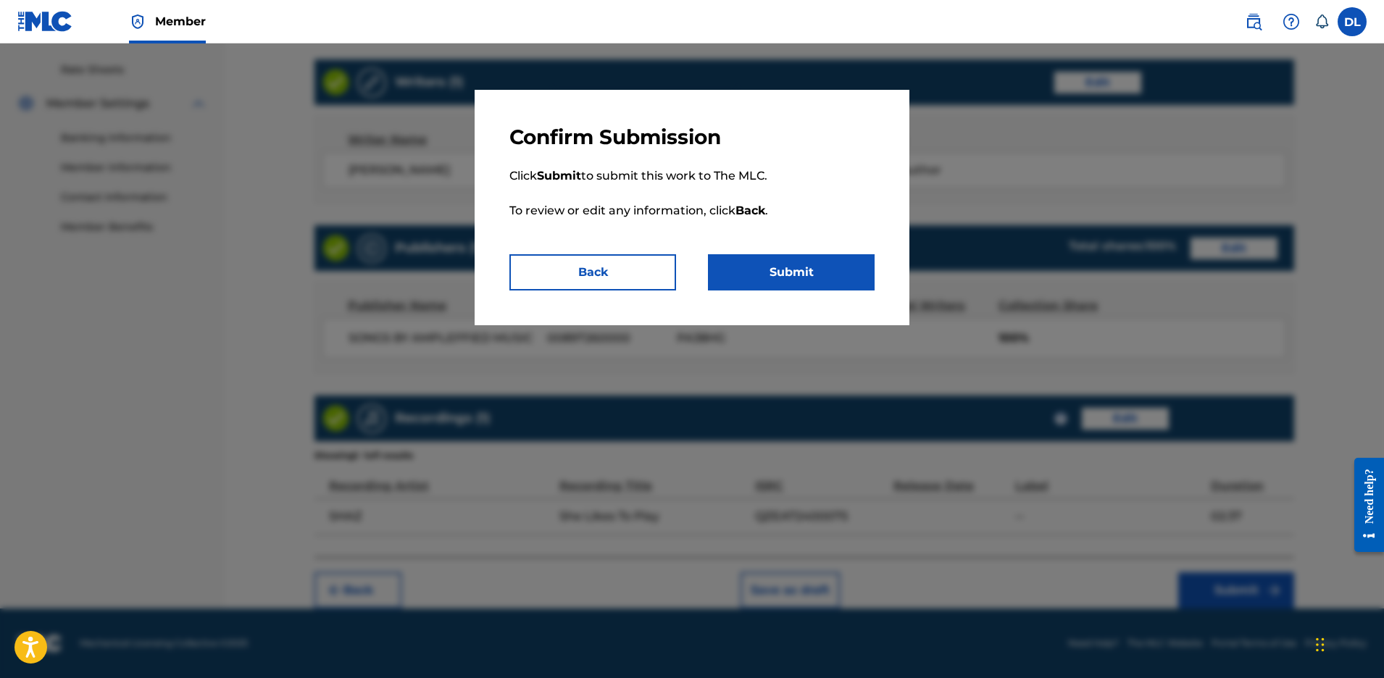
click at [791, 273] on button "Submit" at bounding box center [791, 272] width 167 height 36
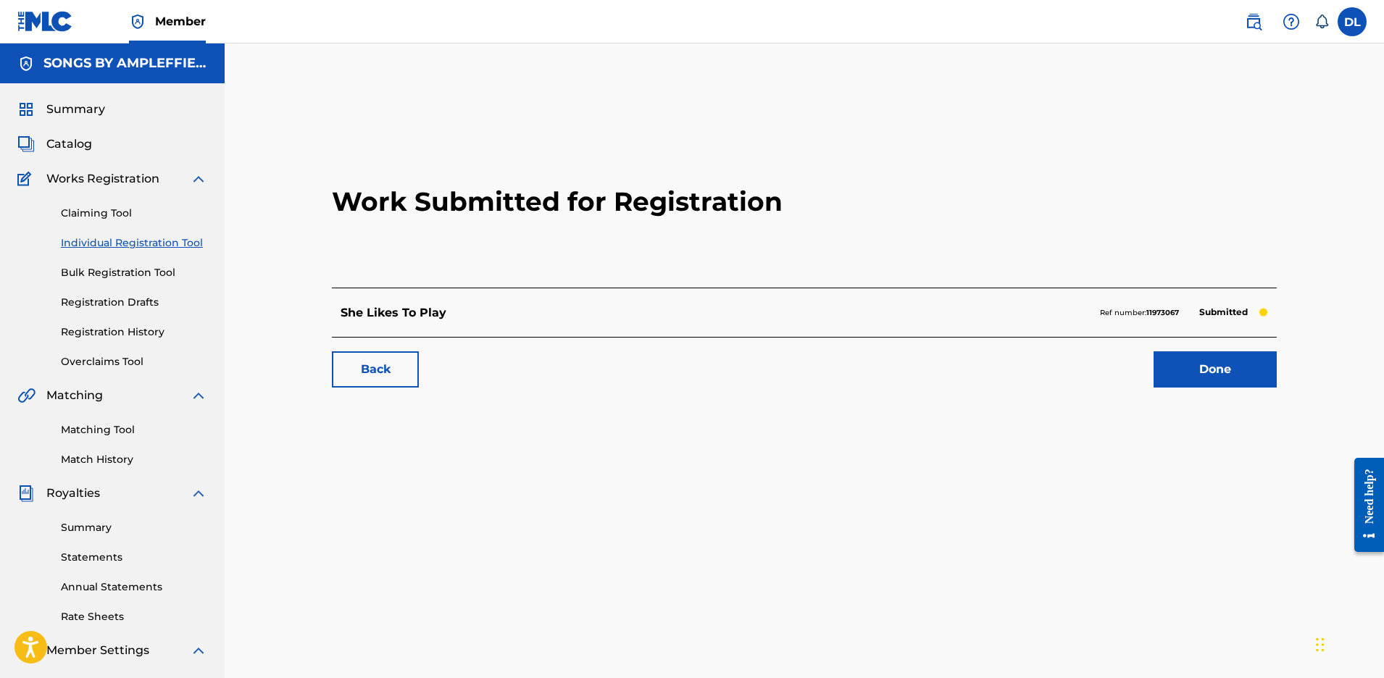
click at [1197, 367] on link "Done" at bounding box center [1215, 370] width 123 height 36
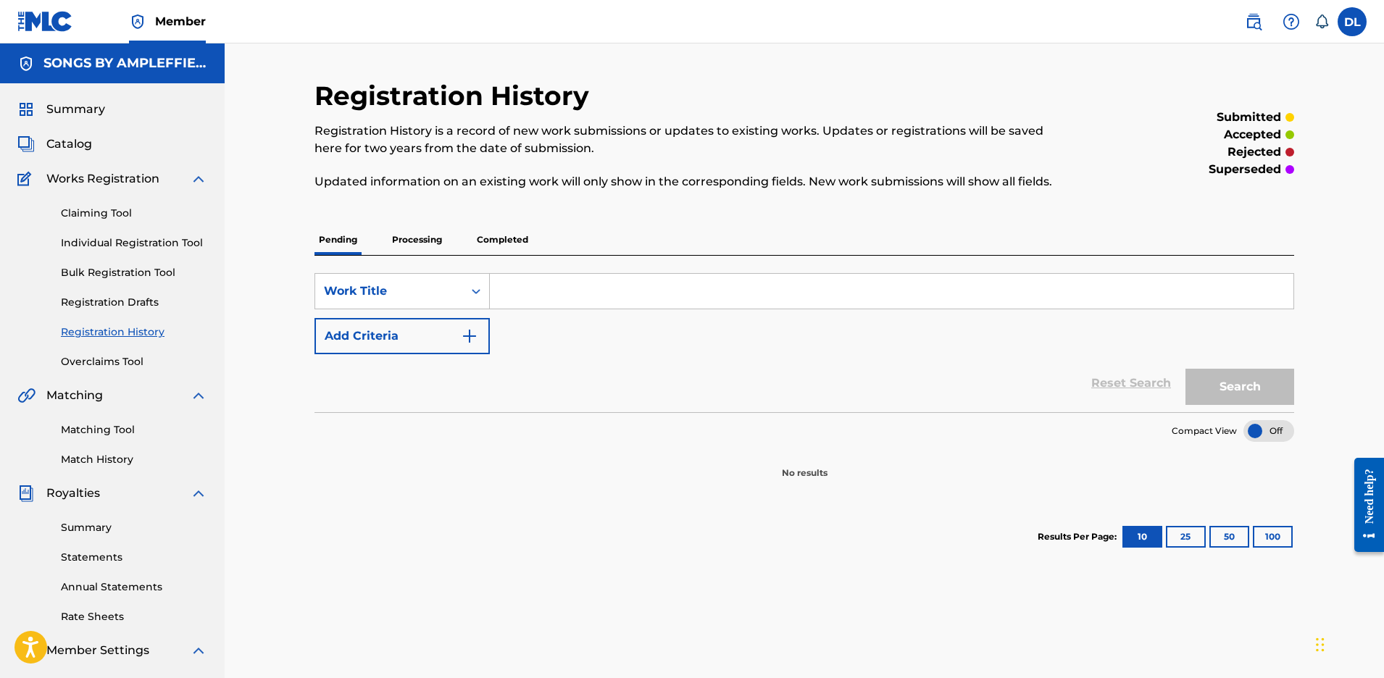
click at [428, 239] on p "Processing" at bounding box center [417, 240] width 59 height 30
click at [333, 236] on p "Pending" at bounding box center [338, 240] width 47 height 30
click at [1355, 18] on label at bounding box center [1352, 21] width 29 height 29
click at [1352, 22] on input "DL [PERSON_NAME] [EMAIL_ADDRESS][DOMAIN_NAME] Notification Preferences Profile …" at bounding box center [1352, 22] width 0 height 0
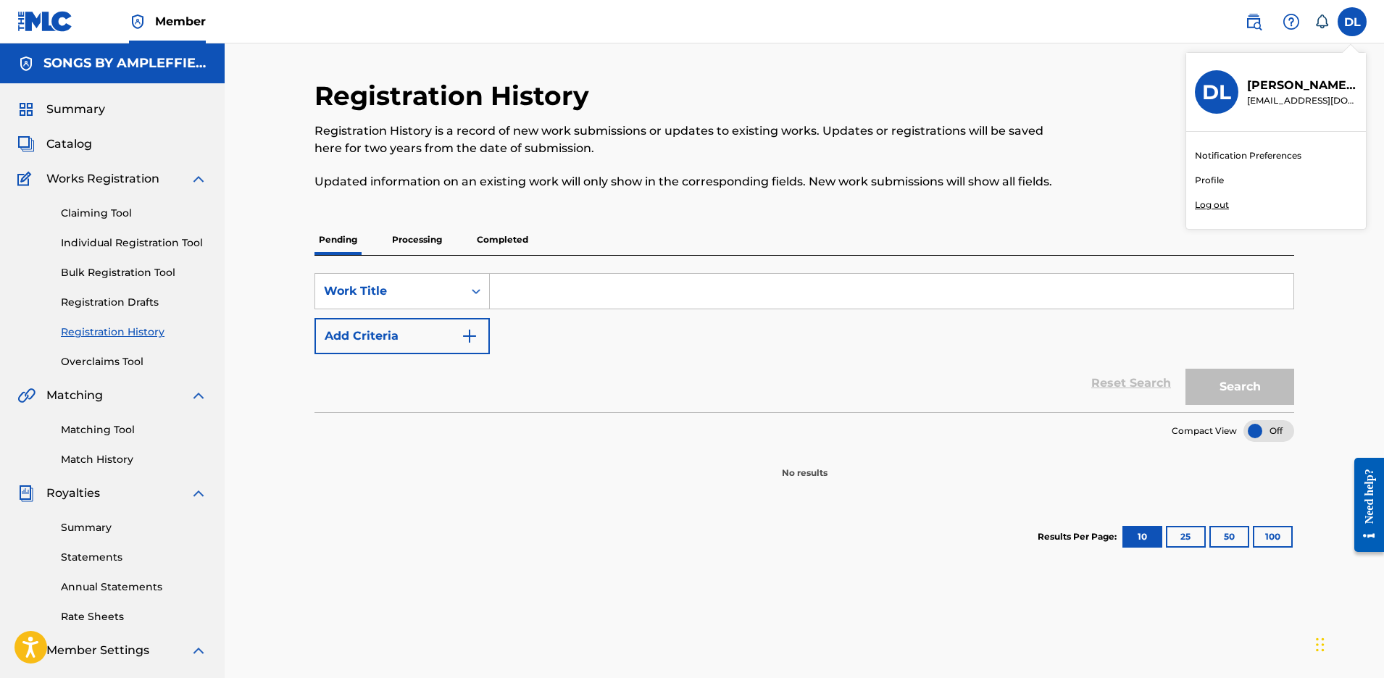
click at [1204, 205] on p "Log out" at bounding box center [1212, 205] width 34 height 13
click at [1352, 22] on input "DL [PERSON_NAME] [EMAIL_ADDRESS][DOMAIN_NAME] Notification Preferences Profile …" at bounding box center [1352, 22] width 0 height 0
